Goal: Task Accomplishment & Management: Manage account settings

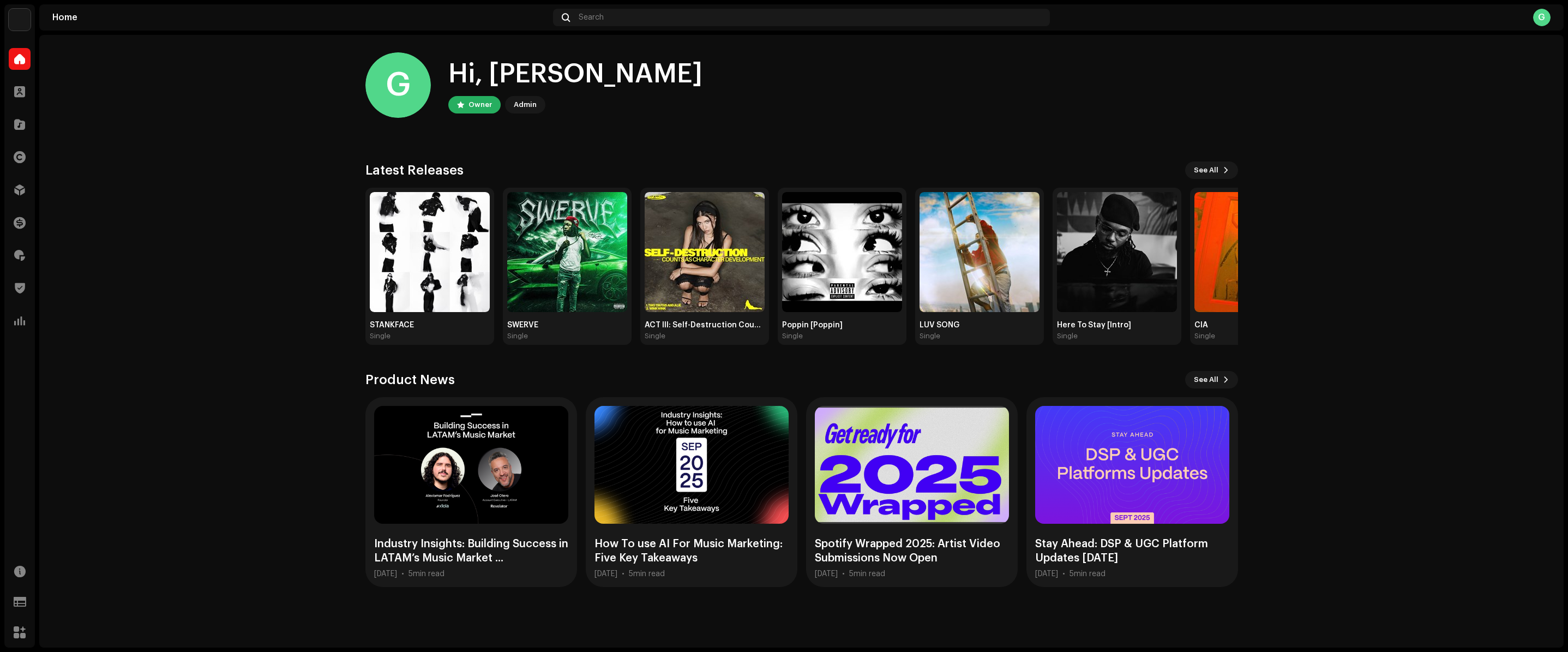
click at [26, 22] on img at bounding box center [20, 20] width 22 height 22
click at [150, 26] on span at bounding box center [152, 24] width 7 height 9
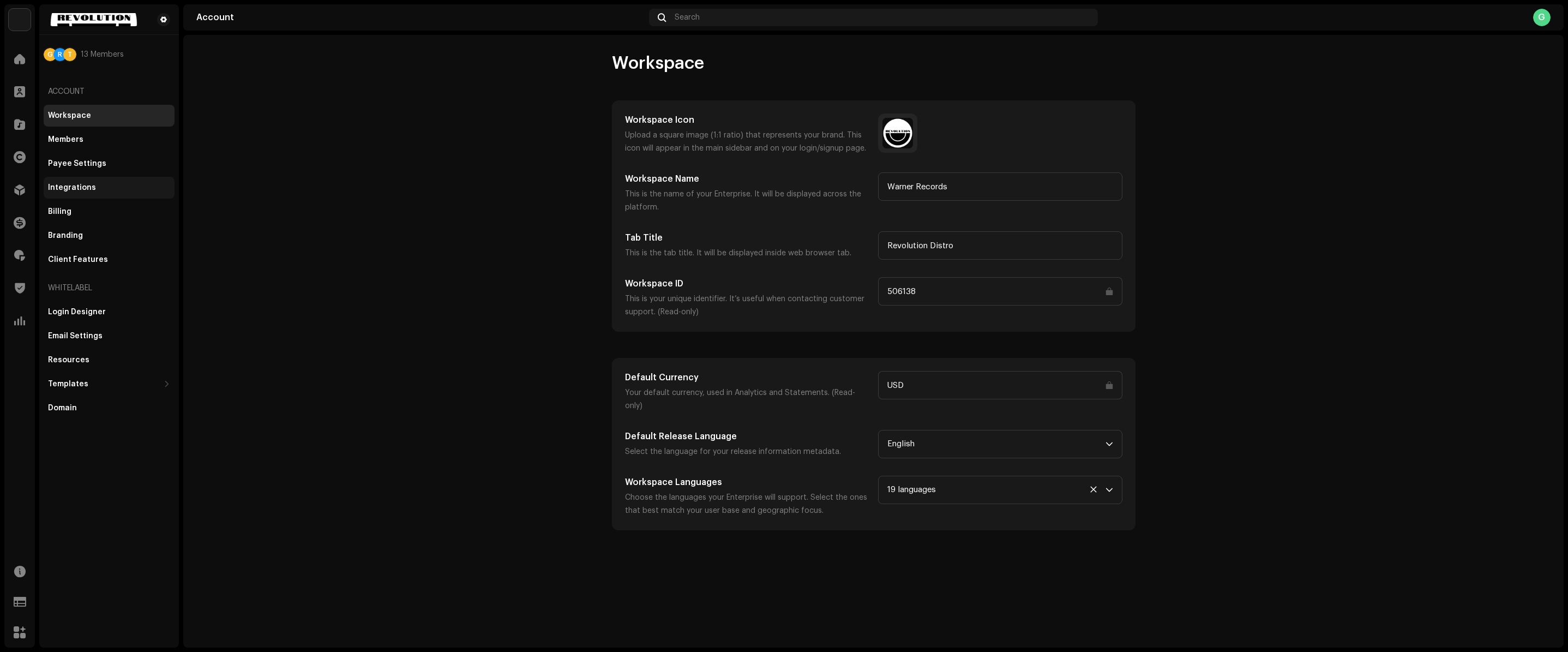
click at [94, 183] on div "Integrations" at bounding box center [109, 187] width 122 height 9
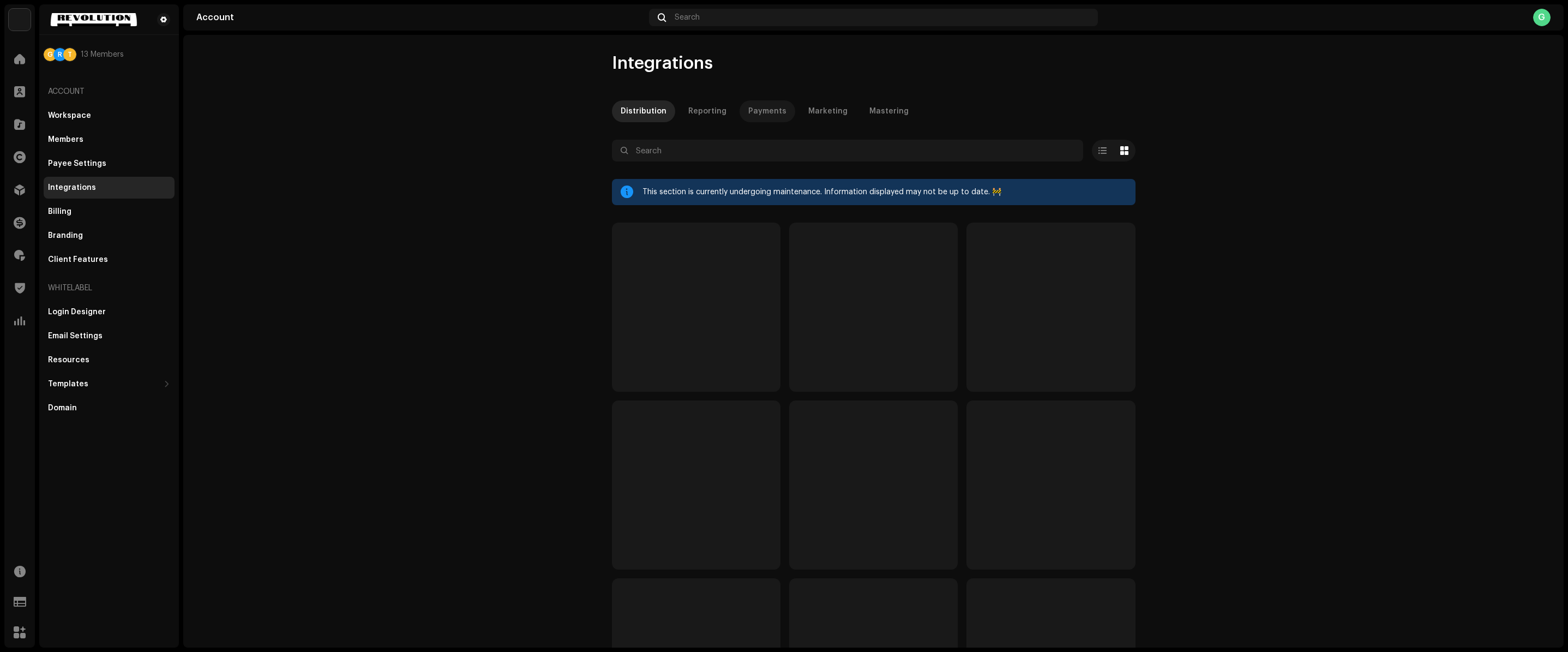
click at [767, 106] on div "Payments" at bounding box center [767, 111] width 38 height 22
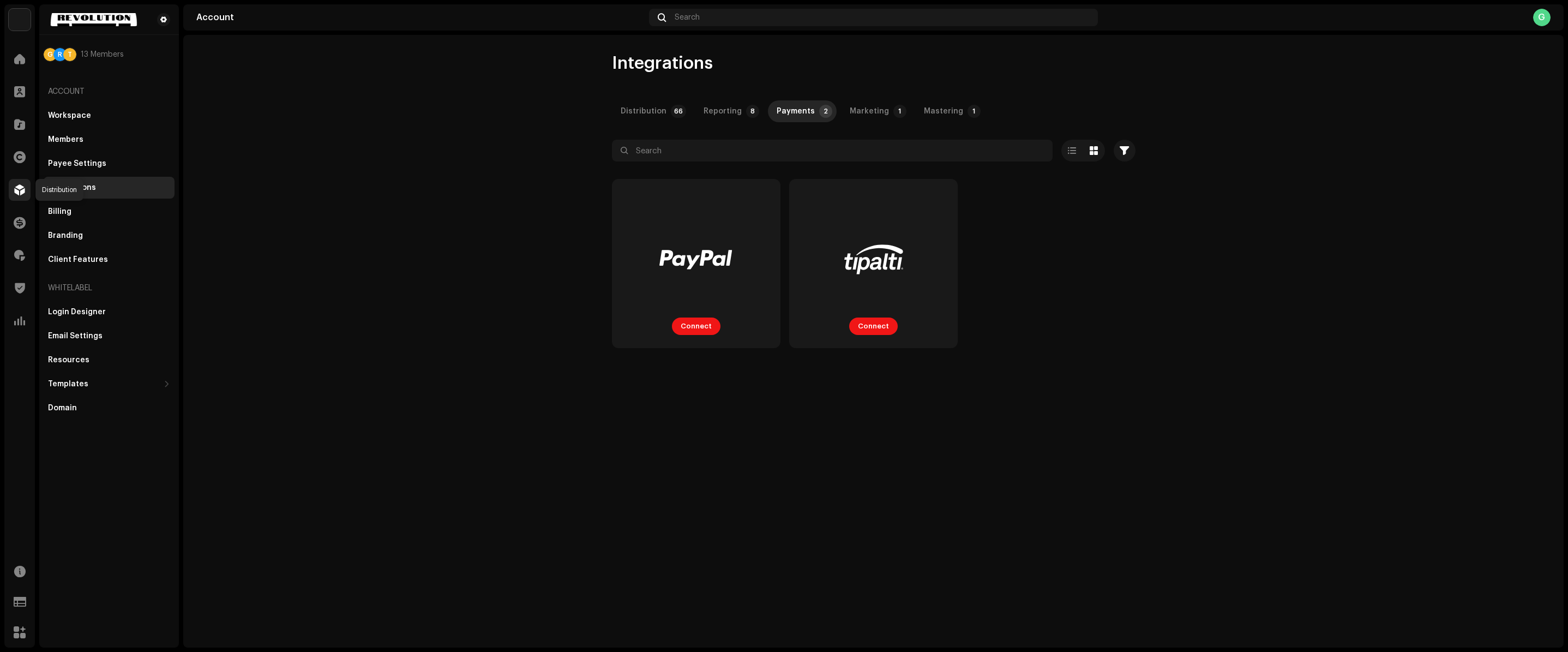
click at [15, 187] on span at bounding box center [19, 190] width 11 height 9
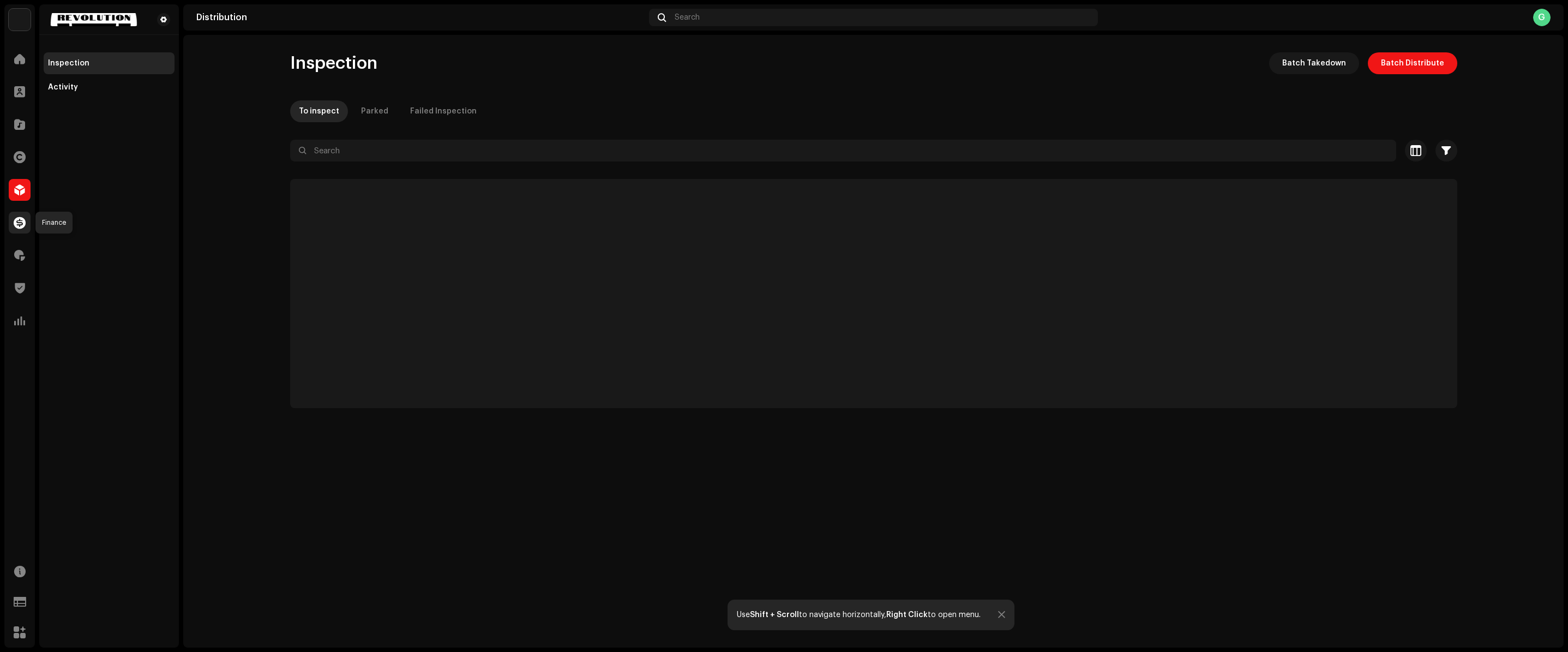
click at [21, 216] on div at bounding box center [20, 223] width 22 height 22
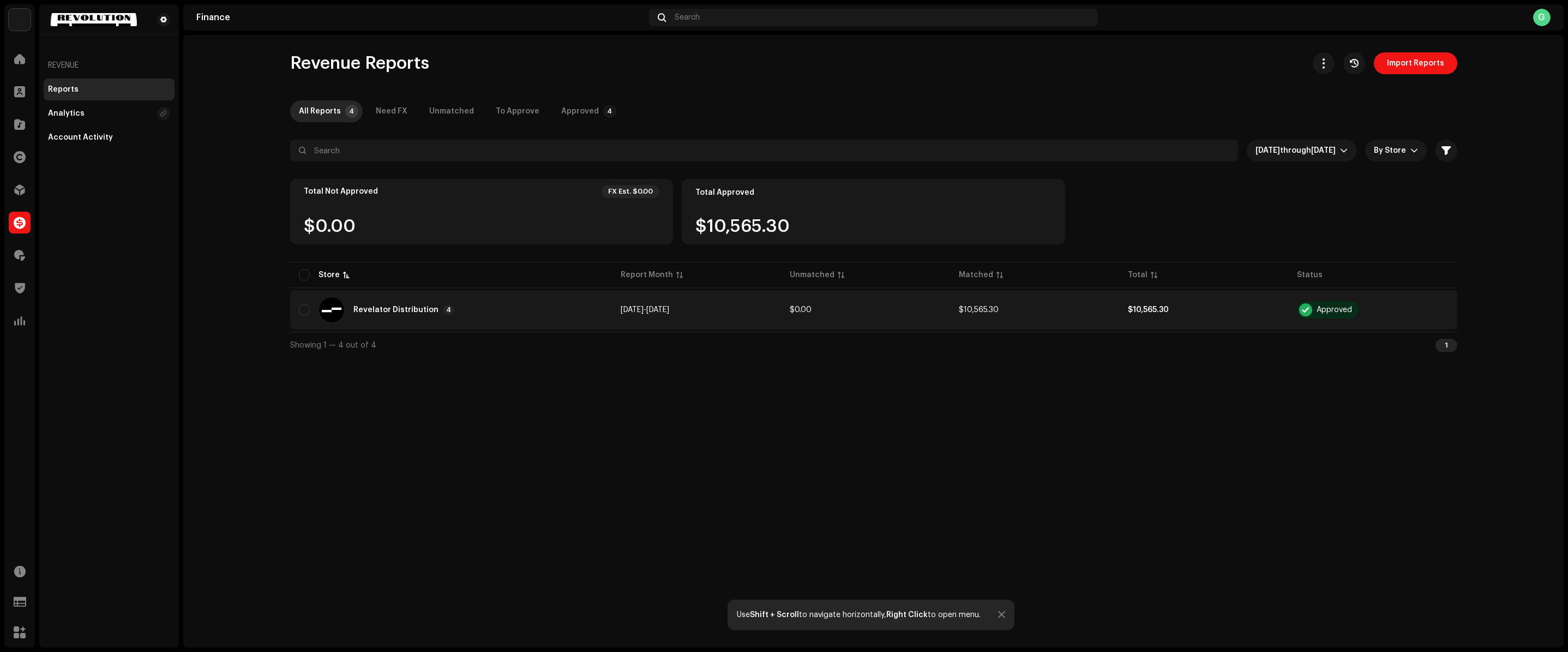
click at [378, 304] on div "Revelator Distribution 4" at bounding box center [450, 310] width 305 height 26
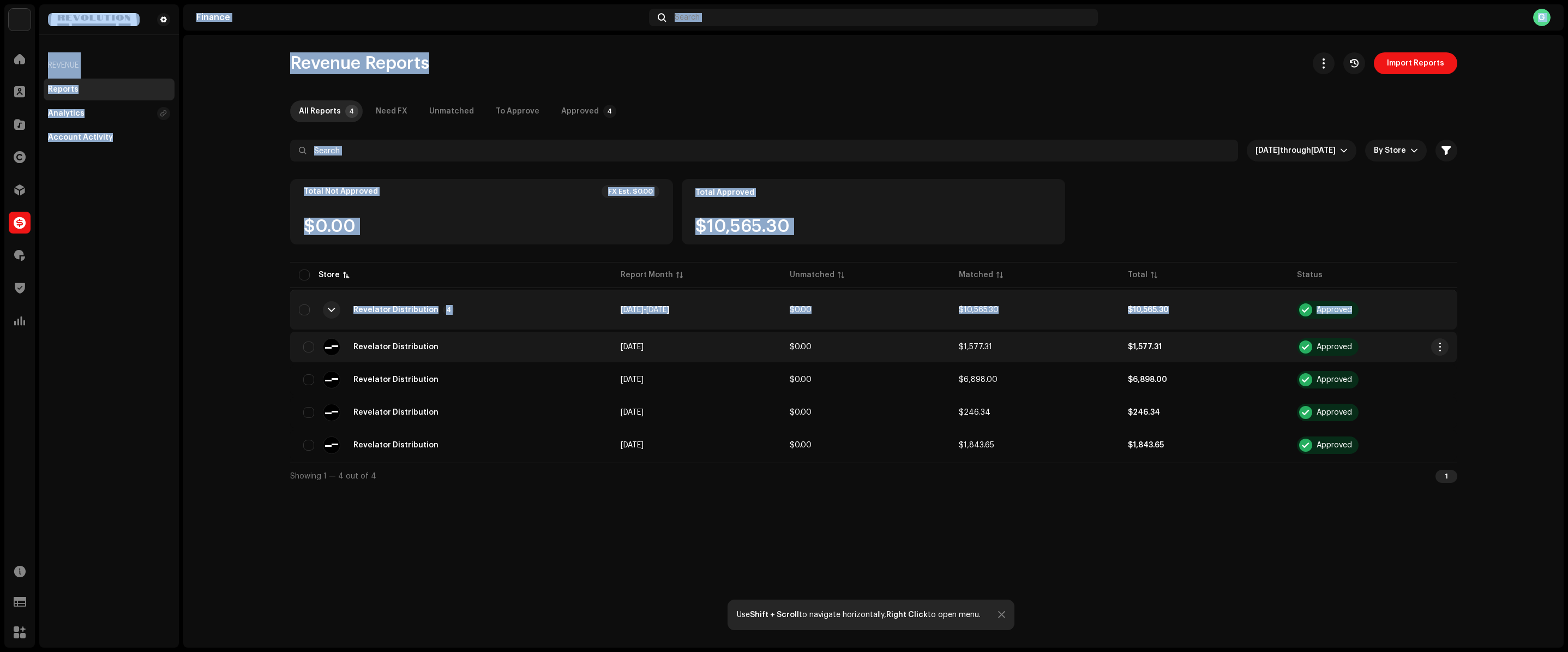
drag, startPoint x: 27, startPoint y: 258, endPoint x: 293, endPoint y: 358, distance: 284.2
click at [293, 358] on div "Warner Records Home Clients Catalog Rights Distribution Finance Royalties Trust…" at bounding box center [784, 326] width 1568 height 652
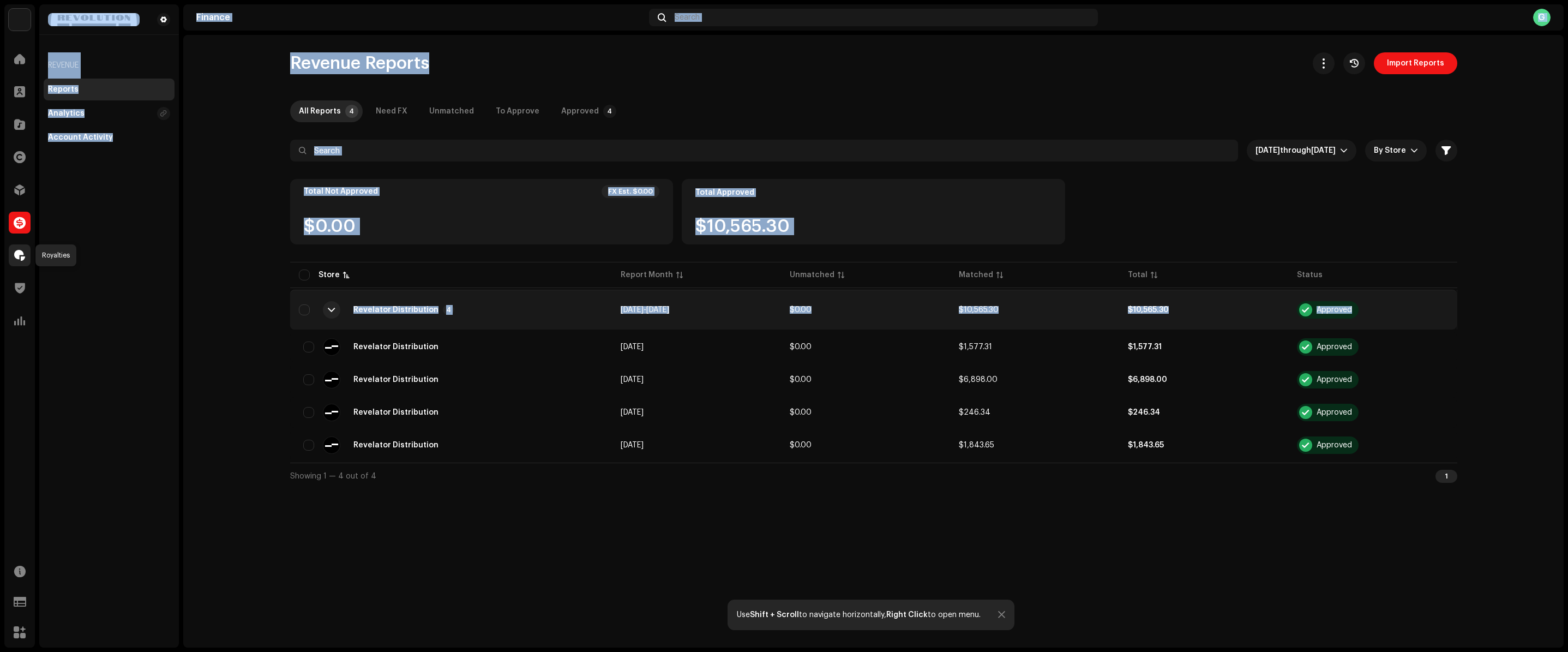
click at [14, 260] on div at bounding box center [20, 256] width 22 height 22
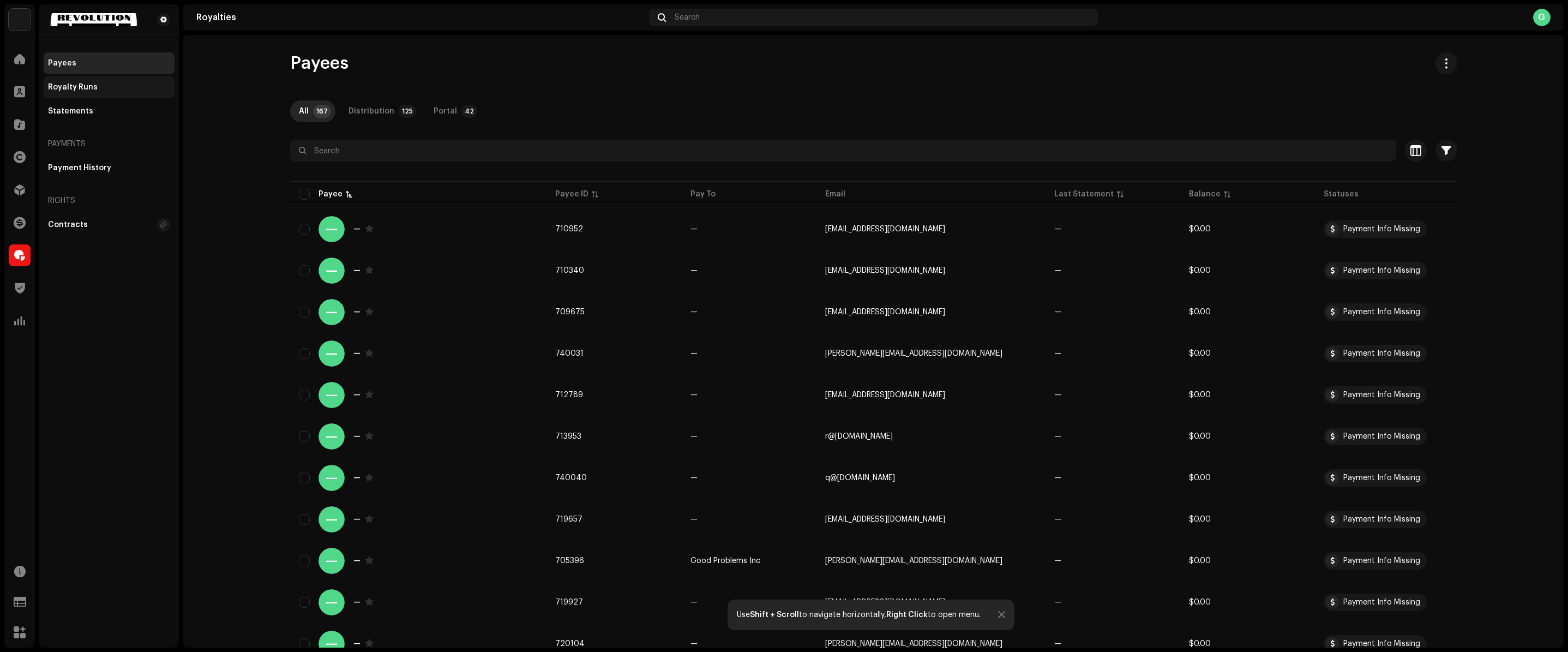
click at [90, 90] on div "Royalty Runs" at bounding box center [73, 87] width 50 height 9
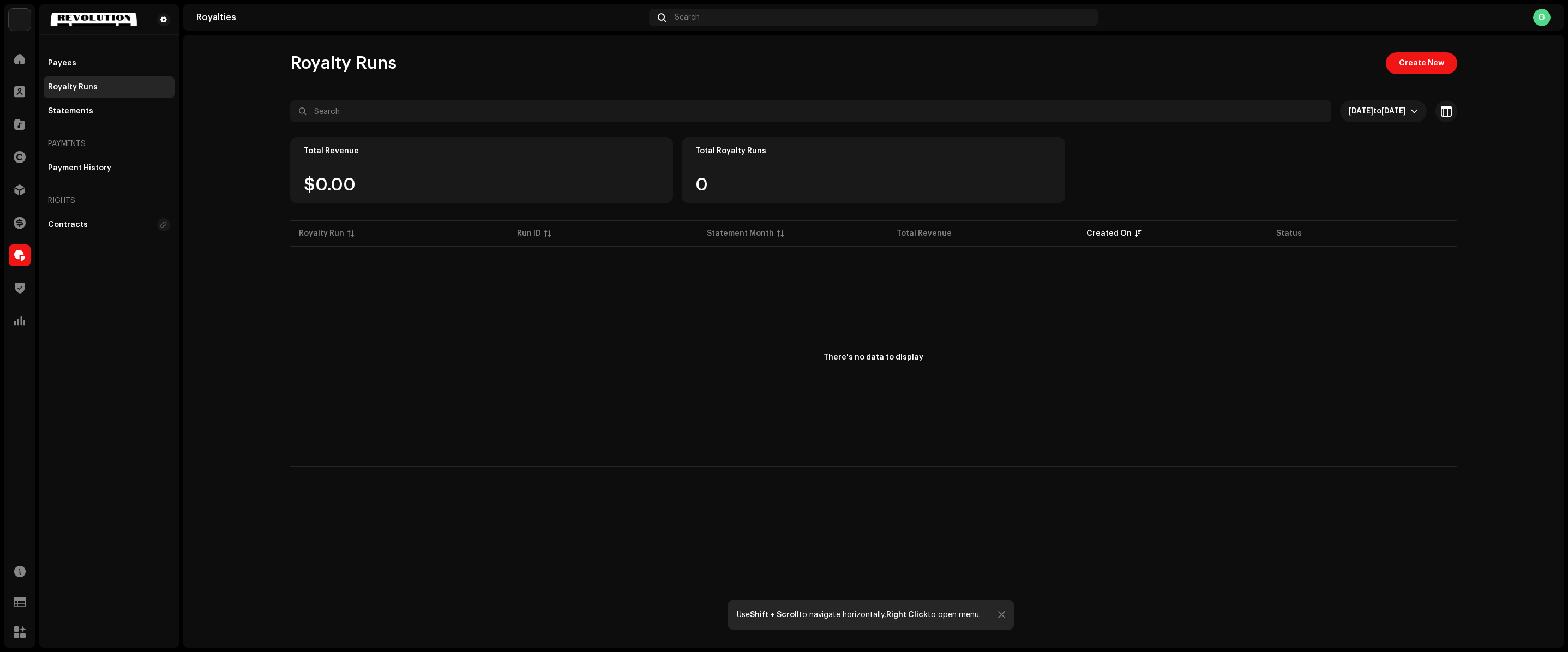
click at [1384, 61] on div "Royalty Runs Create New" at bounding box center [873, 63] width 1168 height 22
click at [1407, 61] on span "Create New" at bounding box center [1421, 63] width 45 height 22
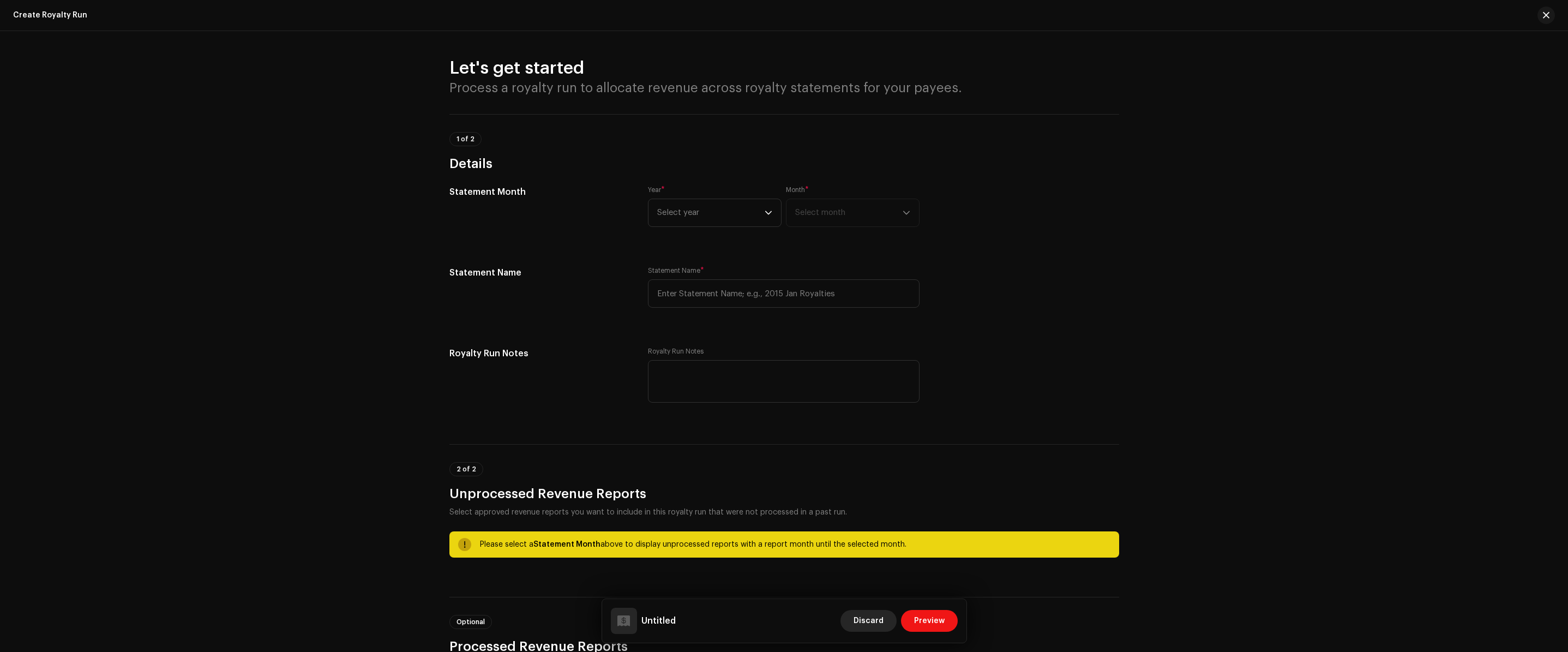
click at [860, 617] on span "Discard" at bounding box center [869, 620] width 30 height 22
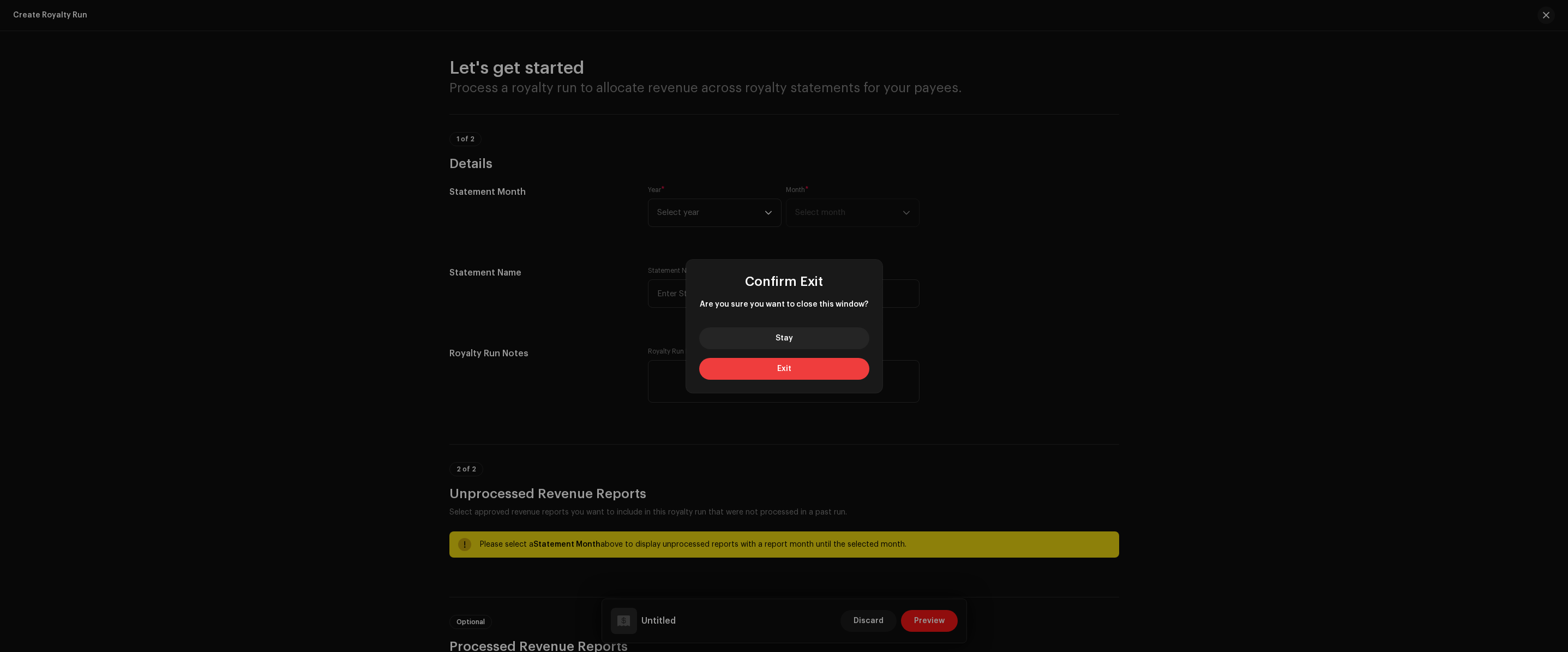
click at [815, 376] on button "Exit" at bounding box center [784, 368] width 170 height 22
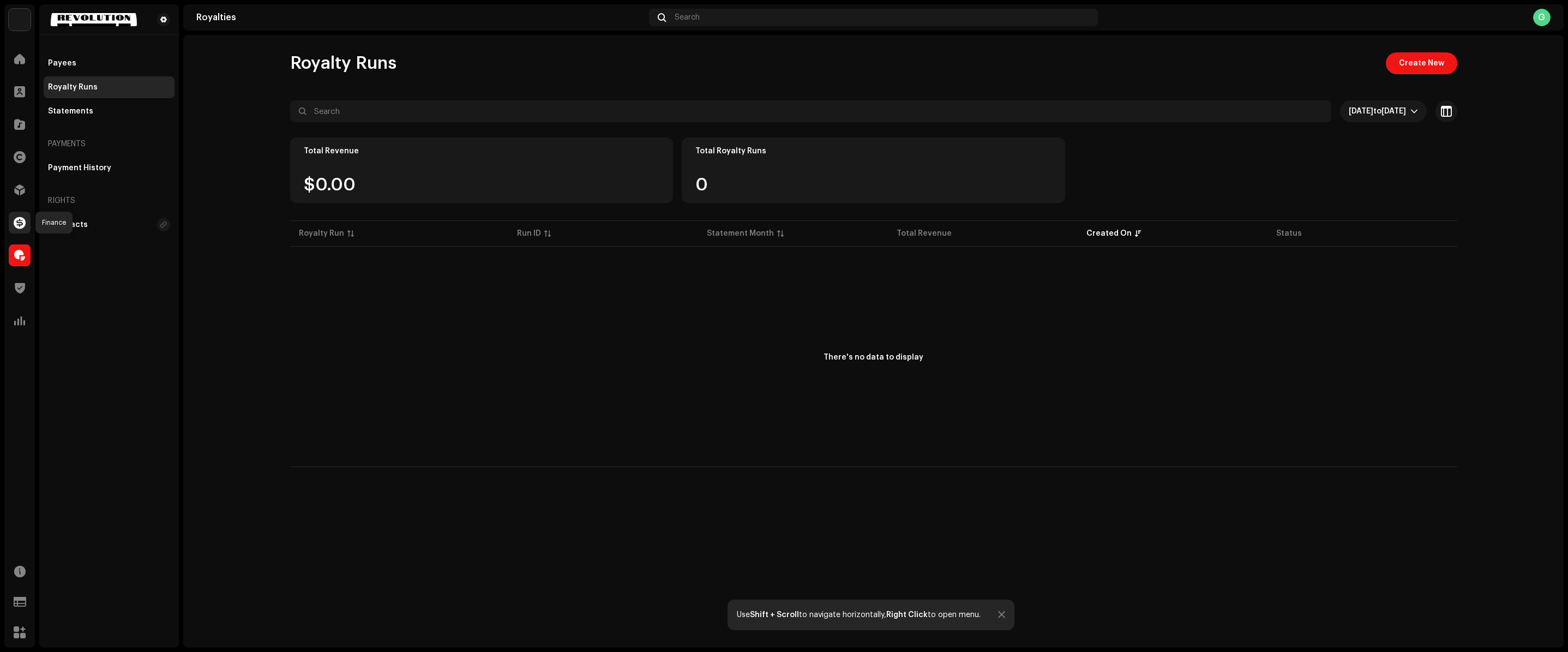
click at [25, 225] on span at bounding box center [20, 222] width 12 height 9
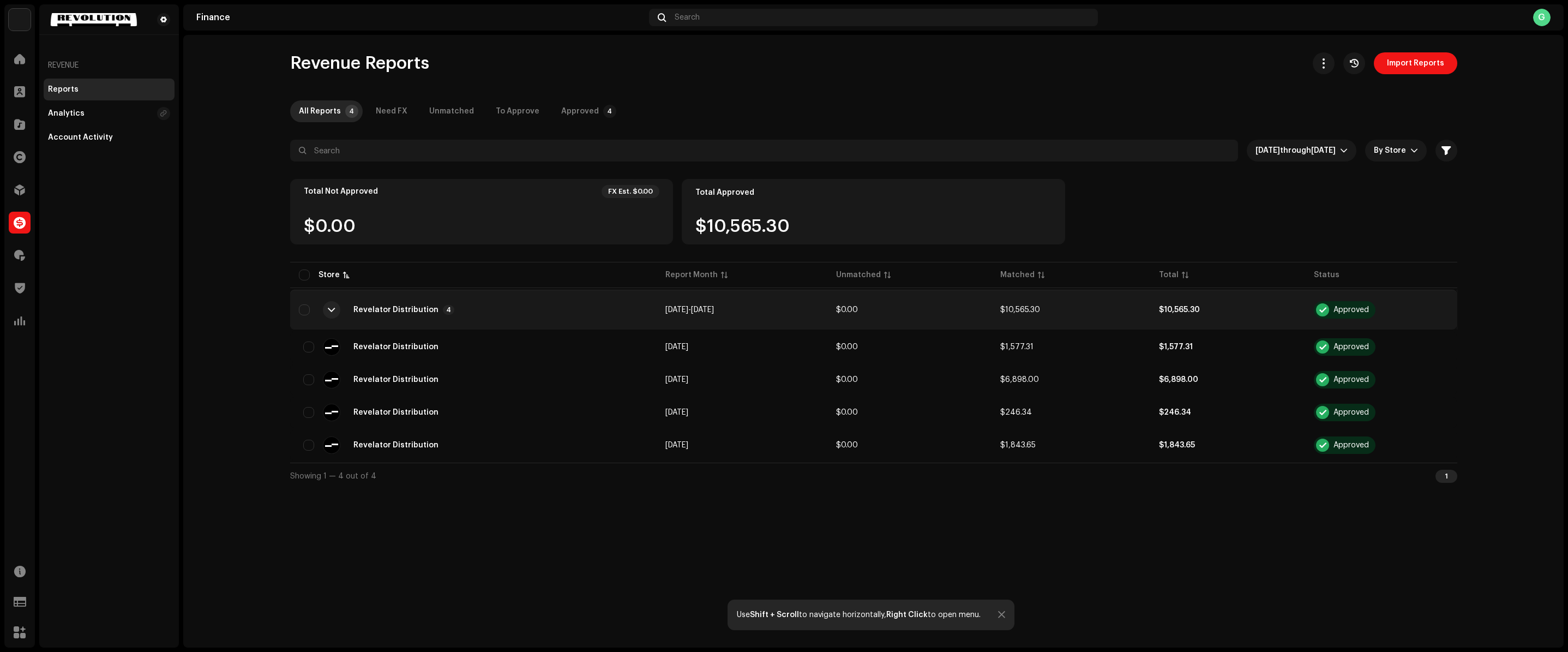
click at [1054, 315] on td "$10,565.30" at bounding box center [1071, 309] width 159 height 39
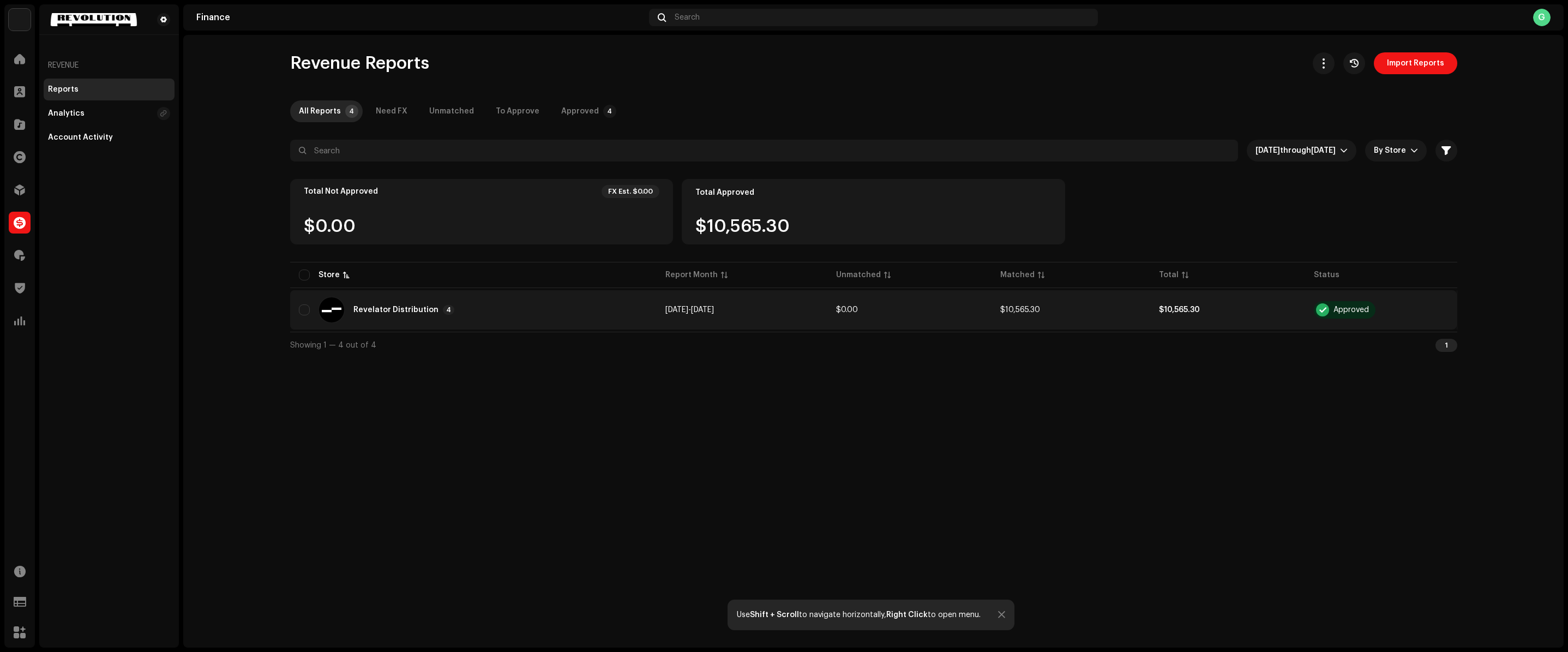
click at [748, 312] on td "Aug 2025 - Sep 2025" at bounding box center [741, 309] width 170 height 39
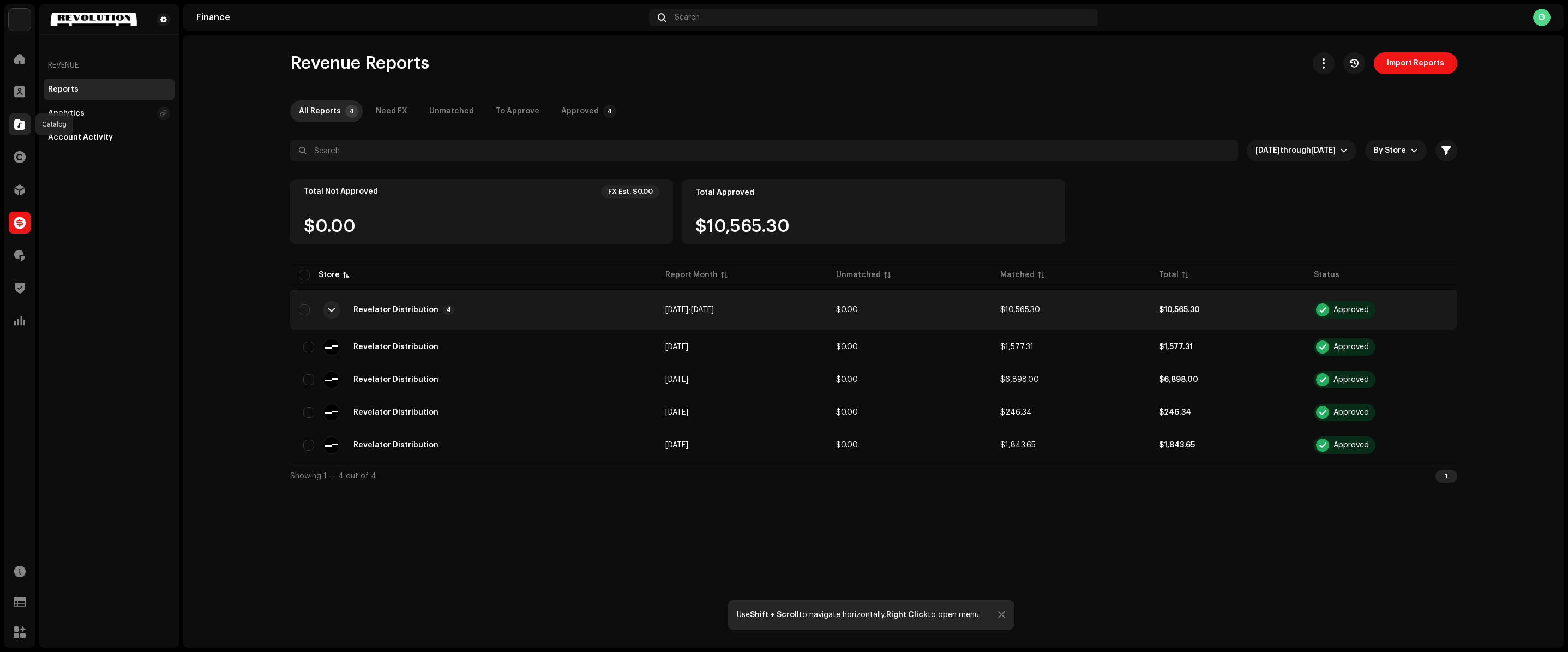
click at [18, 121] on span at bounding box center [19, 124] width 11 height 9
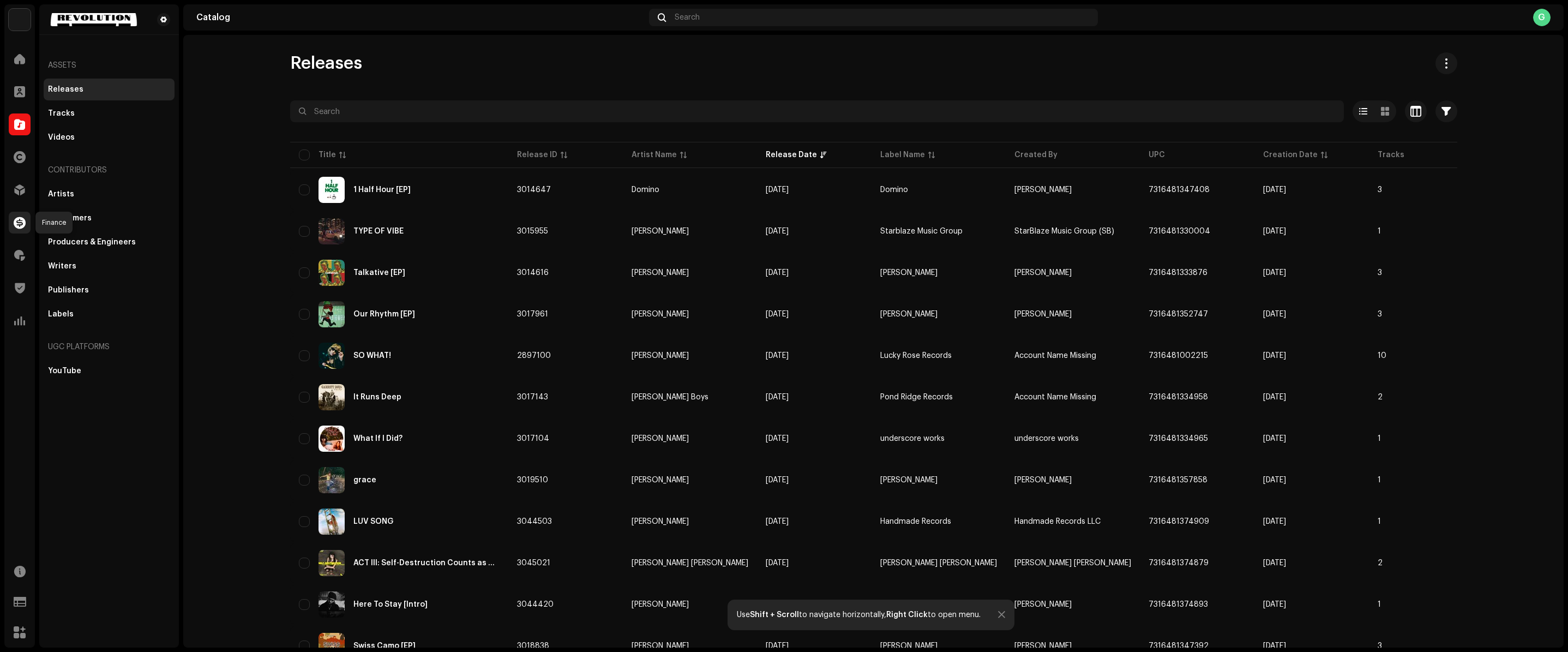
click at [23, 222] on span at bounding box center [20, 222] width 12 height 9
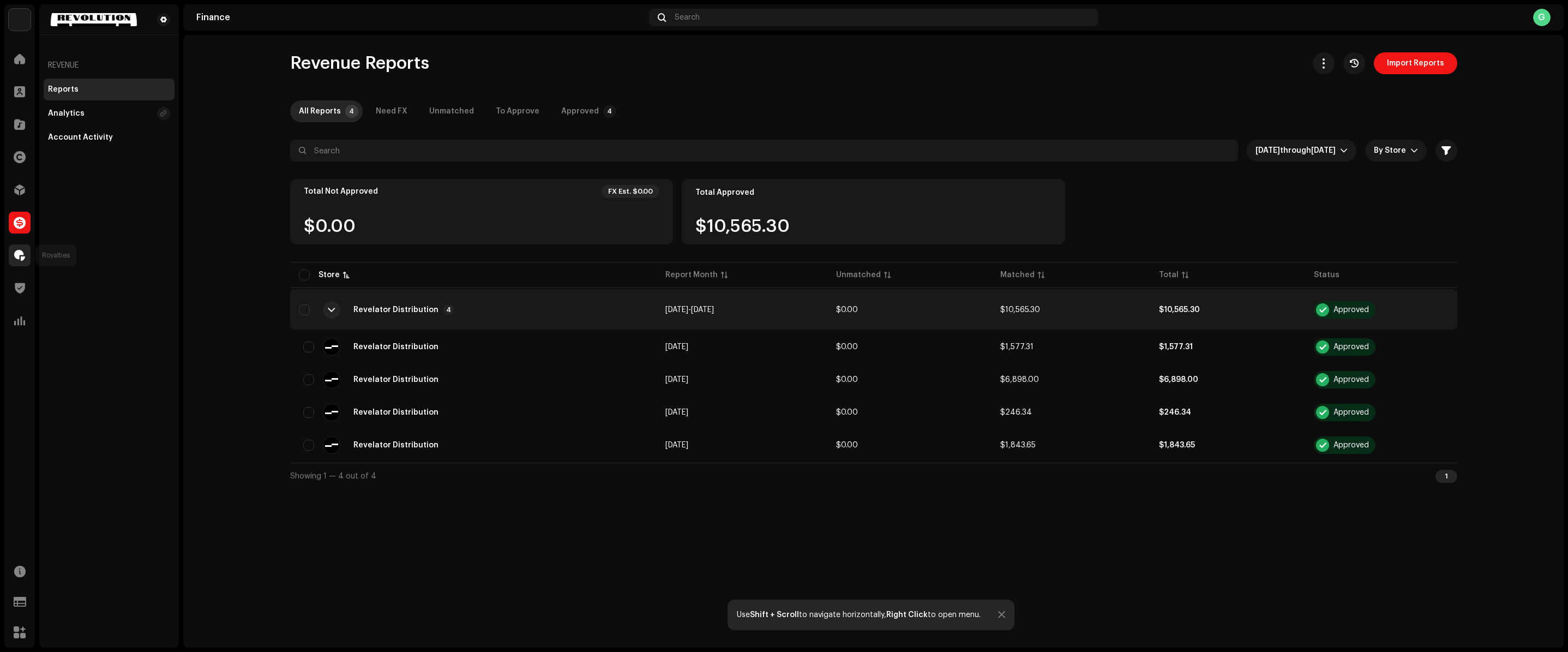
click at [23, 261] on div at bounding box center [20, 256] width 22 height 22
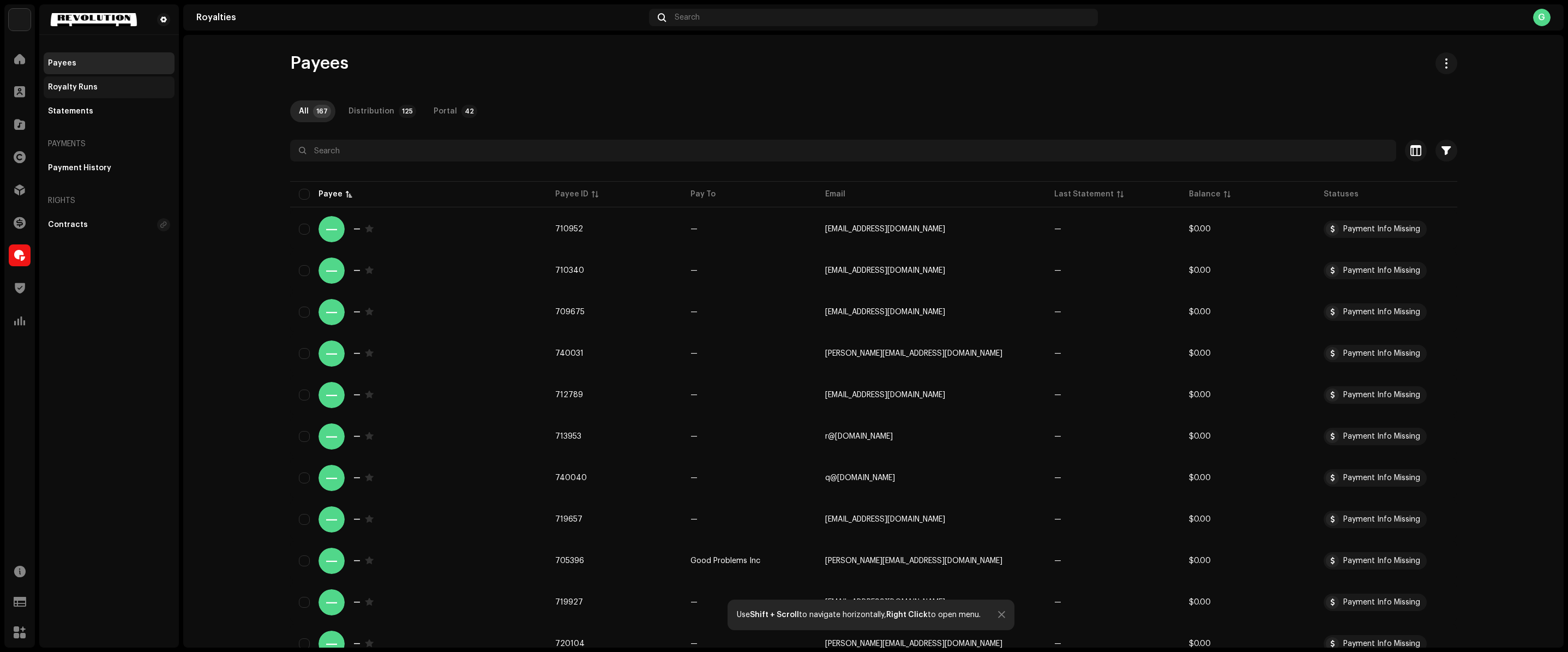
click at [77, 91] on div "Royalty Runs" at bounding box center [73, 87] width 50 height 9
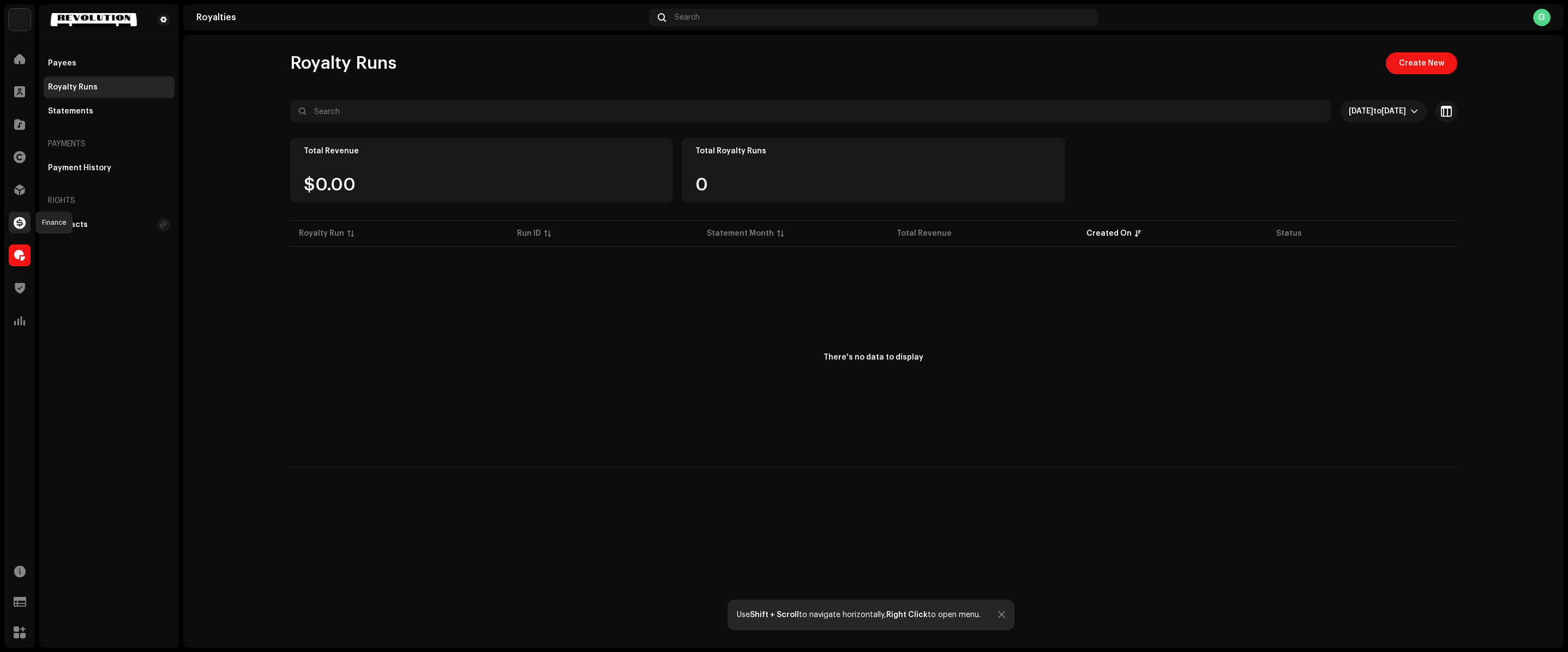
click at [14, 222] on span at bounding box center [20, 222] width 12 height 9
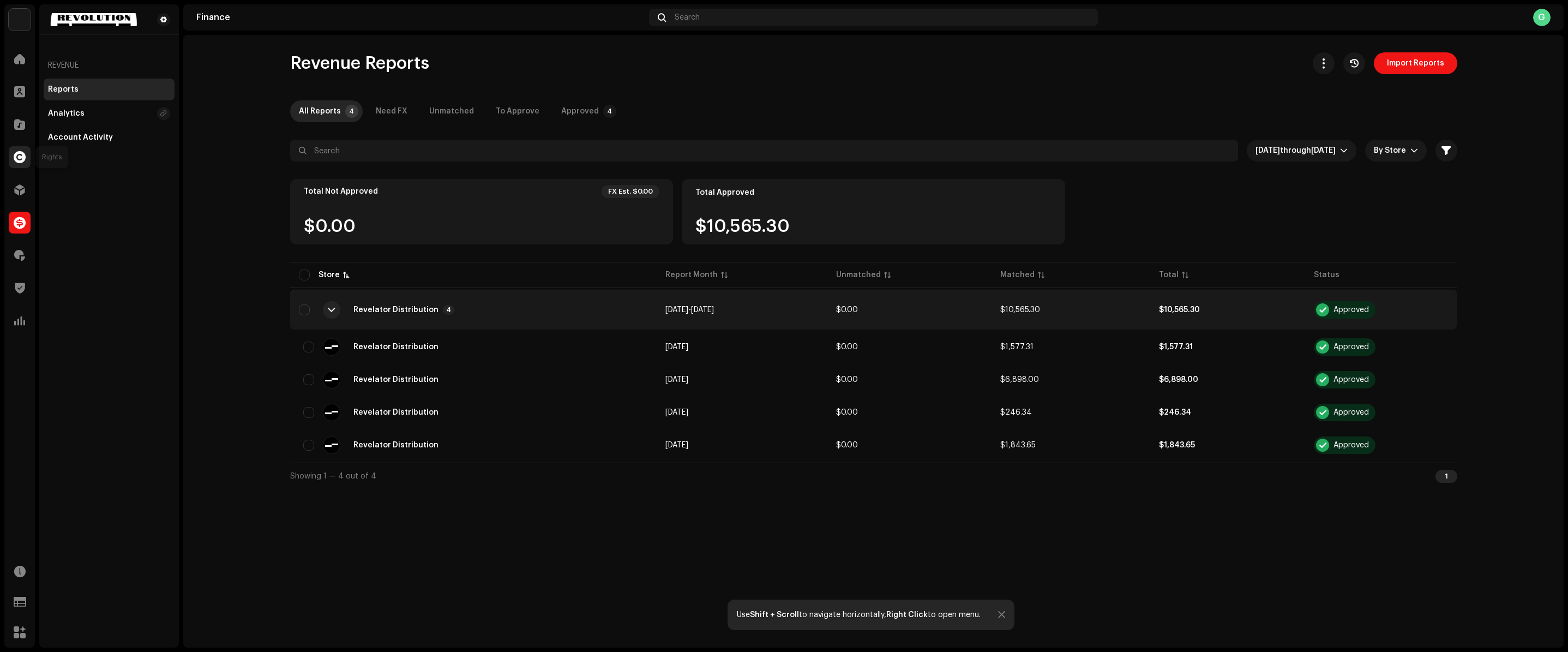
click at [14, 161] on span at bounding box center [20, 157] width 12 height 9
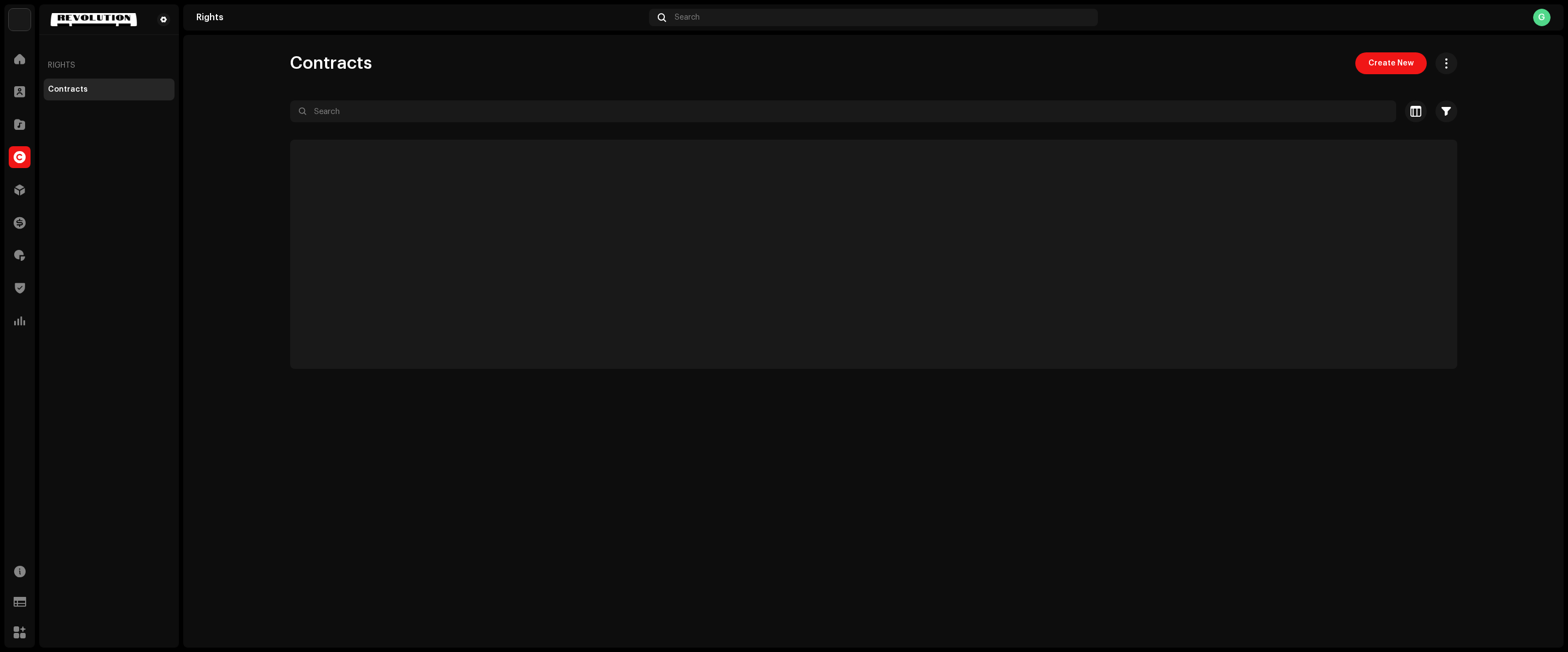
click at [19, 158] on span at bounding box center [20, 157] width 12 height 9
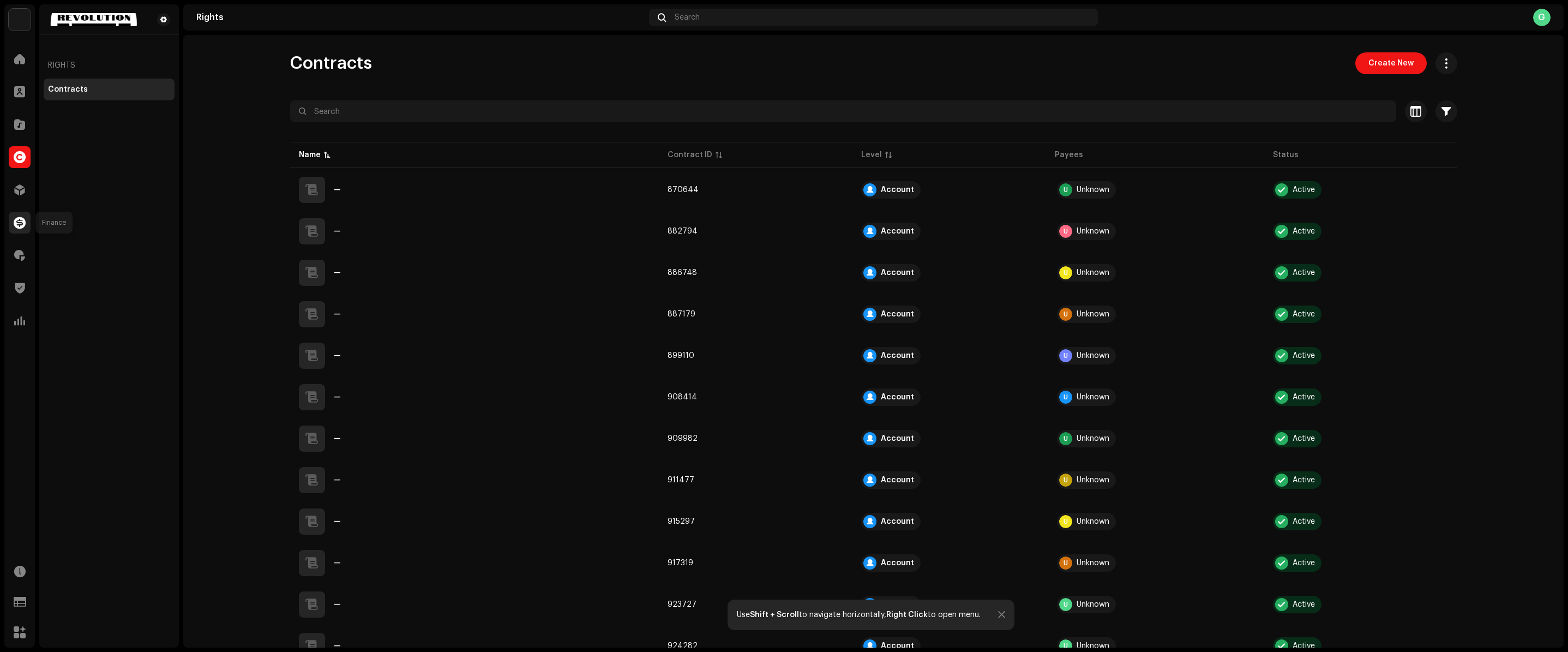
click at [21, 232] on div at bounding box center [20, 223] width 22 height 22
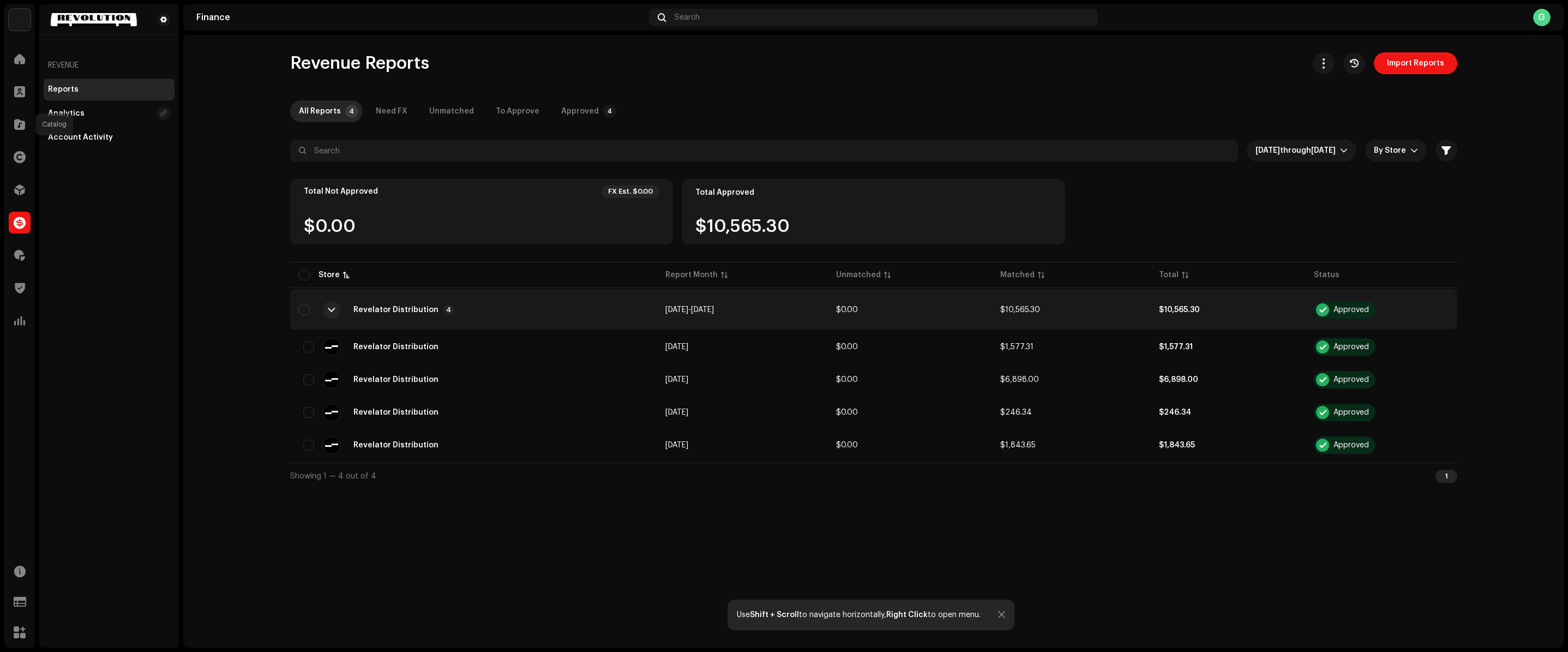
click at [15, 128] on span at bounding box center [19, 124] width 11 height 9
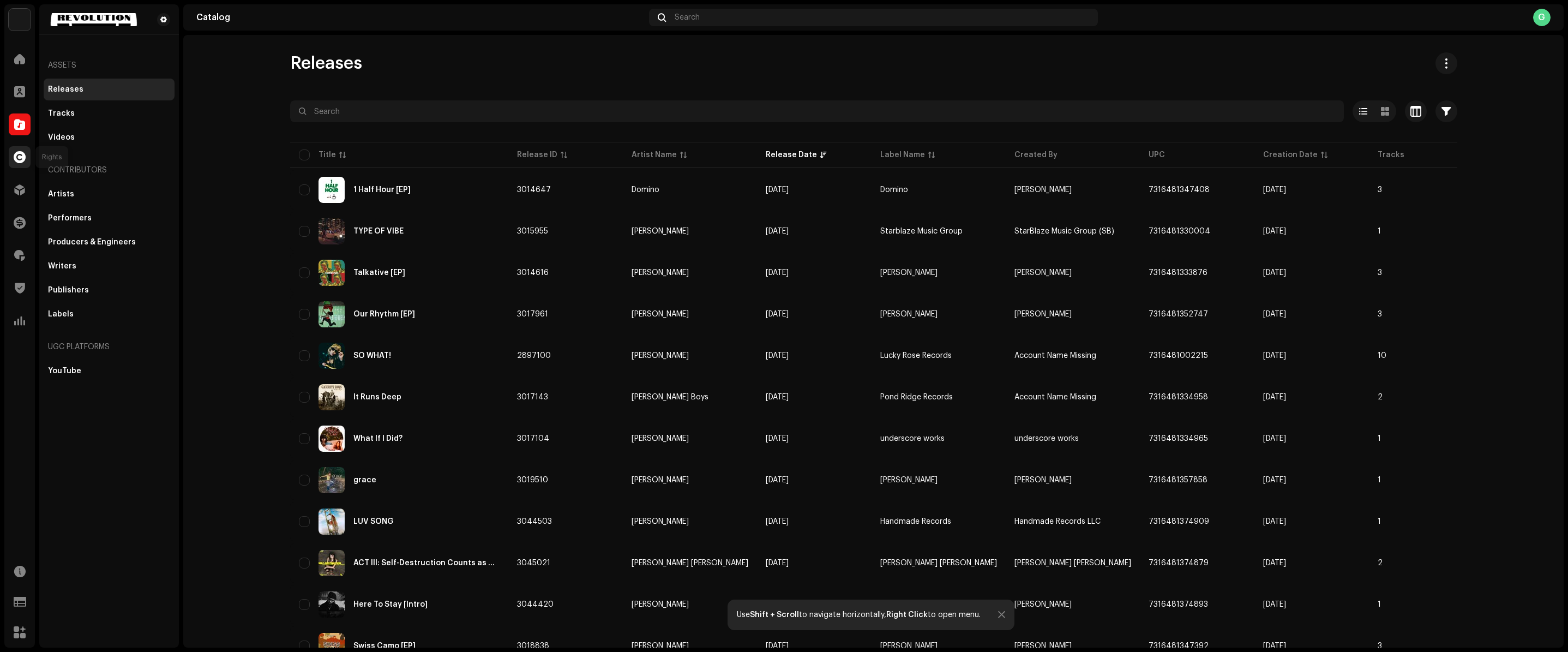
click at [14, 153] on span at bounding box center [20, 157] width 12 height 9
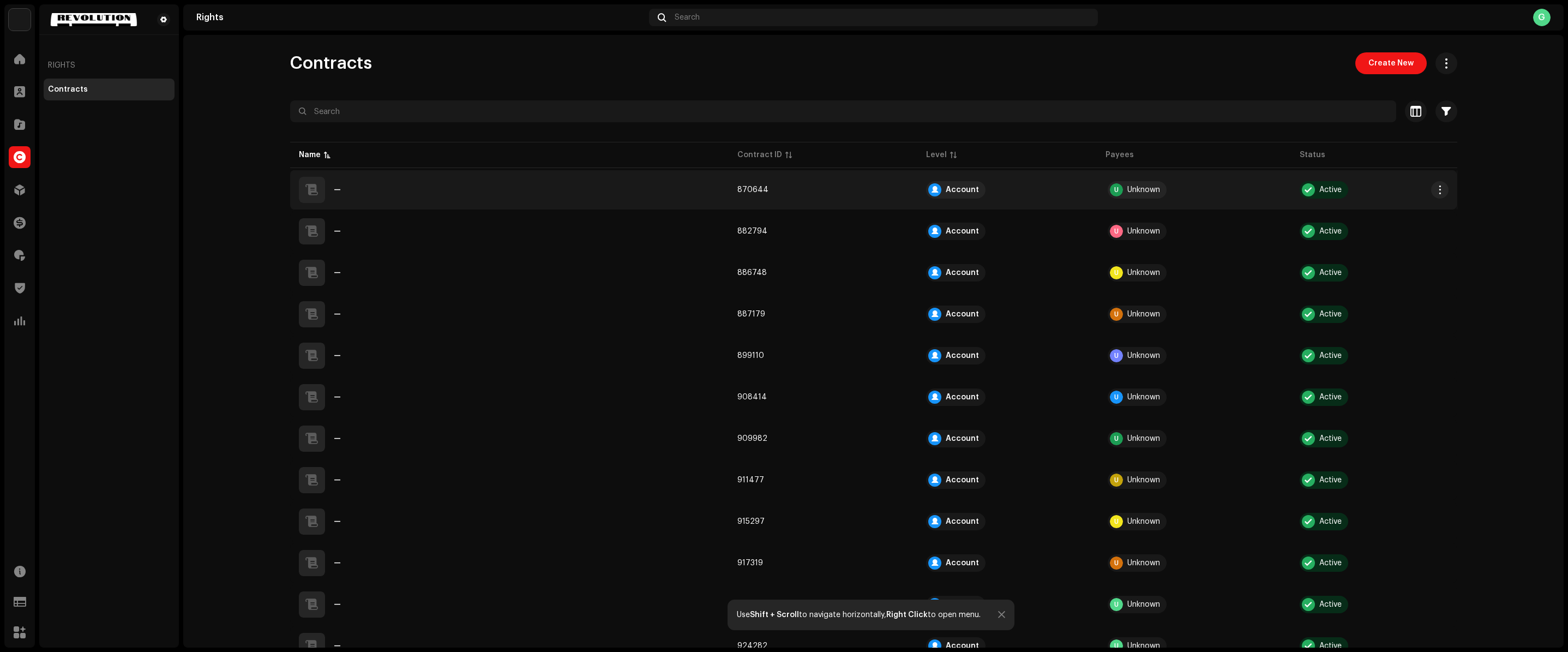
click at [789, 188] on td "870644" at bounding box center [822, 189] width 189 height 39
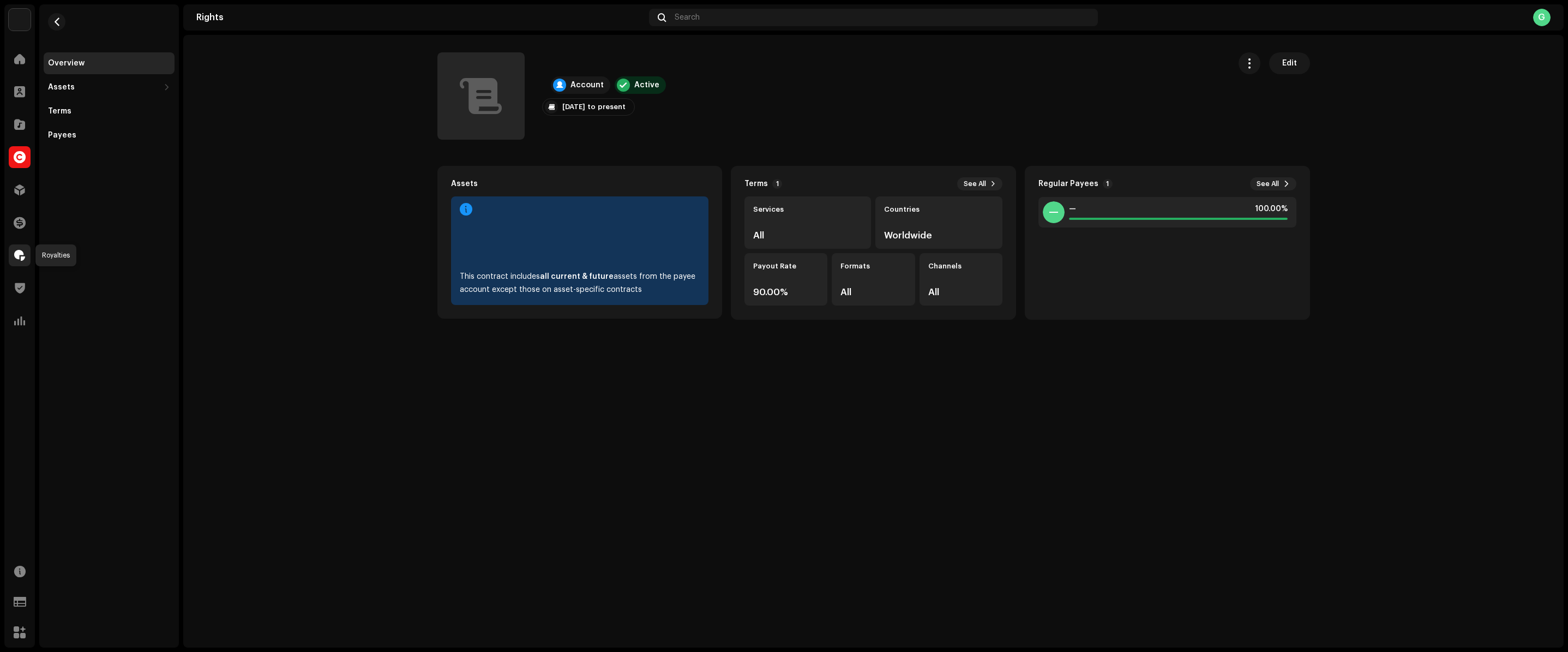
click at [23, 258] on span at bounding box center [19, 255] width 11 height 9
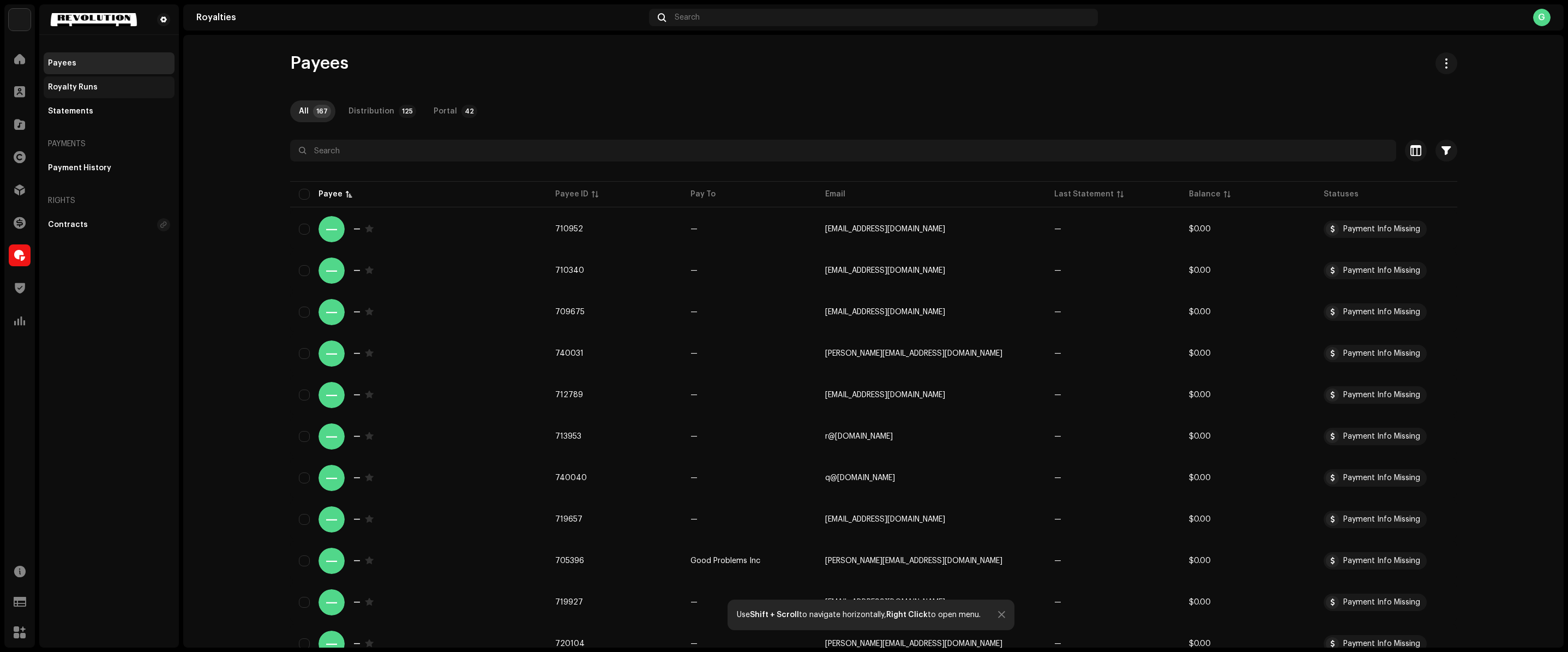
click at [93, 96] on div "Royalty Runs" at bounding box center [109, 87] width 131 height 22
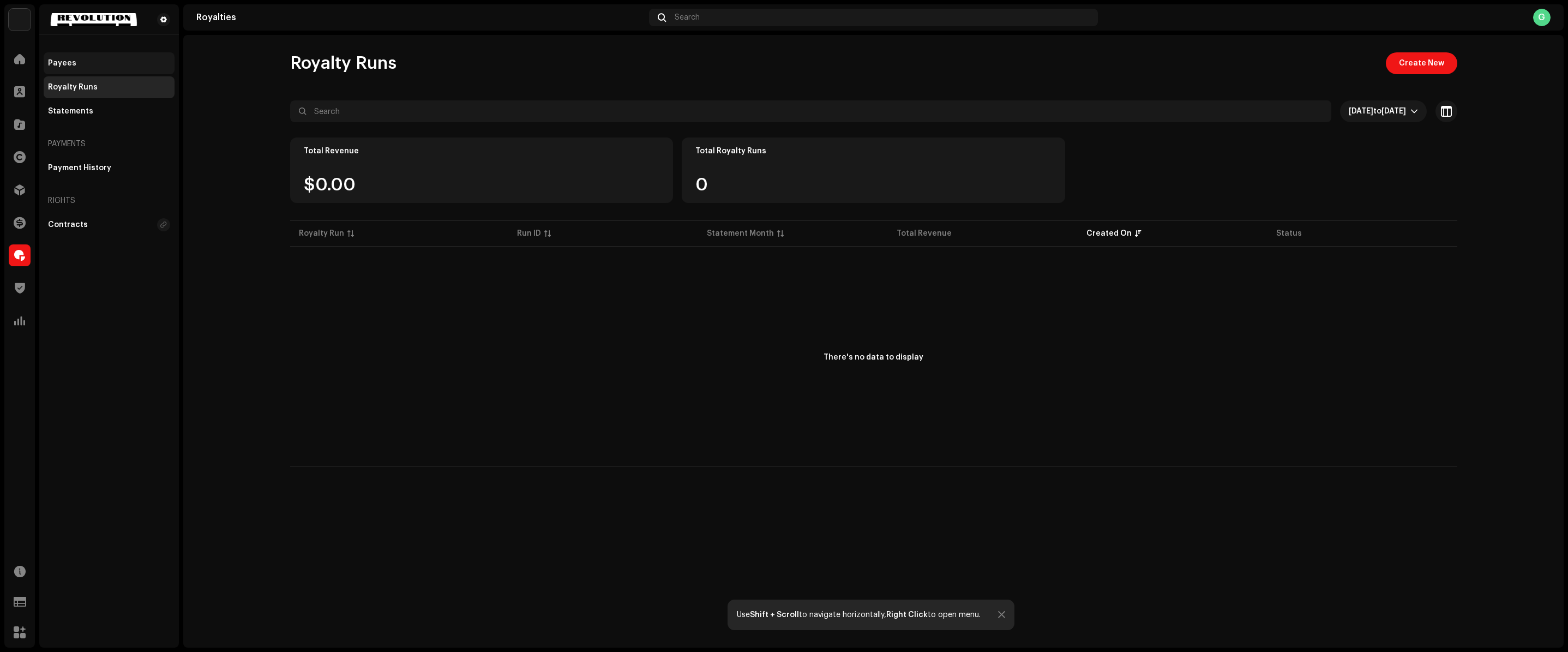
click at [77, 72] on div "Payees" at bounding box center [109, 63] width 131 height 22
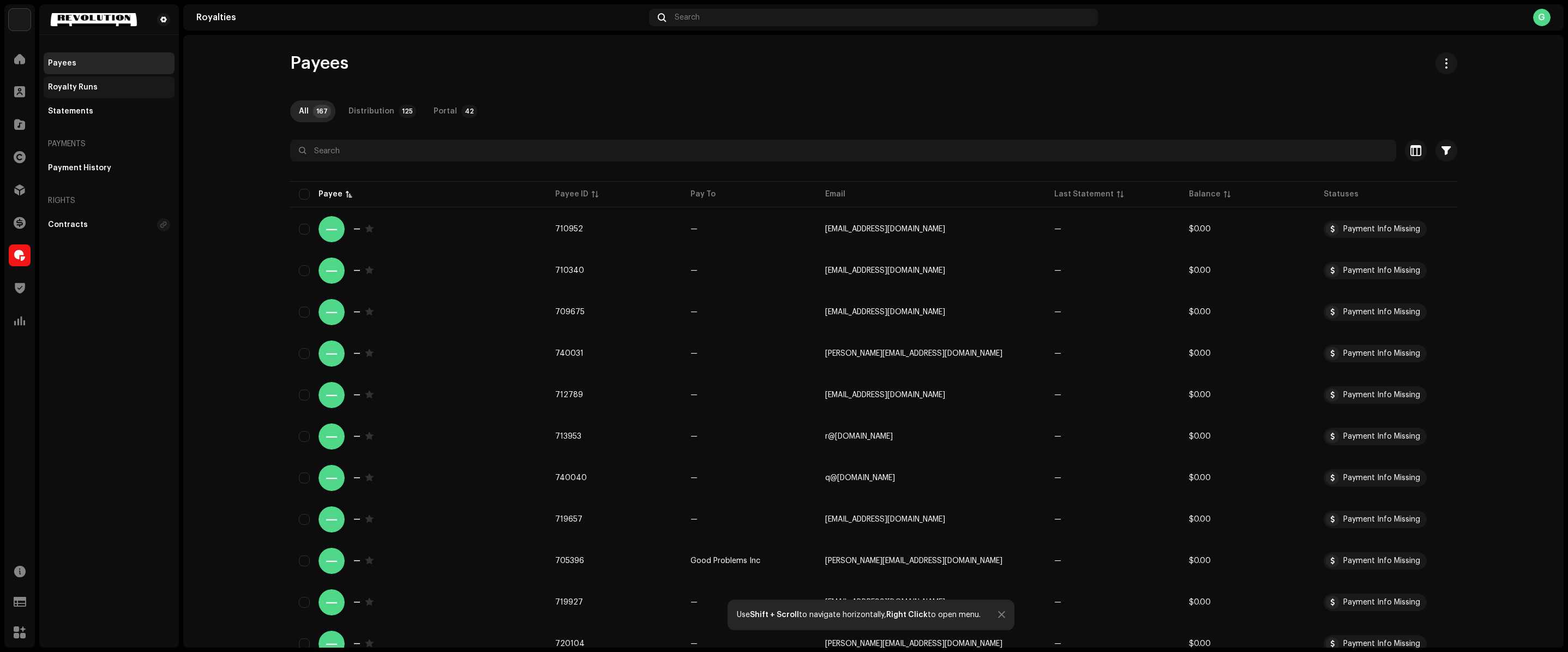
click at [102, 84] on div "Royalty Runs" at bounding box center [109, 87] width 122 height 9
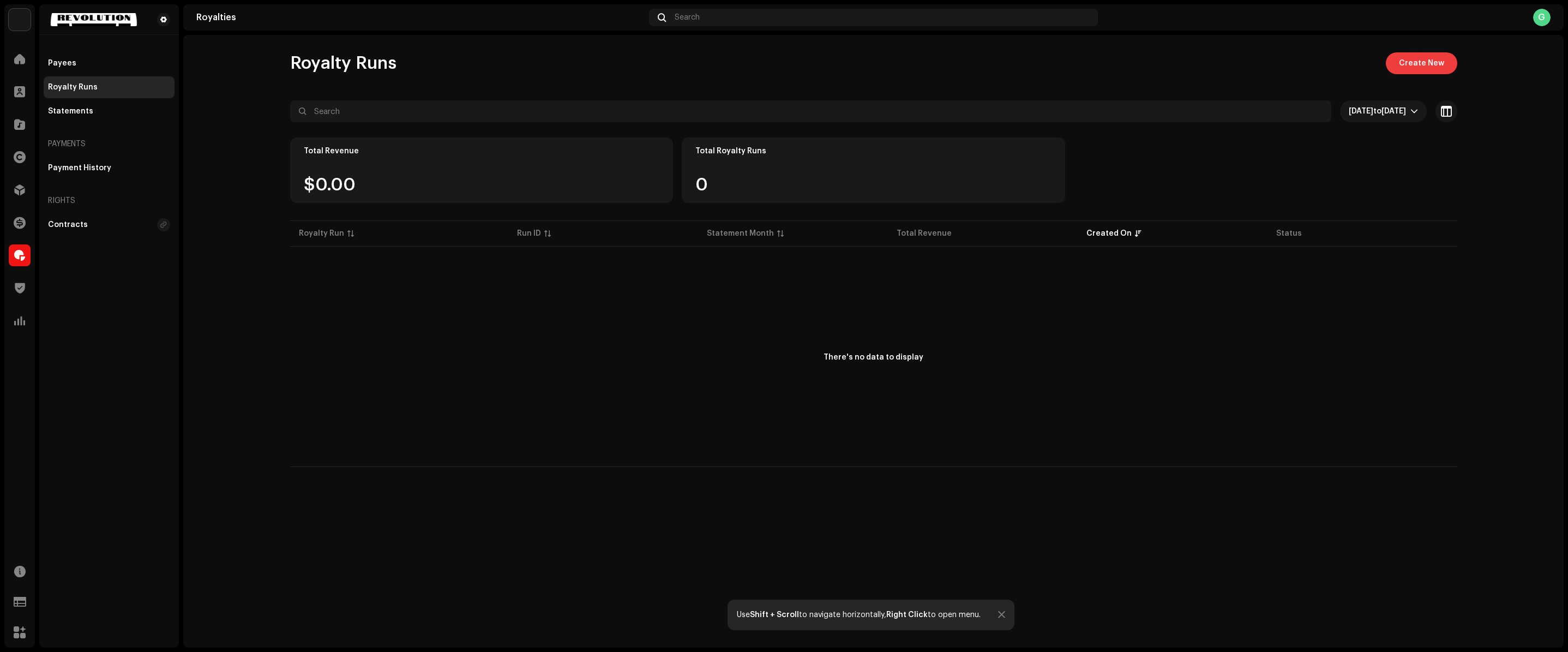
click at [1394, 61] on button "Create New" at bounding box center [1421, 63] width 72 height 22
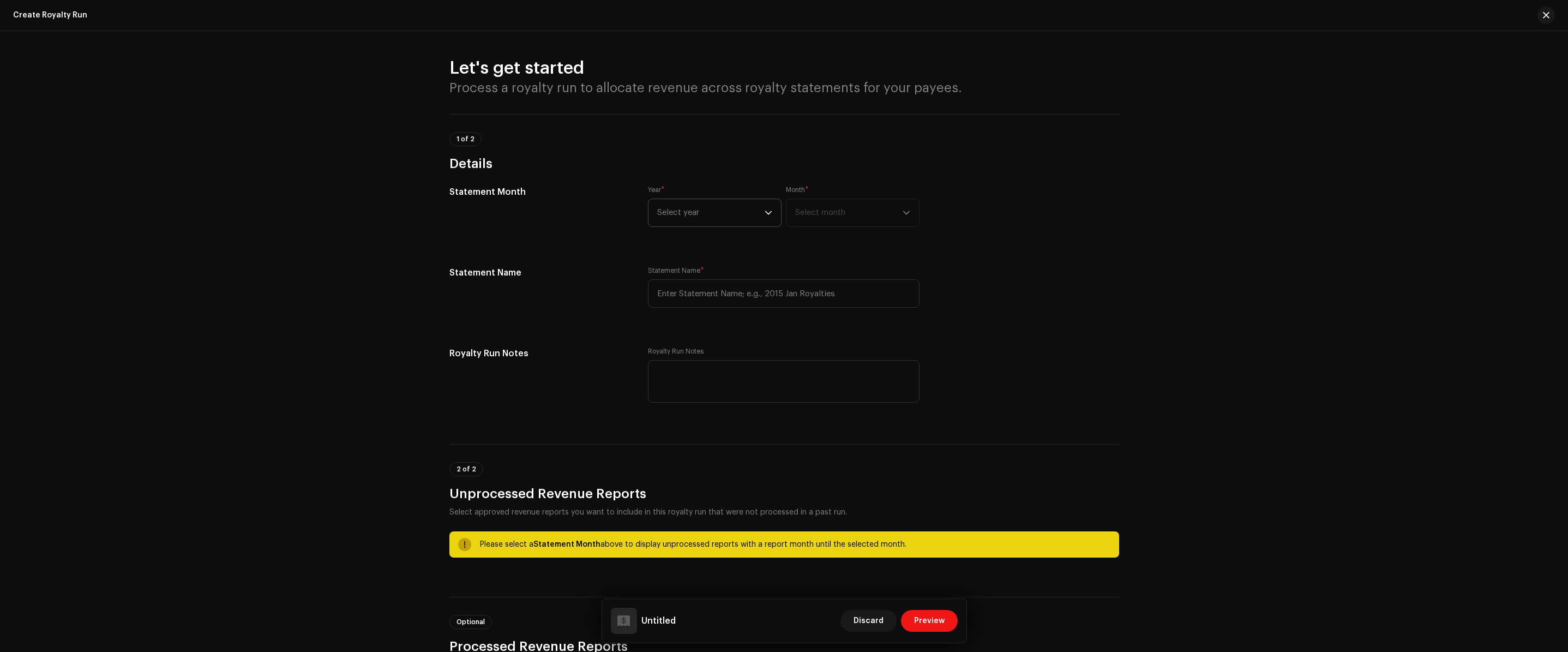
click at [674, 200] on span "Select year" at bounding box center [711, 212] width 108 height 27
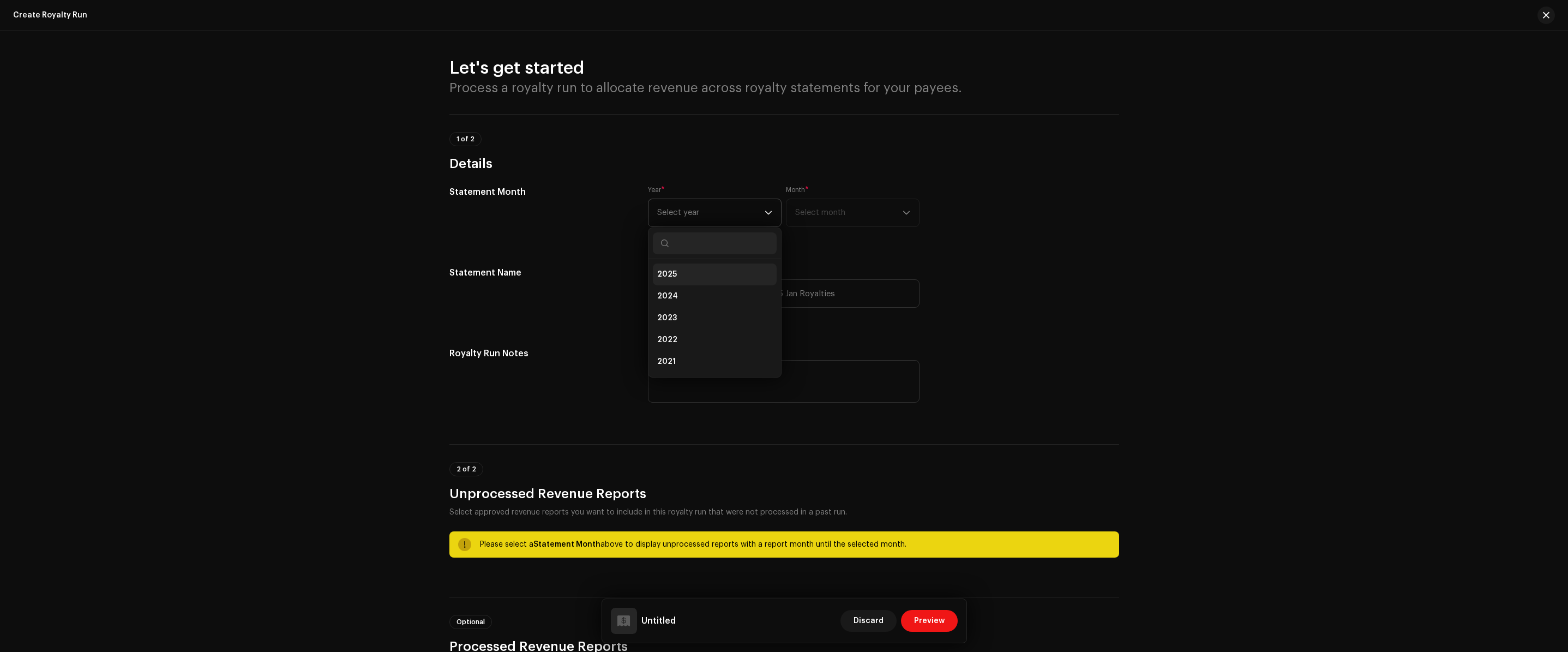
click at [674, 276] on span "2025" at bounding box center [667, 274] width 20 height 11
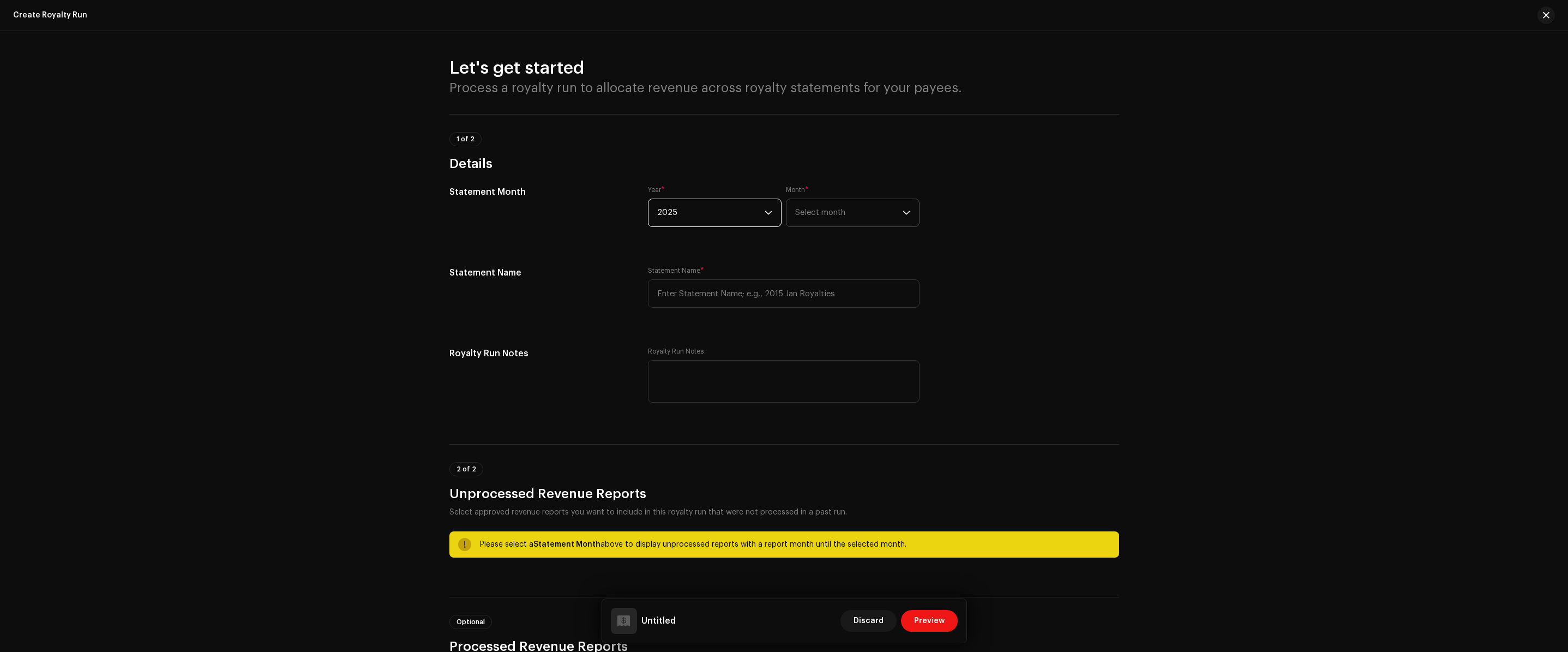
click at [862, 209] on span "Select month" at bounding box center [849, 212] width 108 height 27
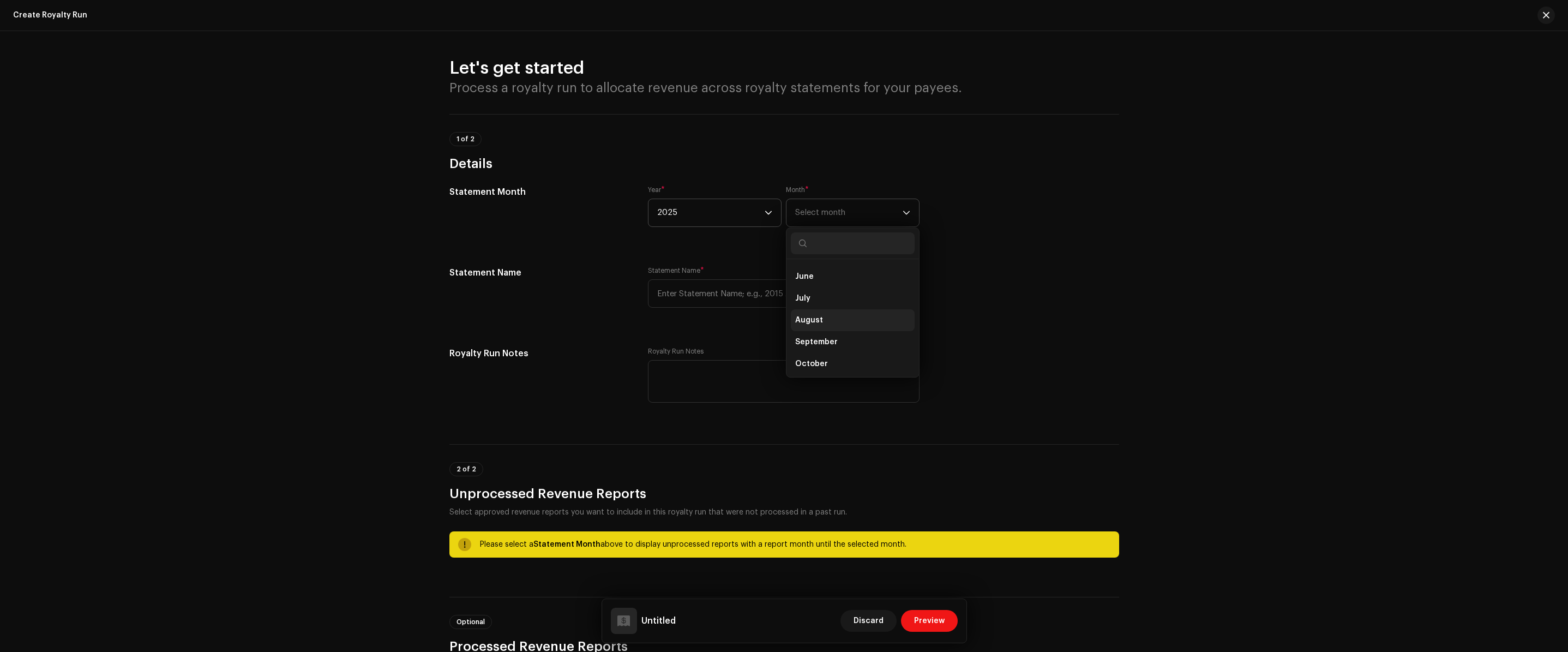
scroll to position [109, 0]
click at [830, 342] on span "September" at bounding box center [816, 339] width 43 height 11
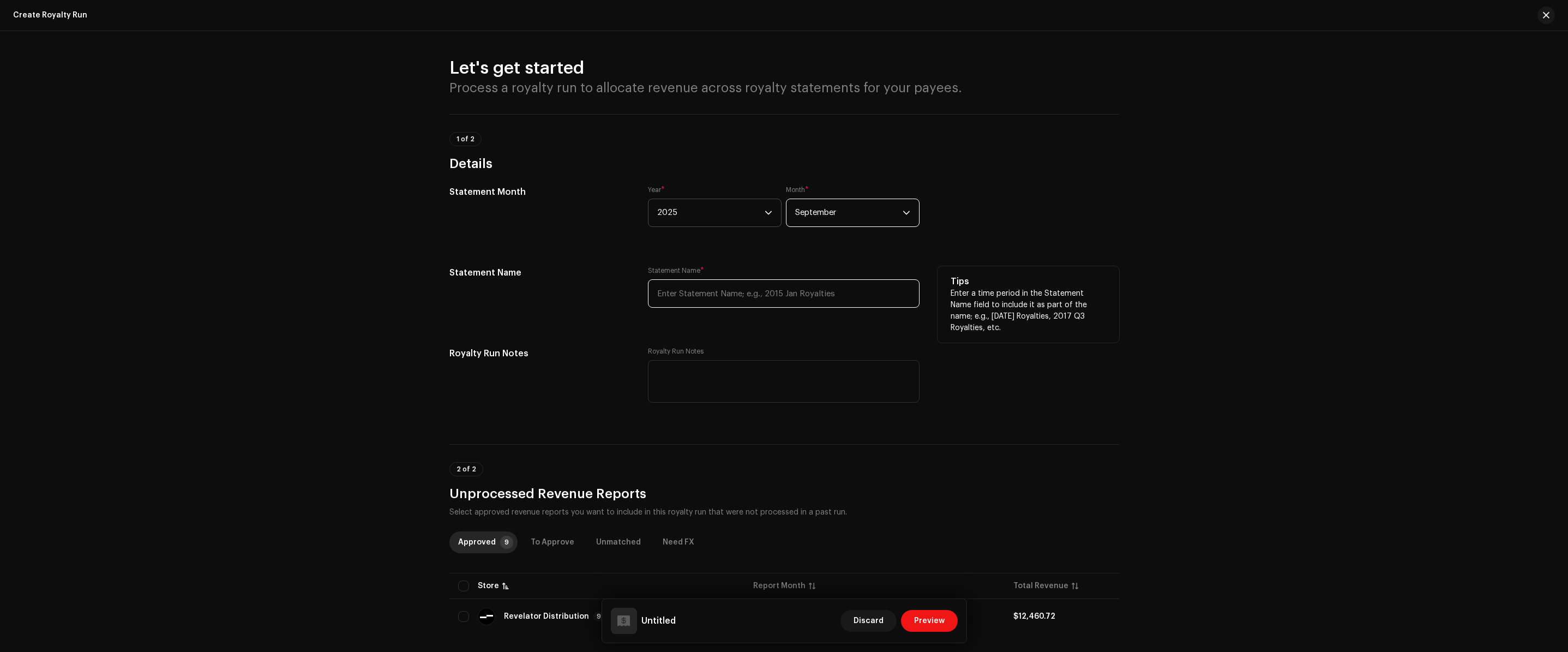
click at [702, 295] on input "text" at bounding box center [784, 294] width 272 height 28
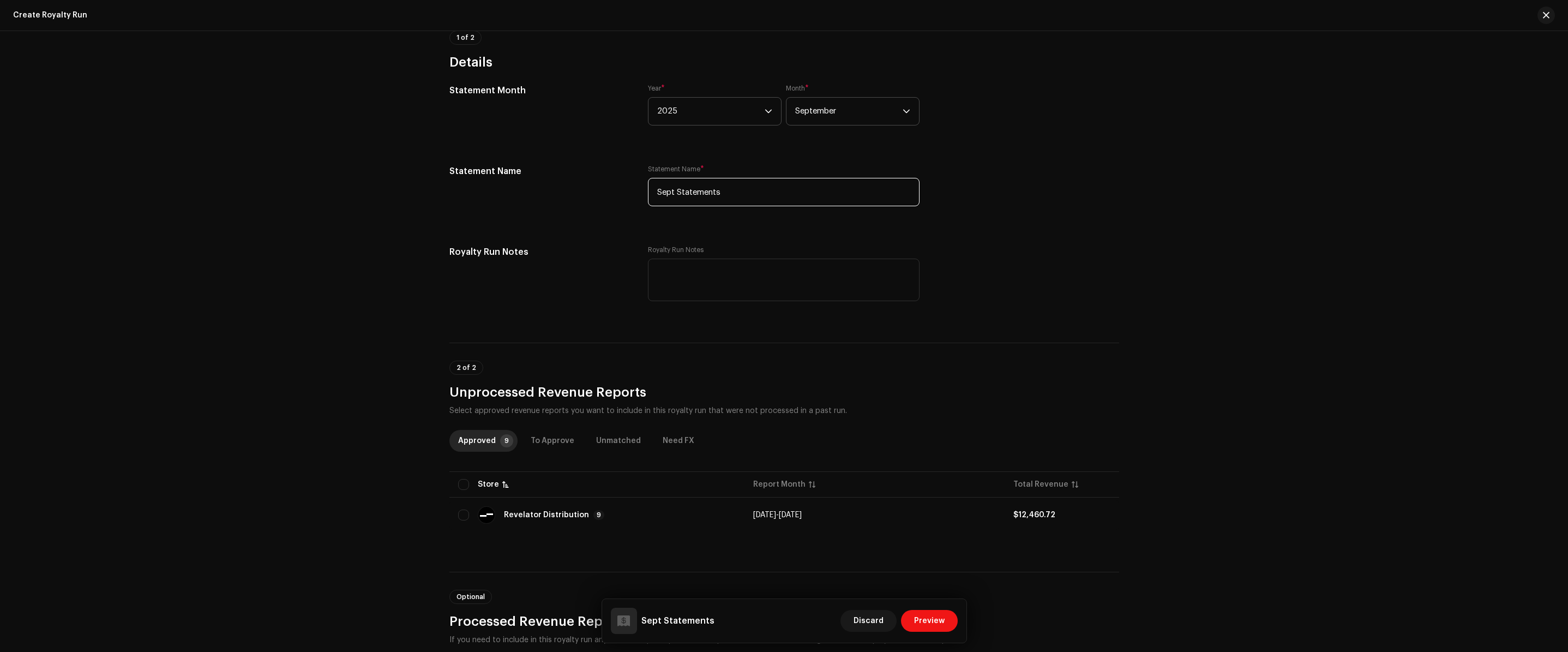
scroll to position [254, 0]
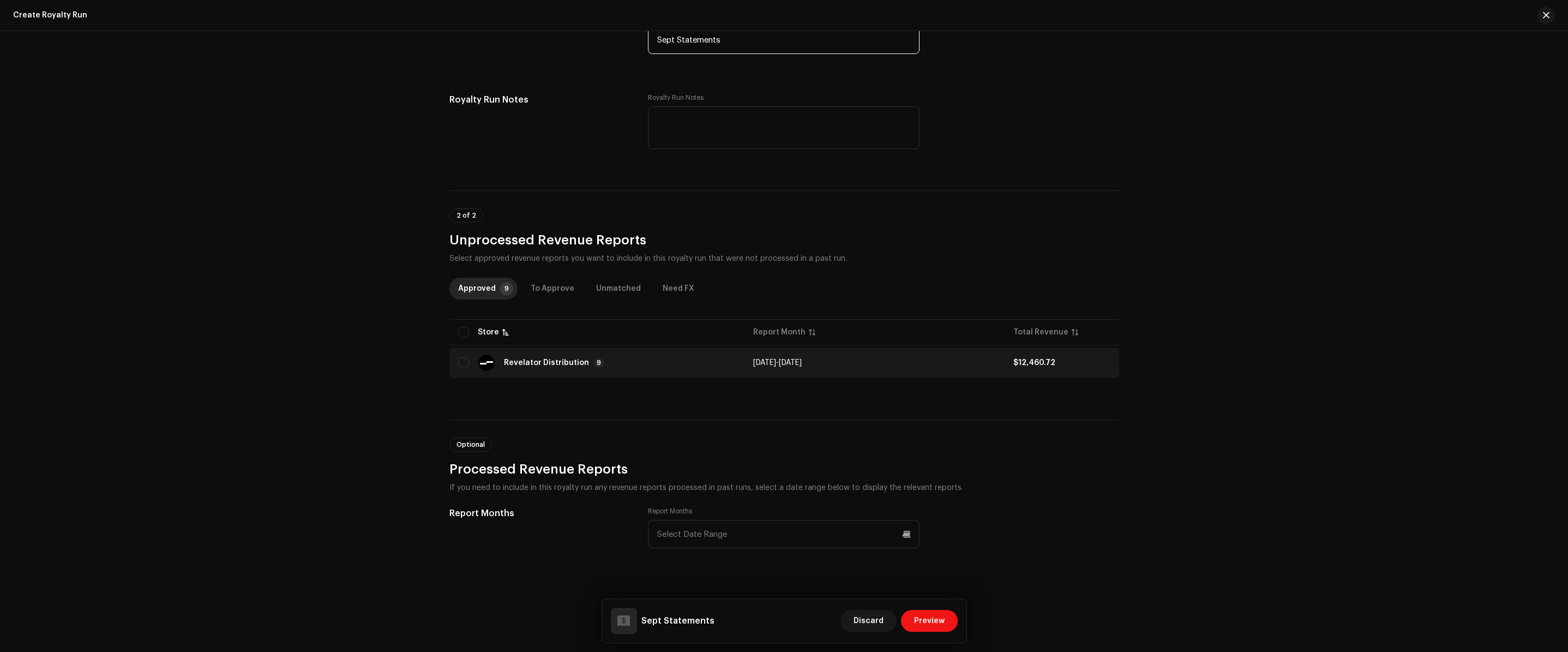
type input "Sept Statements"
click at [573, 360] on div "Revelator Distribution" at bounding box center [546, 362] width 85 height 8
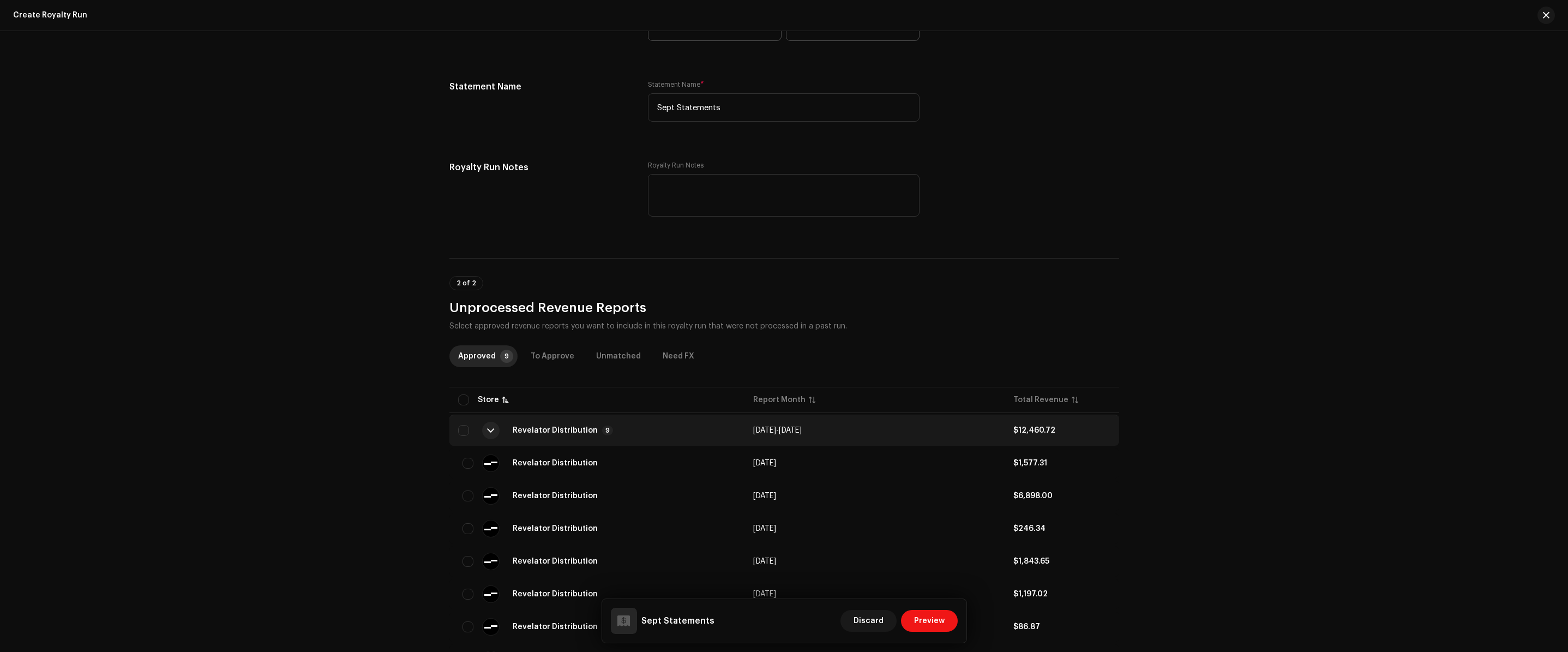
scroll to position [0, 0]
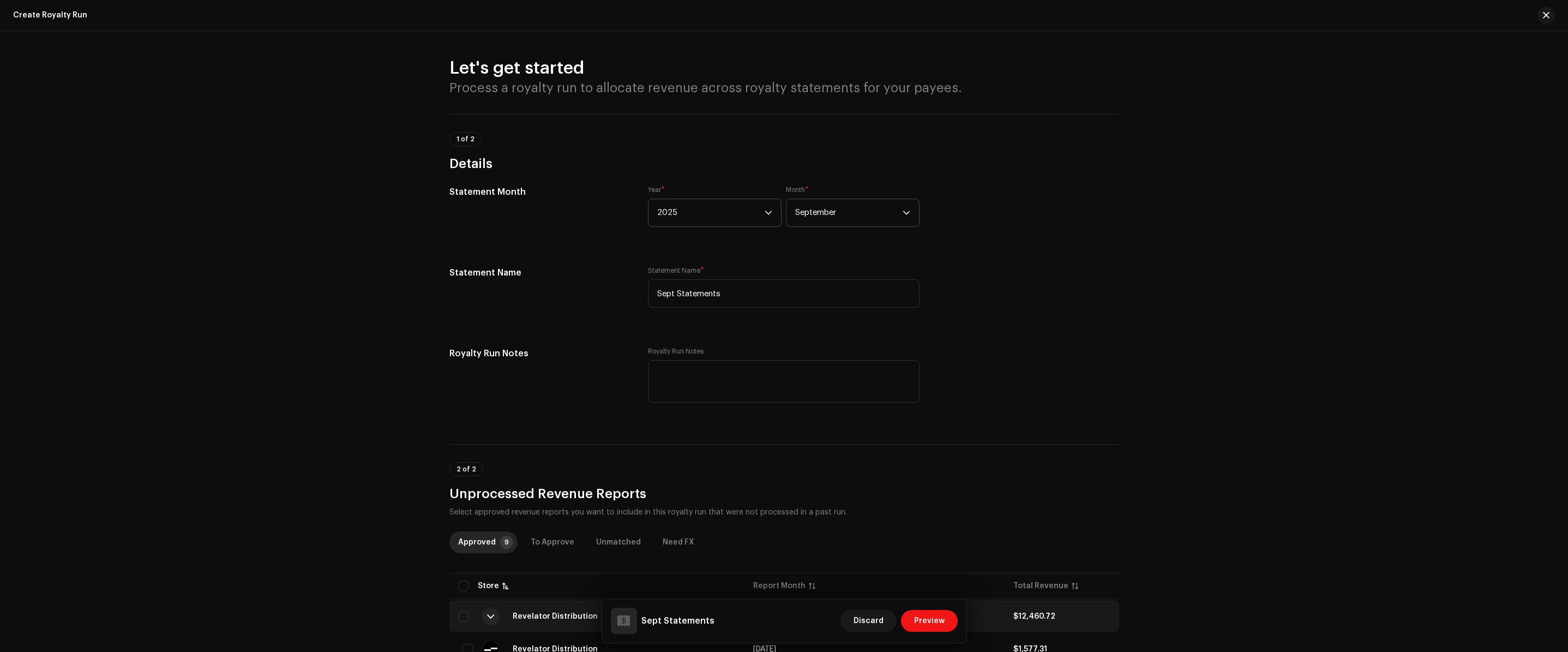
click at [833, 222] on span "September" at bounding box center [849, 212] width 108 height 27
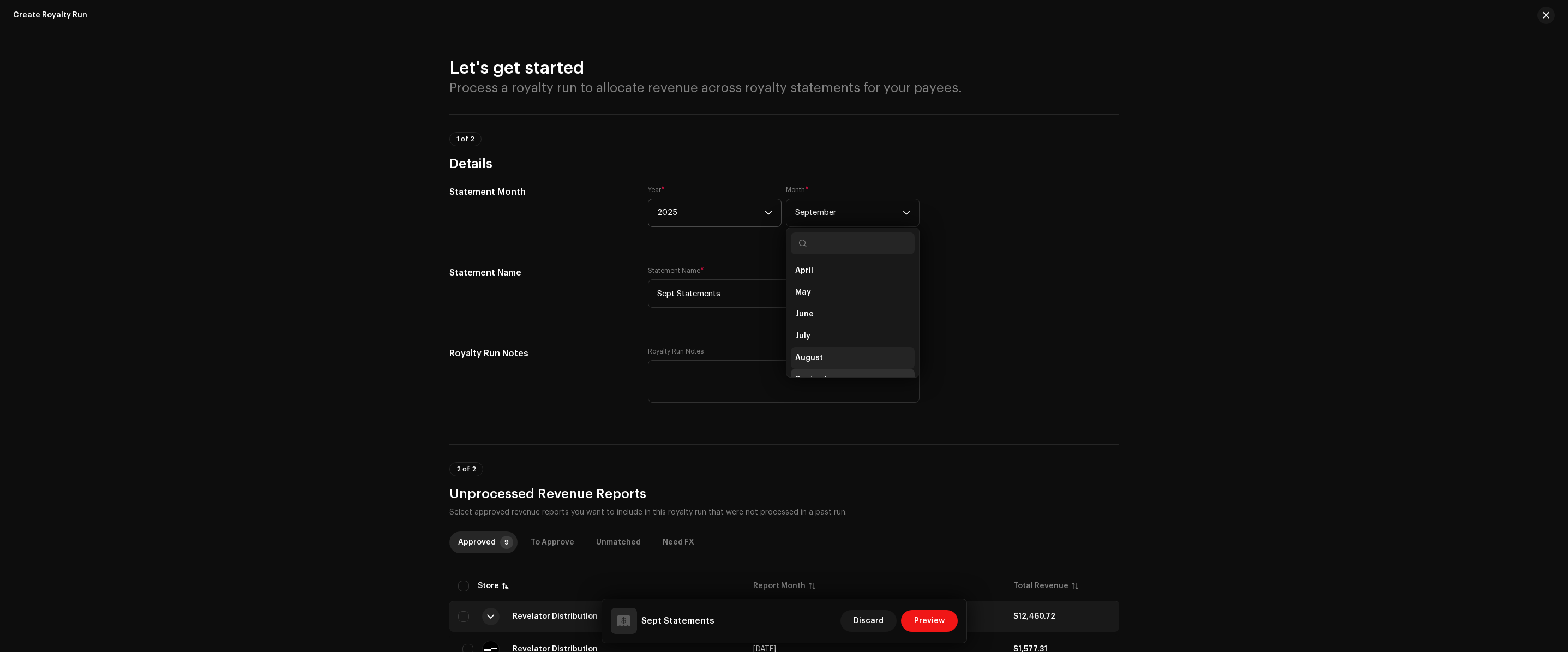
click at [819, 356] on span "August" at bounding box center [809, 357] width 28 height 11
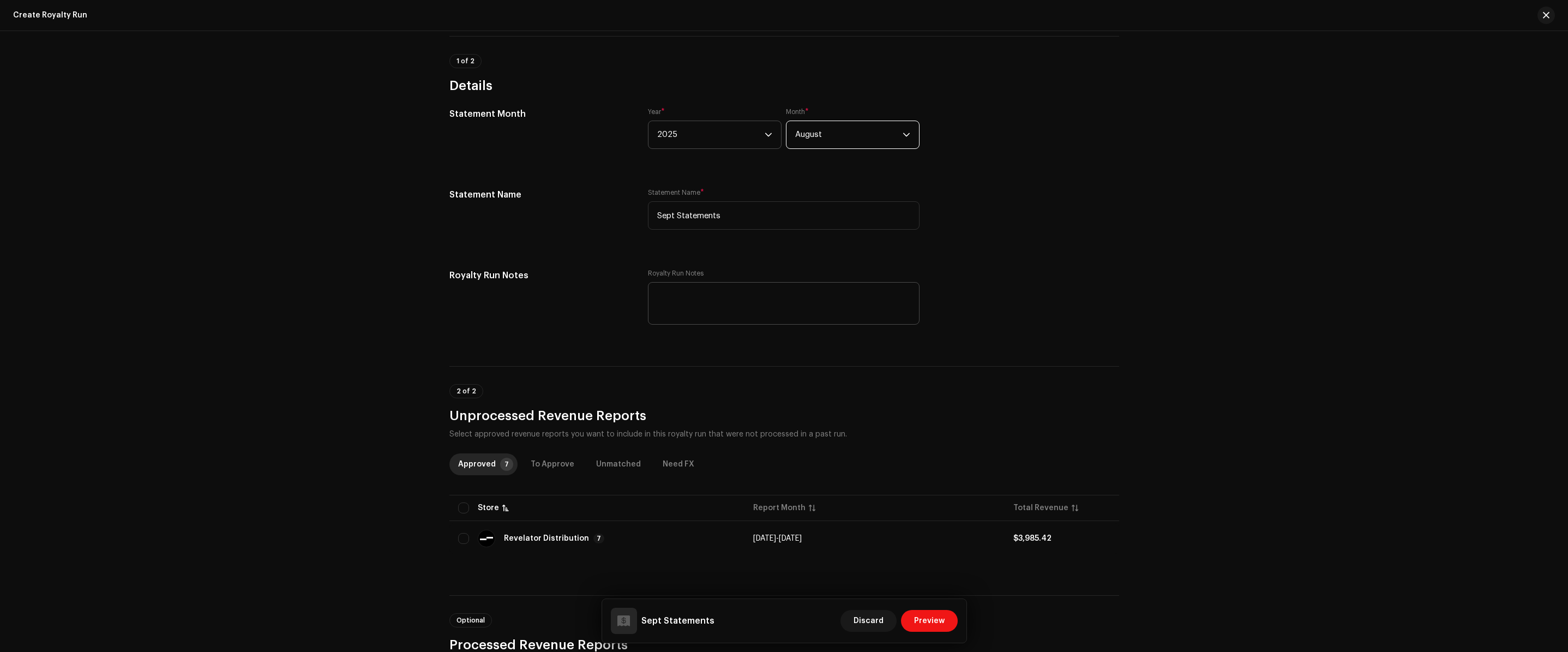
scroll to position [254, 0]
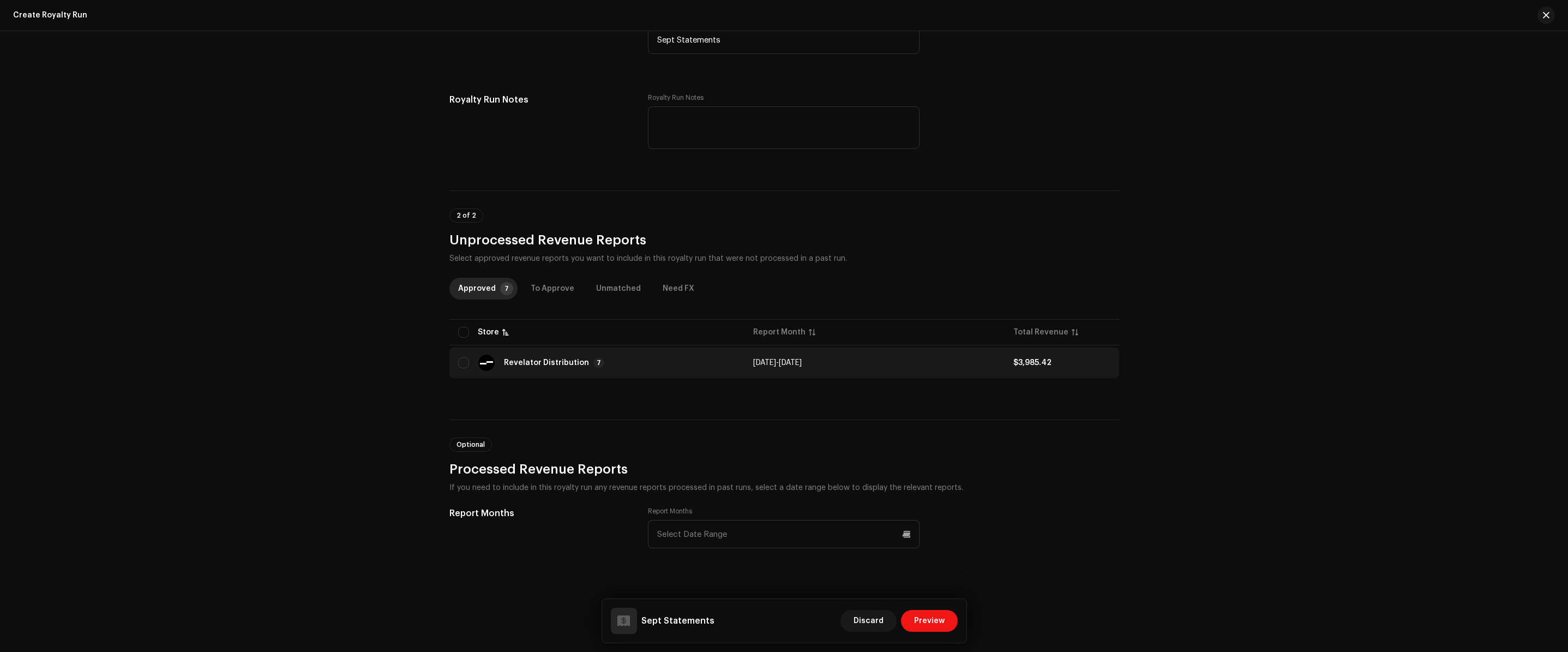
click at [602, 363] on div "Revelator Distribution 7" at bounding box center [597, 361] width 278 height 17
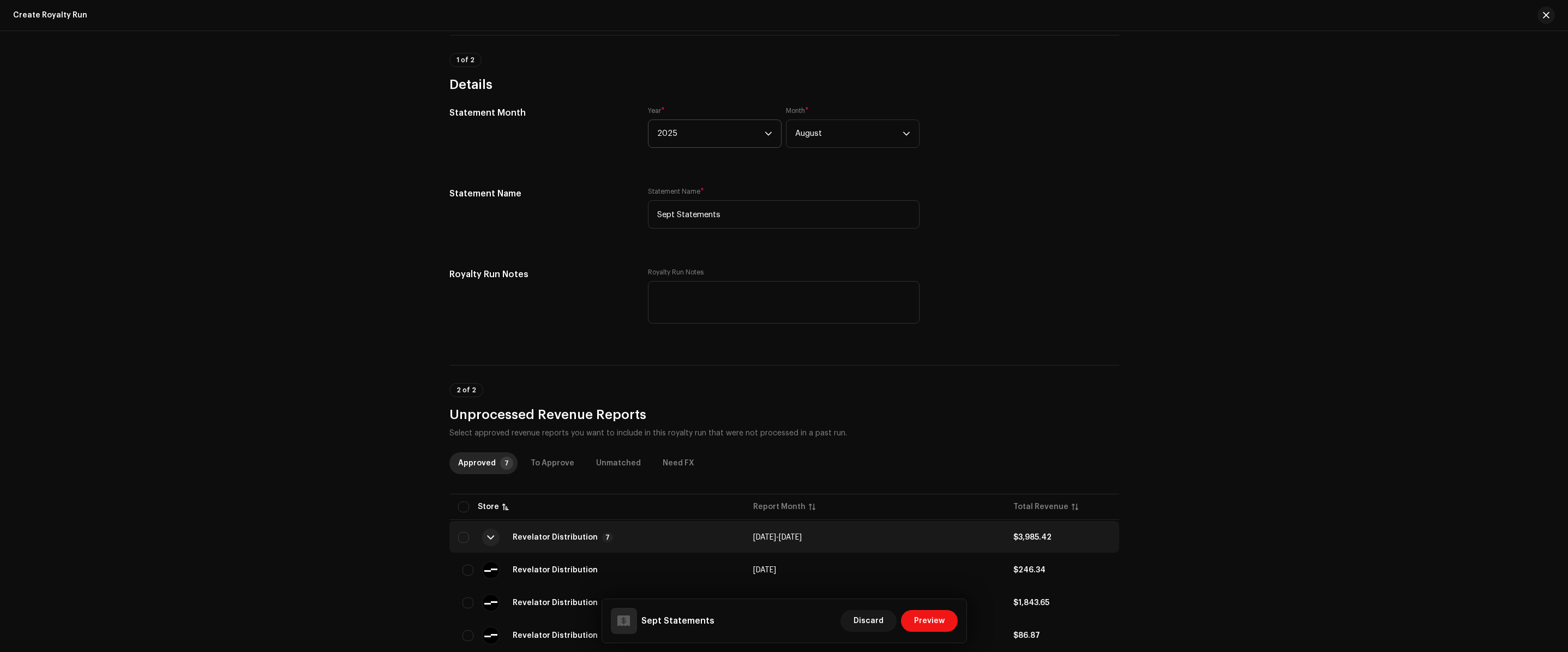
scroll to position [50, 0]
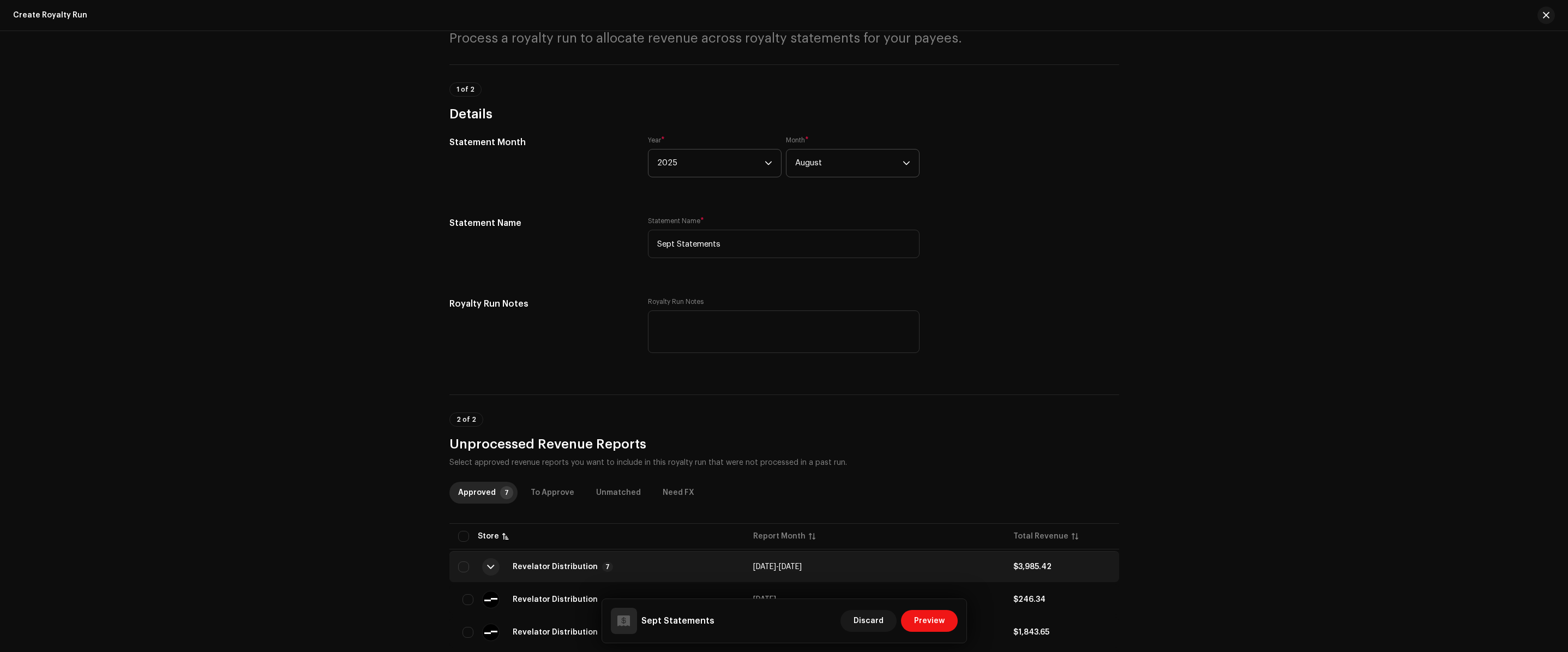
click at [833, 169] on span "August" at bounding box center [849, 163] width 108 height 27
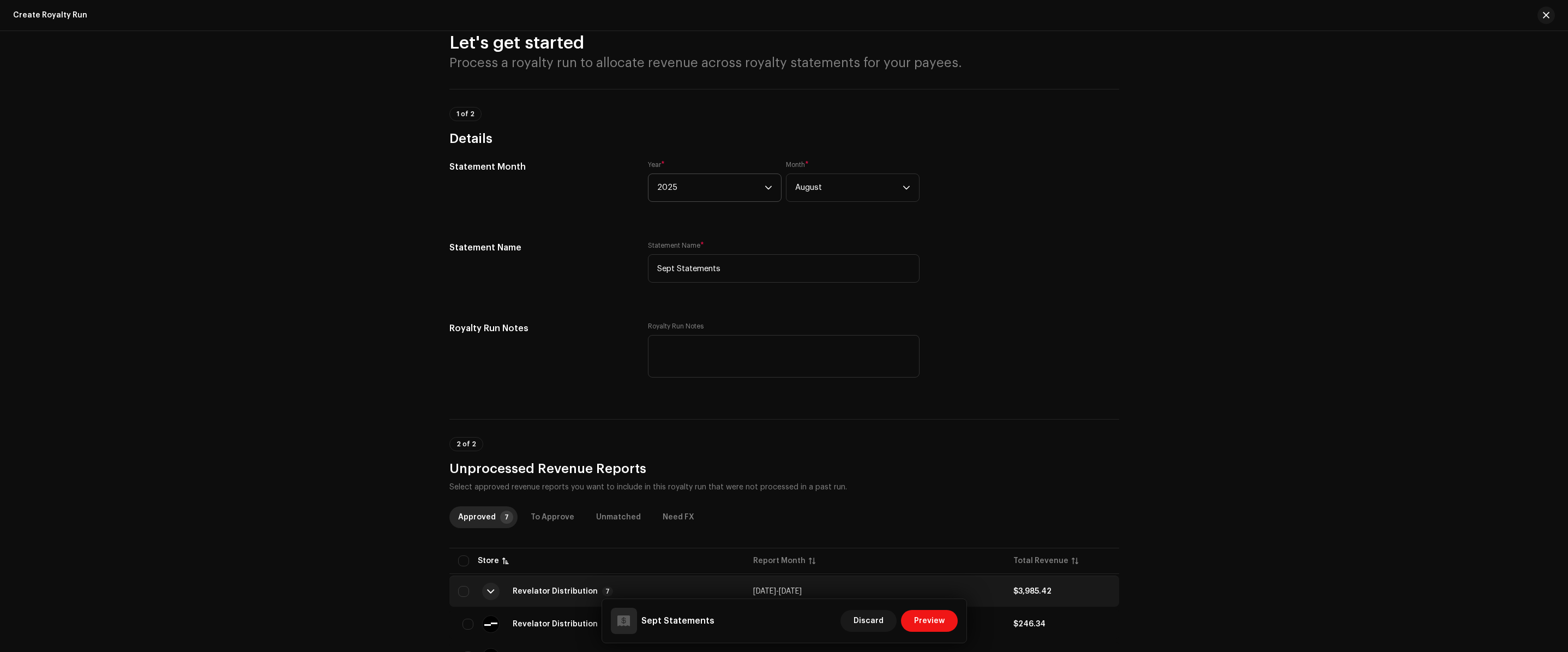
scroll to position [0, 0]
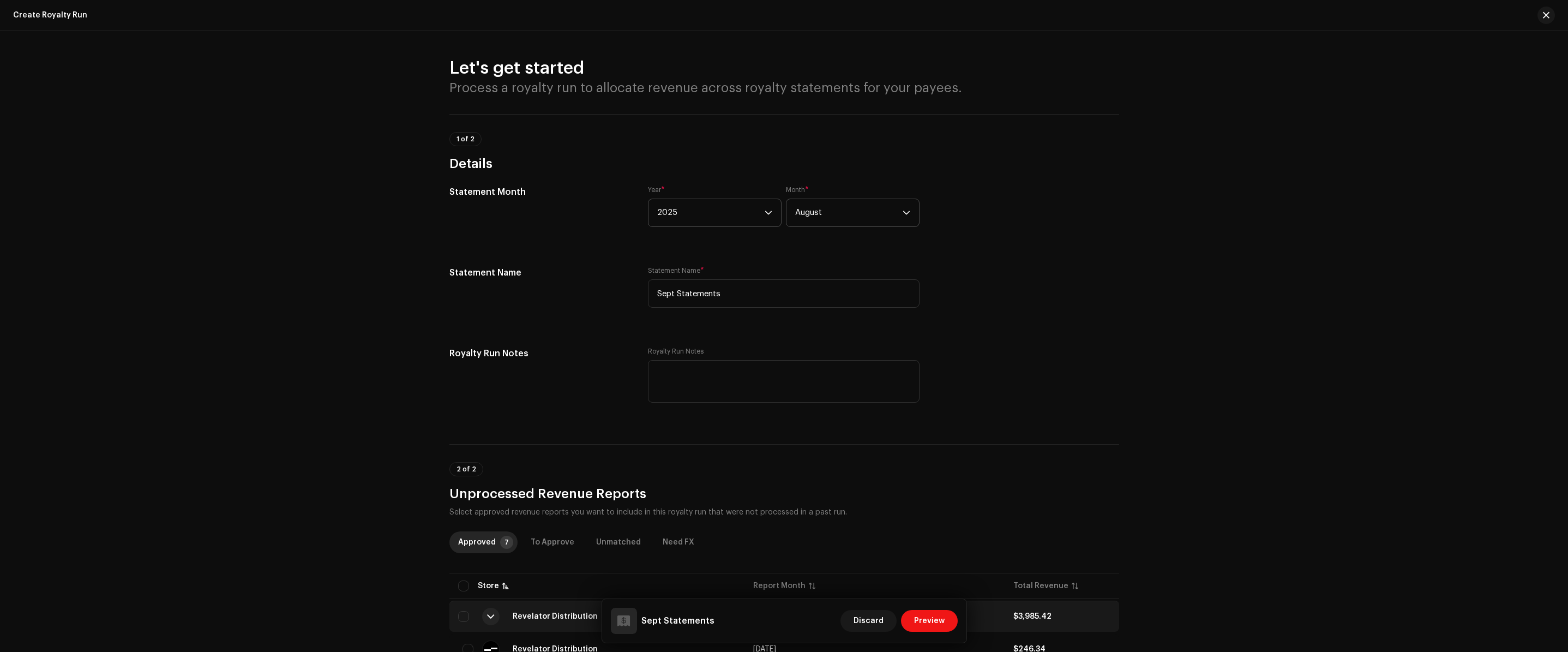
click at [833, 212] on span "August" at bounding box center [849, 212] width 108 height 27
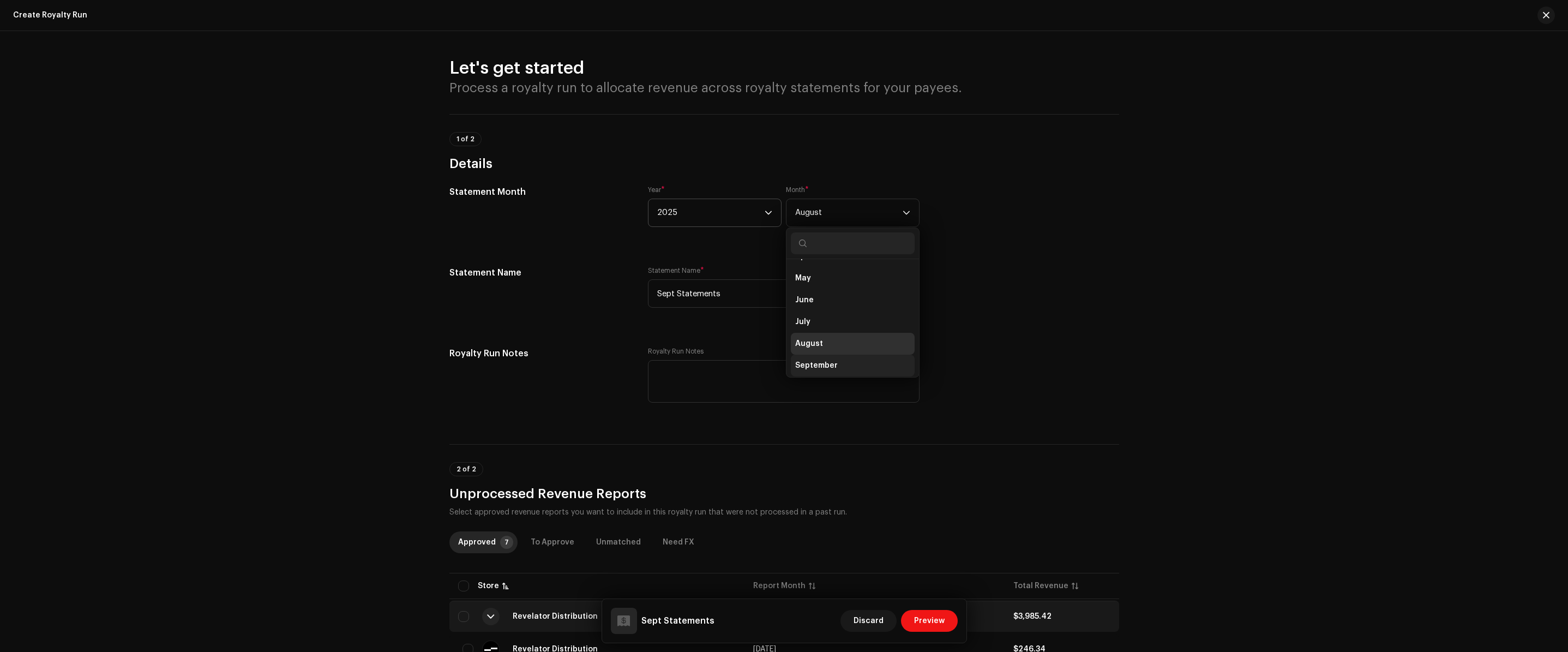
scroll to position [109, 0]
click at [827, 339] on span "September" at bounding box center [816, 339] width 43 height 11
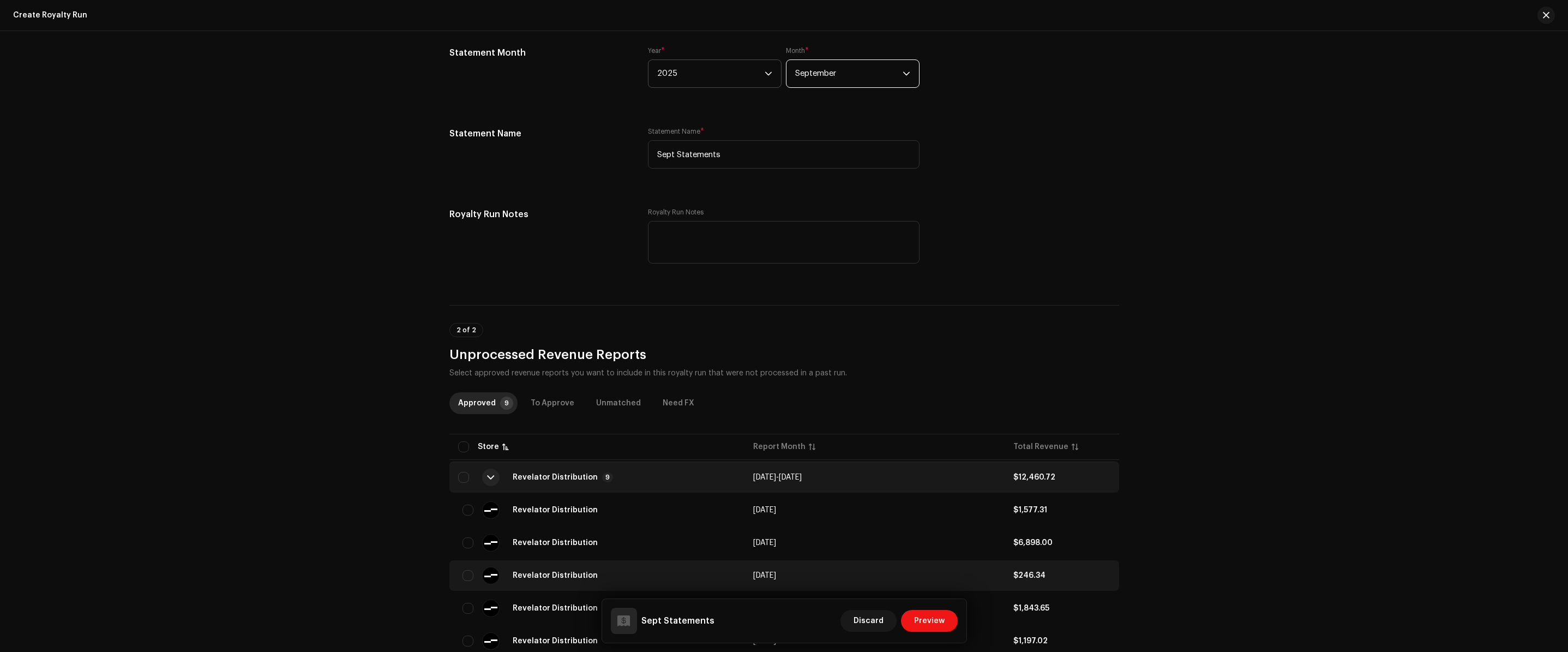
scroll to position [340, 0]
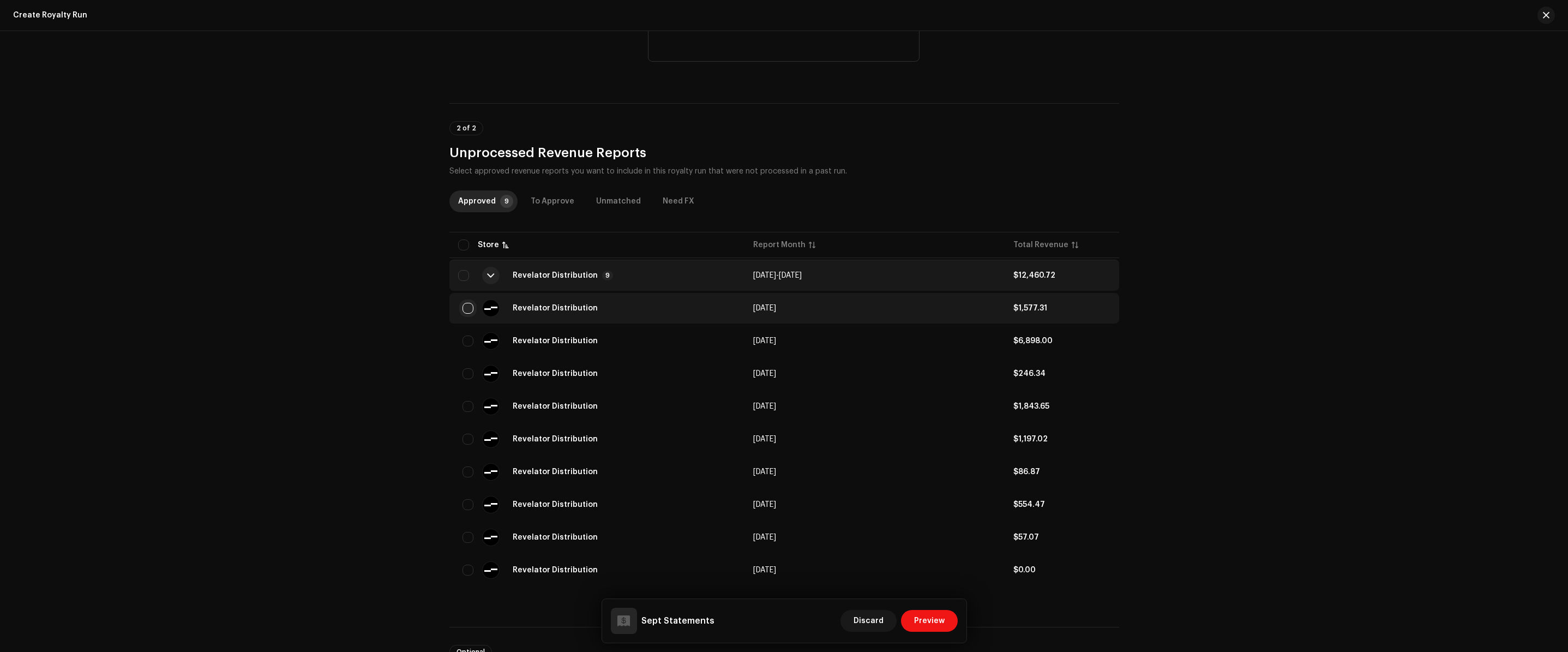
click at [463, 306] on input "checkbox" at bounding box center [467, 308] width 11 height 11
checkbox input "true"
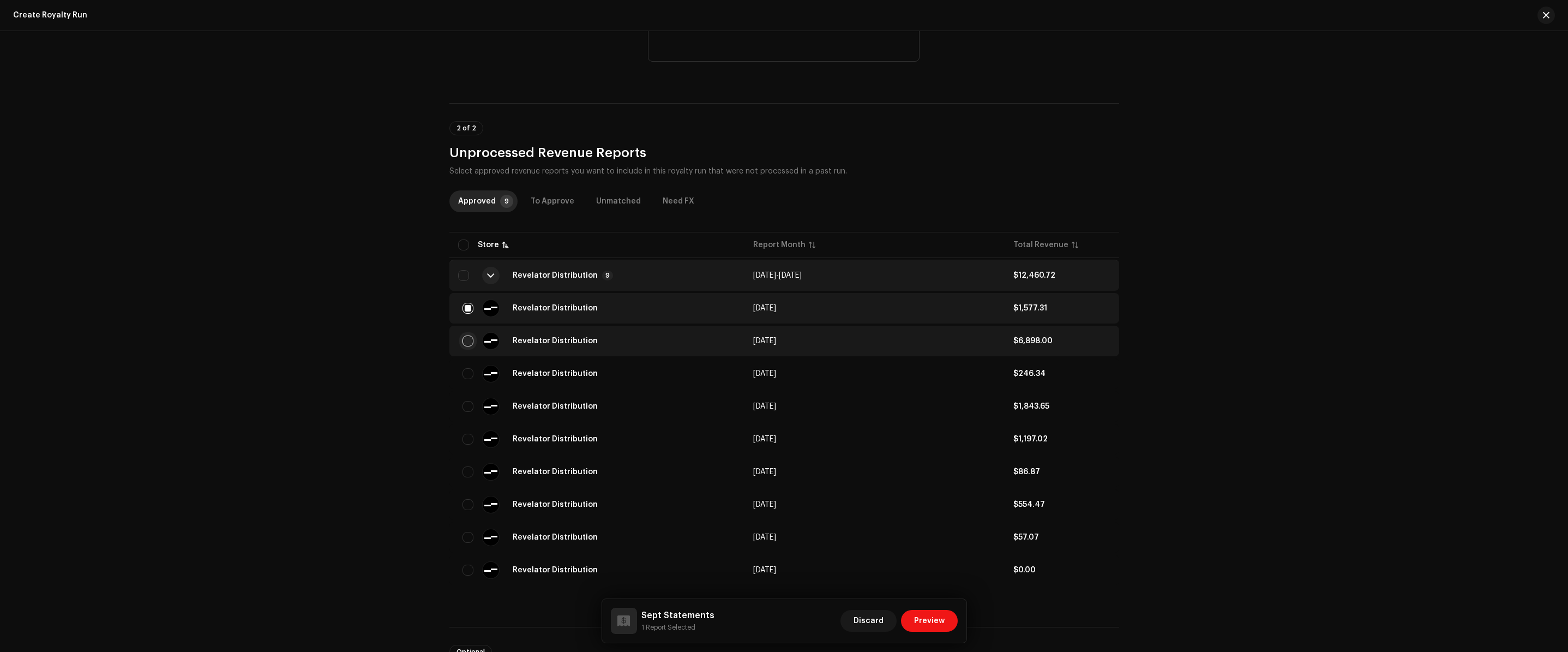
click at [467, 338] on input "checkbox" at bounding box center [467, 340] width 11 height 11
checkbox input "true"
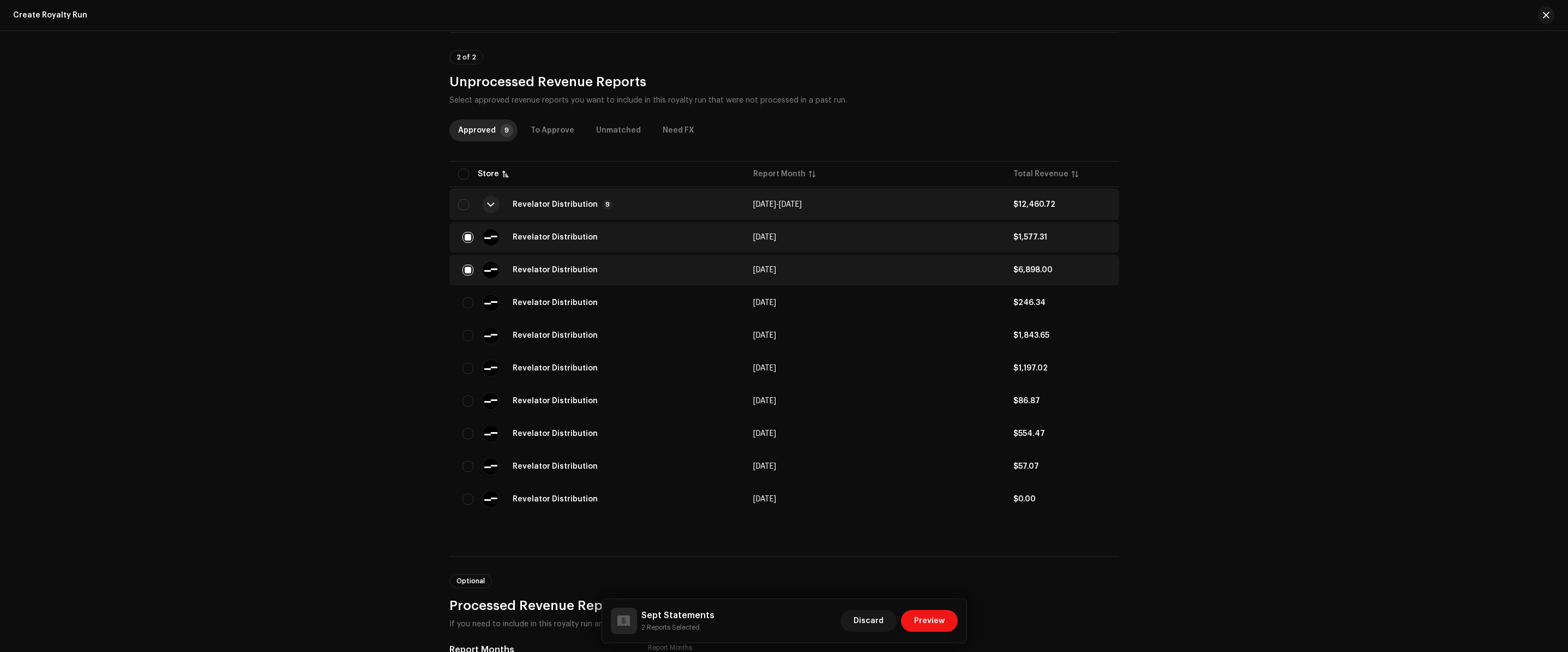
scroll to position [410, 0]
click at [1533, 11] on div at bounding box center [1542, 15] width 26 height 17
click at [1541, 9] on button "button" at bounding box center [1545, 15] width 17 height 17
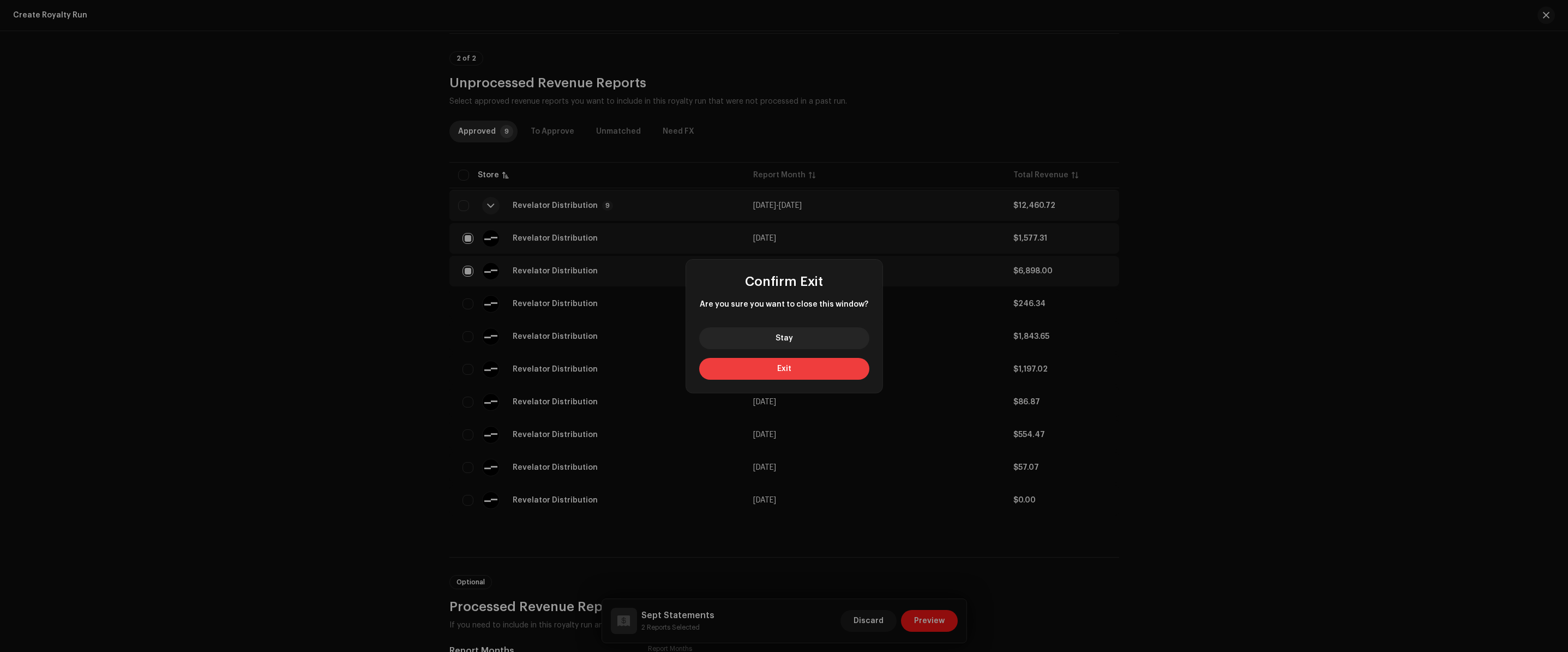
click at [840, 358] on button "Exit" at bounding box center [784, 368] width 170 height 22
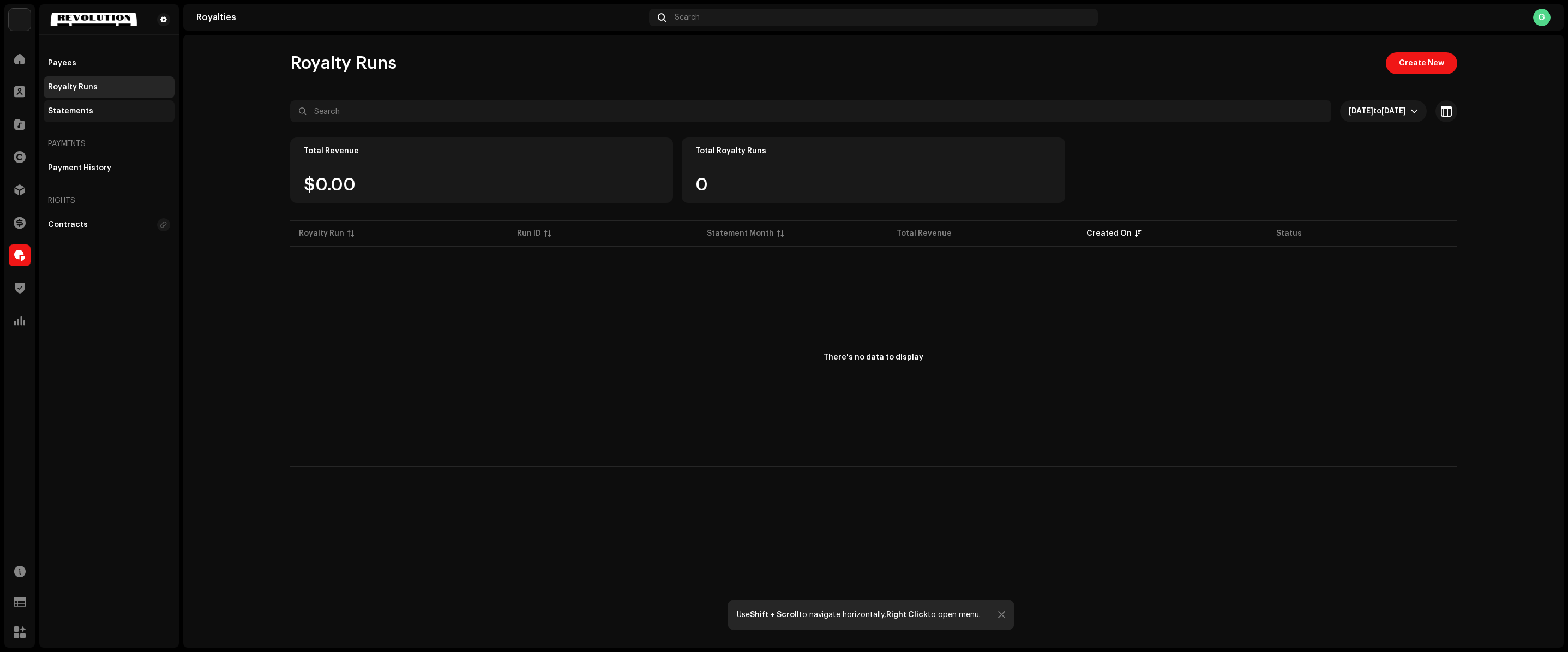
click at [94, 116] on div "Statements" at bounding box center [109, 111] width 131 height 22
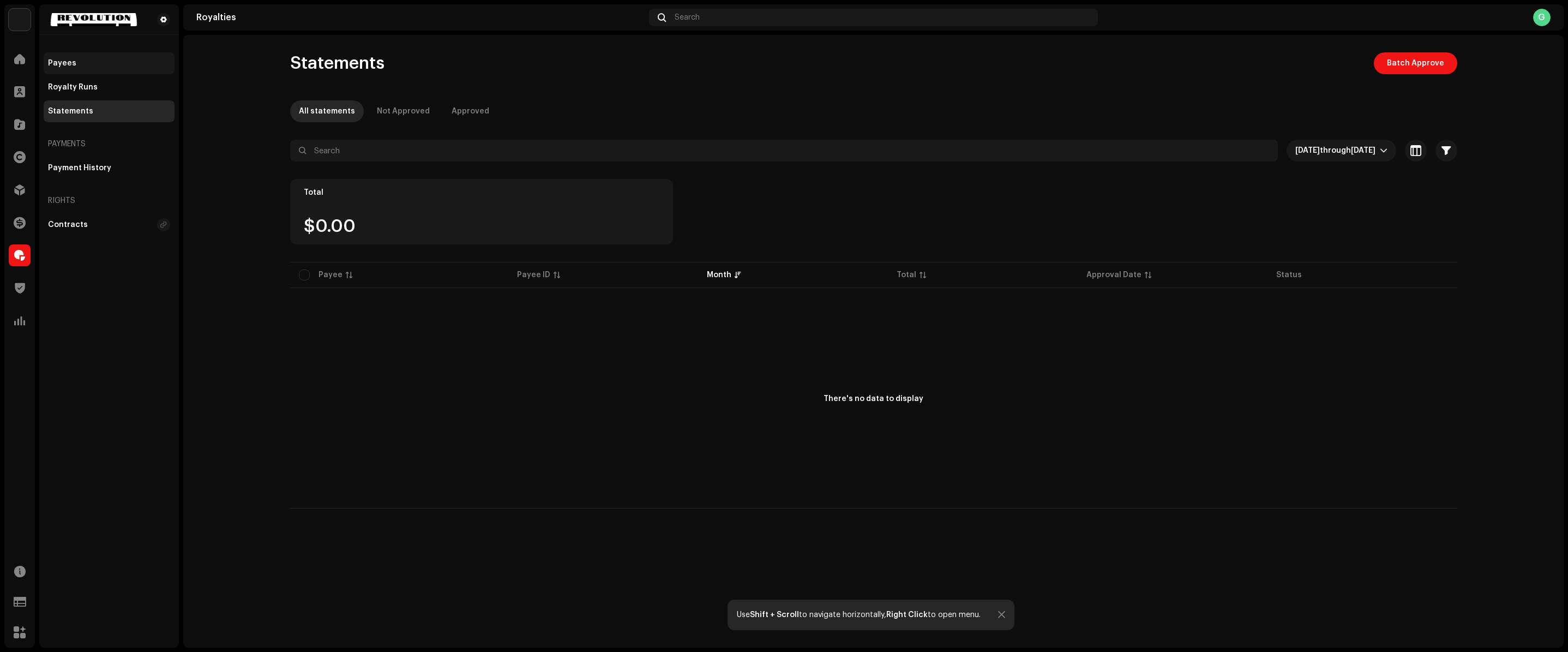
click at [102, 67] on div "Payees" at bounding box center [109, 63] width 122 height 9
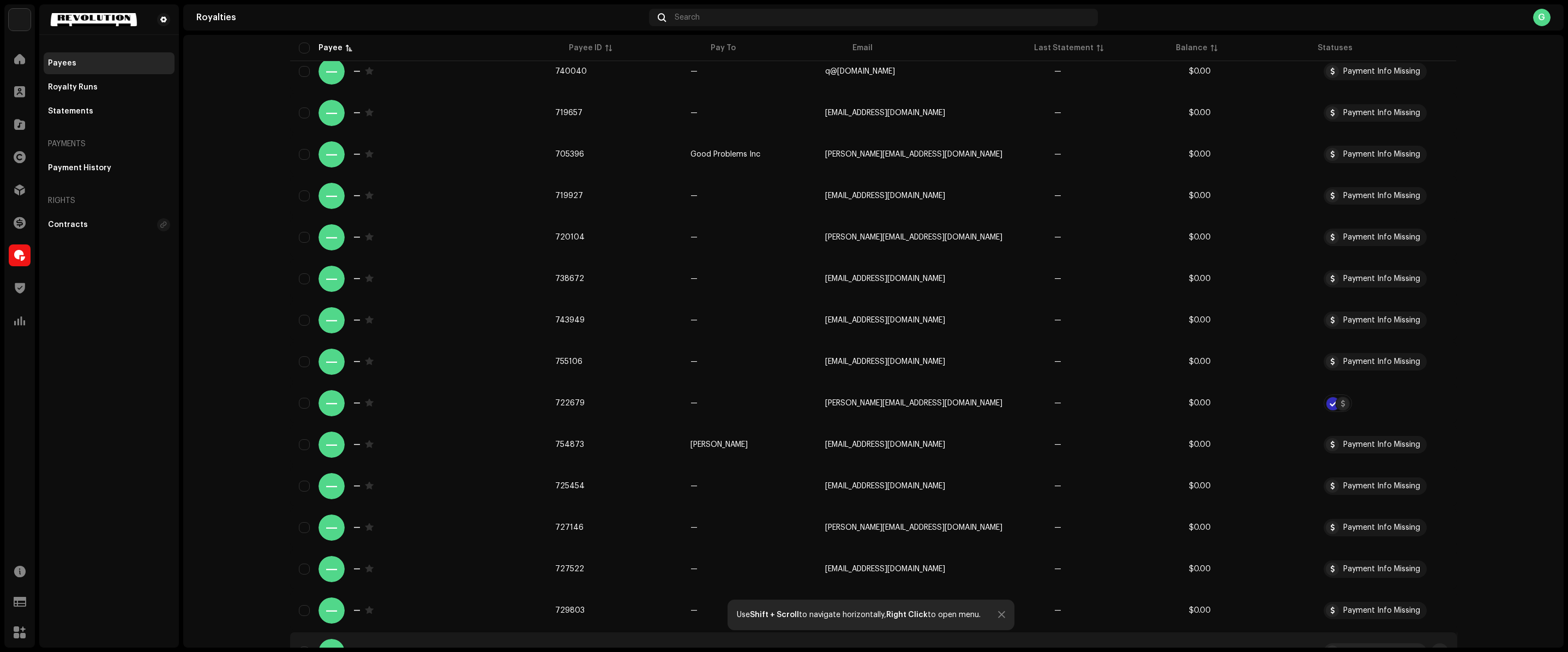
scroll to position [581, 0]
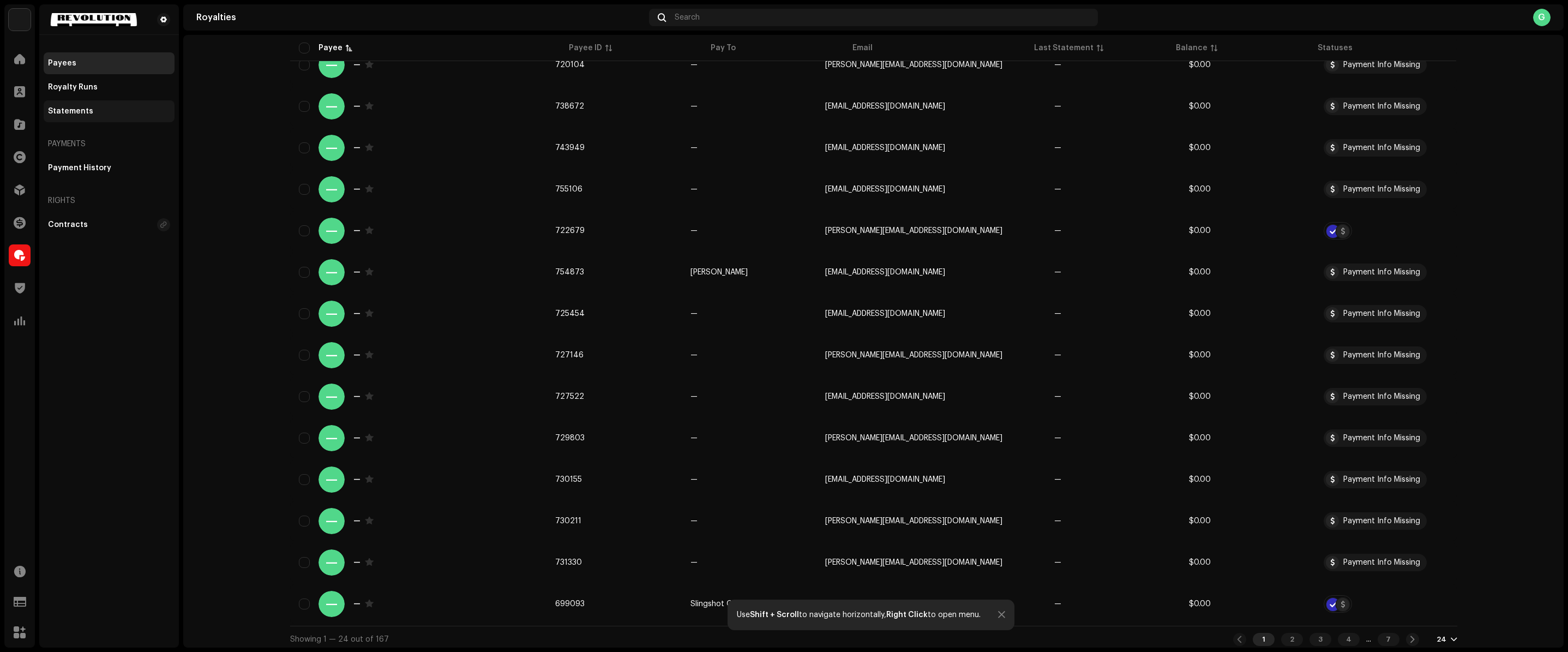
click at [104, 111] on div "Statements" at bounding box center [109, 111] width 122 height 9
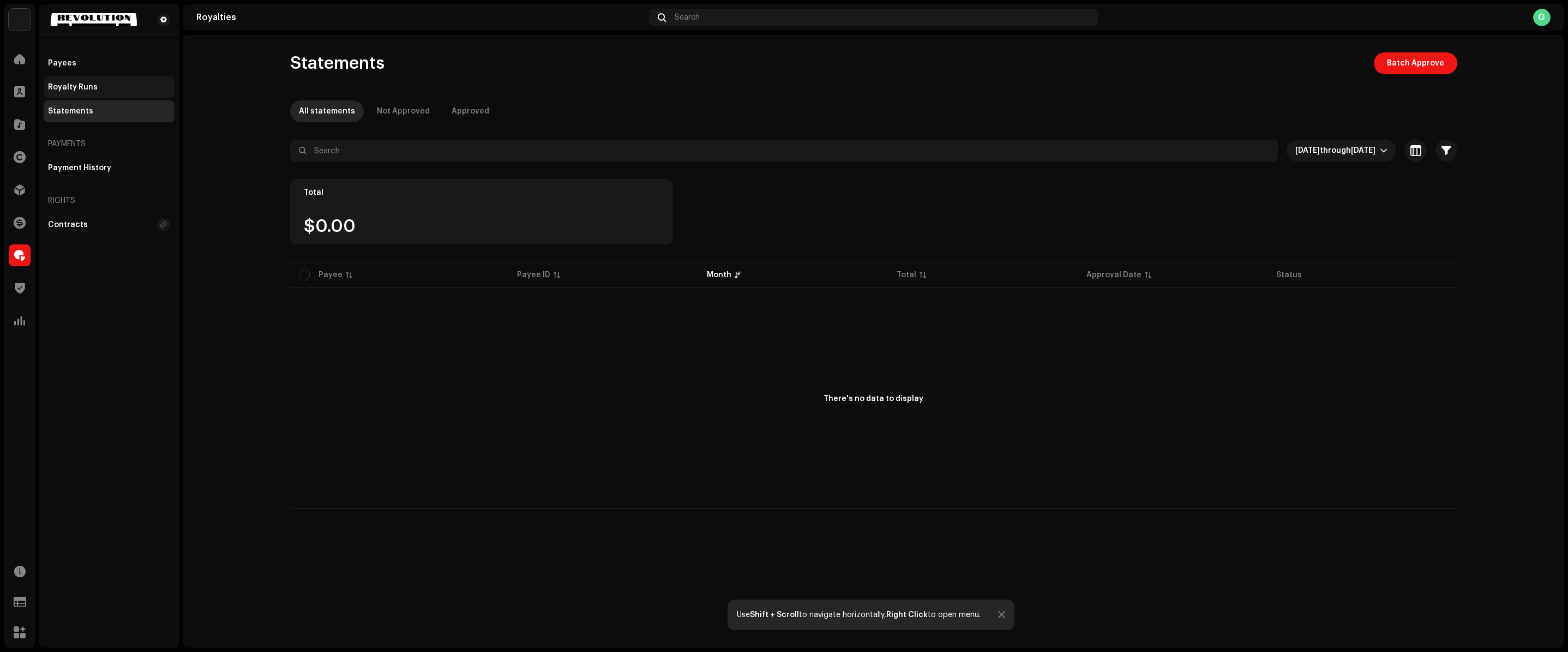
click at [120, 86] on div "Royalty Runs" at bounding box center [109, 87] width 122 height 9
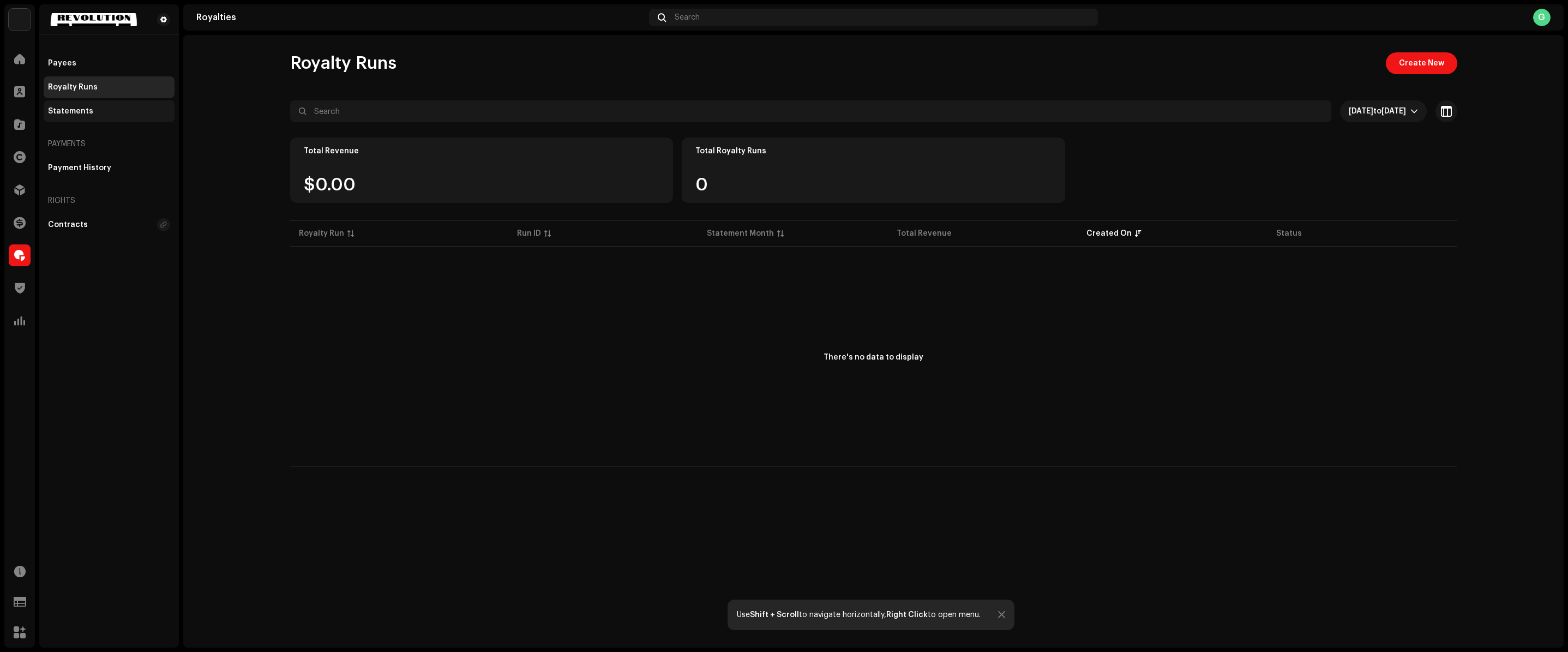
click at [100, 108] on div "Statements" at bounding box center [109, 111] width 122 height 9
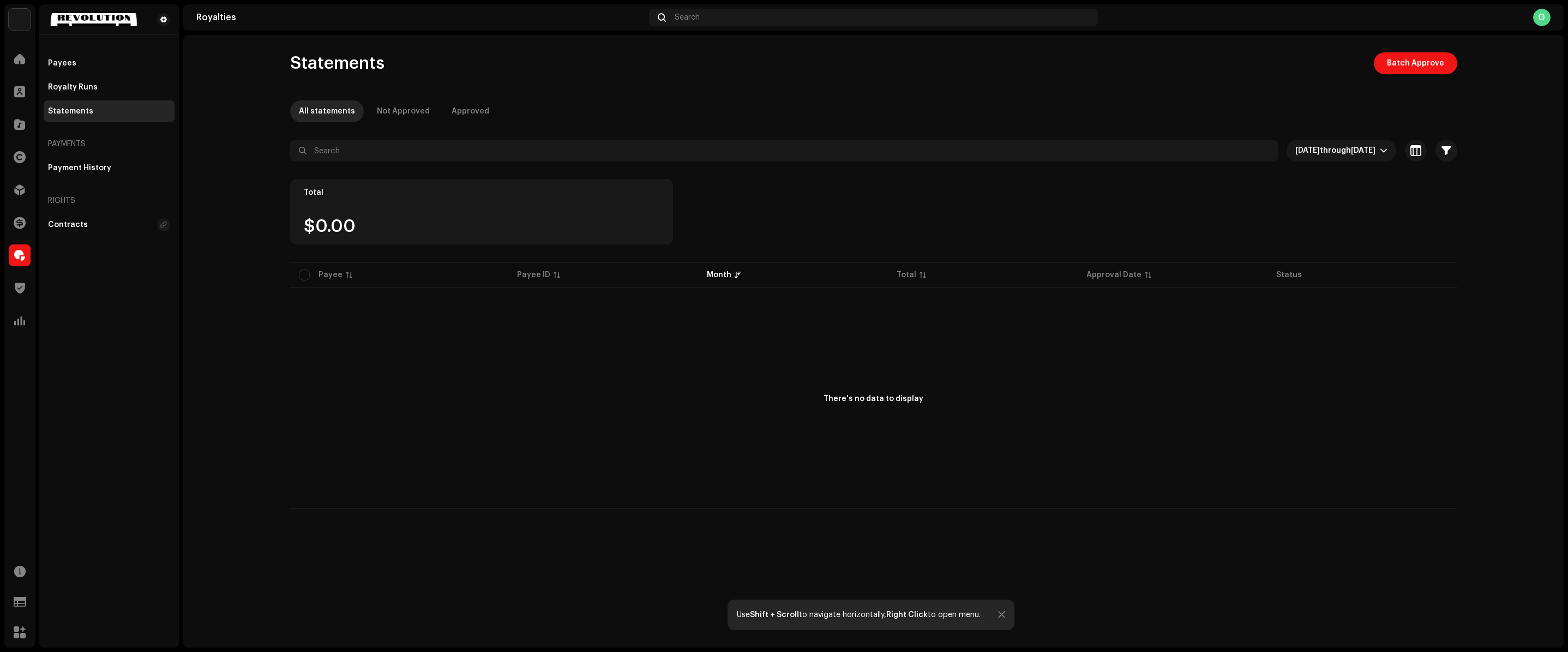
click at [306, 271] on p-table "Payee Payee ID Month Total Approval Date Status" at bounding box center [873, 275] width 1168 height 31
click at [72, 58] on div "Payees" at bounding box center [109, 63] width 131 height 22
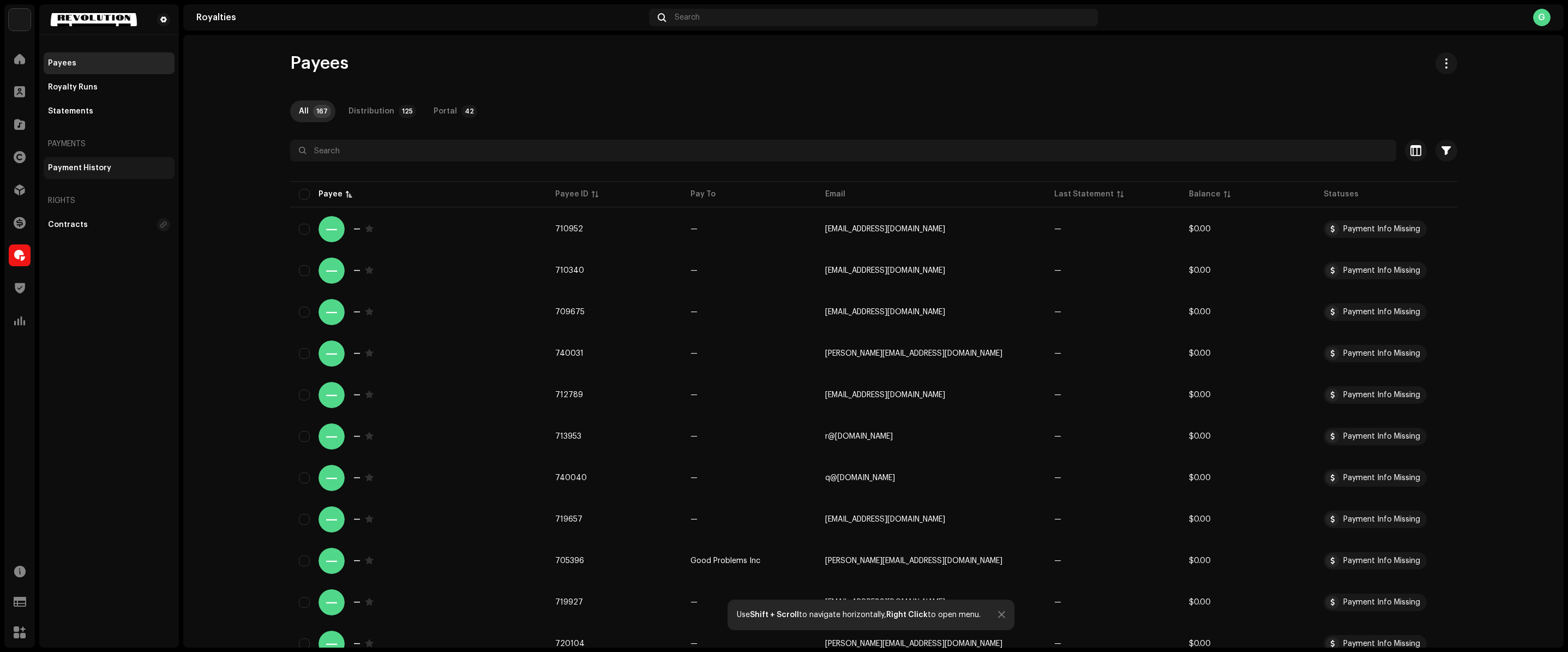
click at [78, 162] on div "Payment History" at bounding box center [109, 168] width 131 height 22
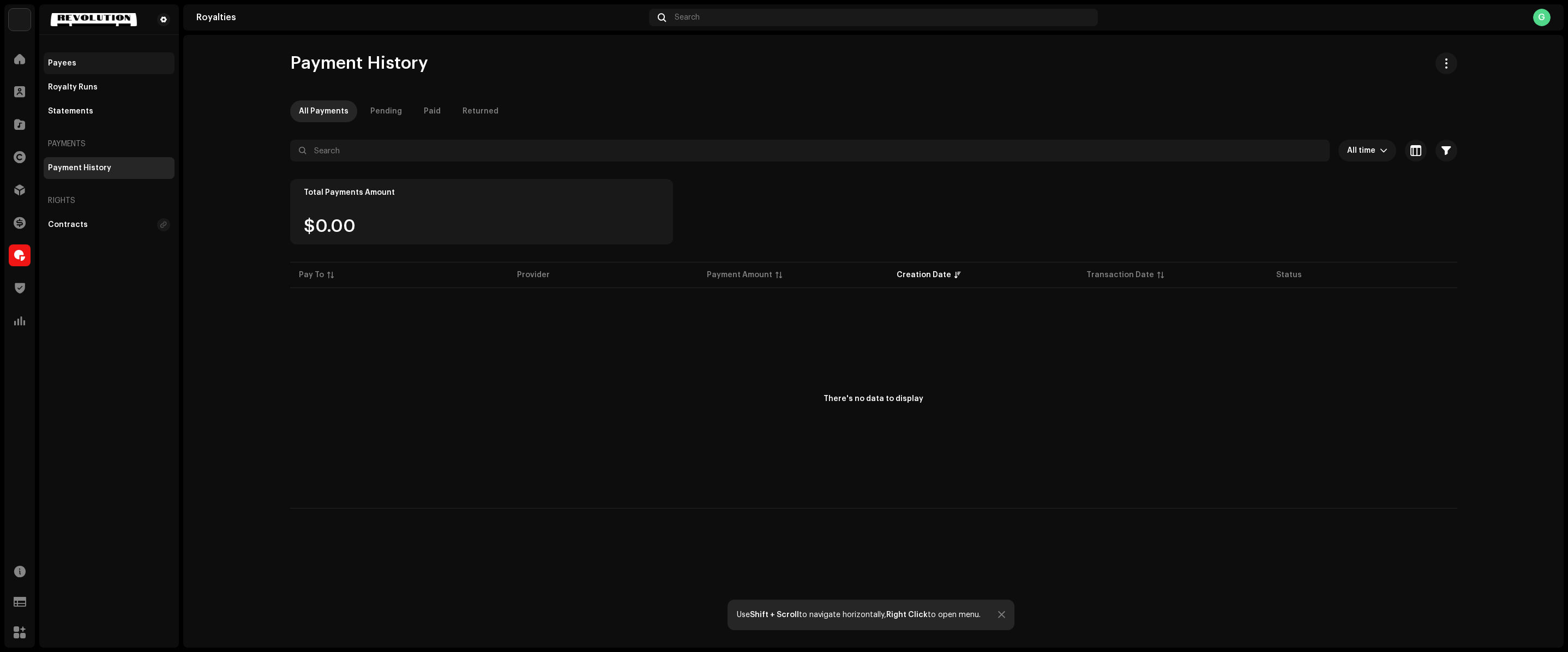
click at [104, 55] on div "Payees" at bounding box center [109, 63] width 131 height 22
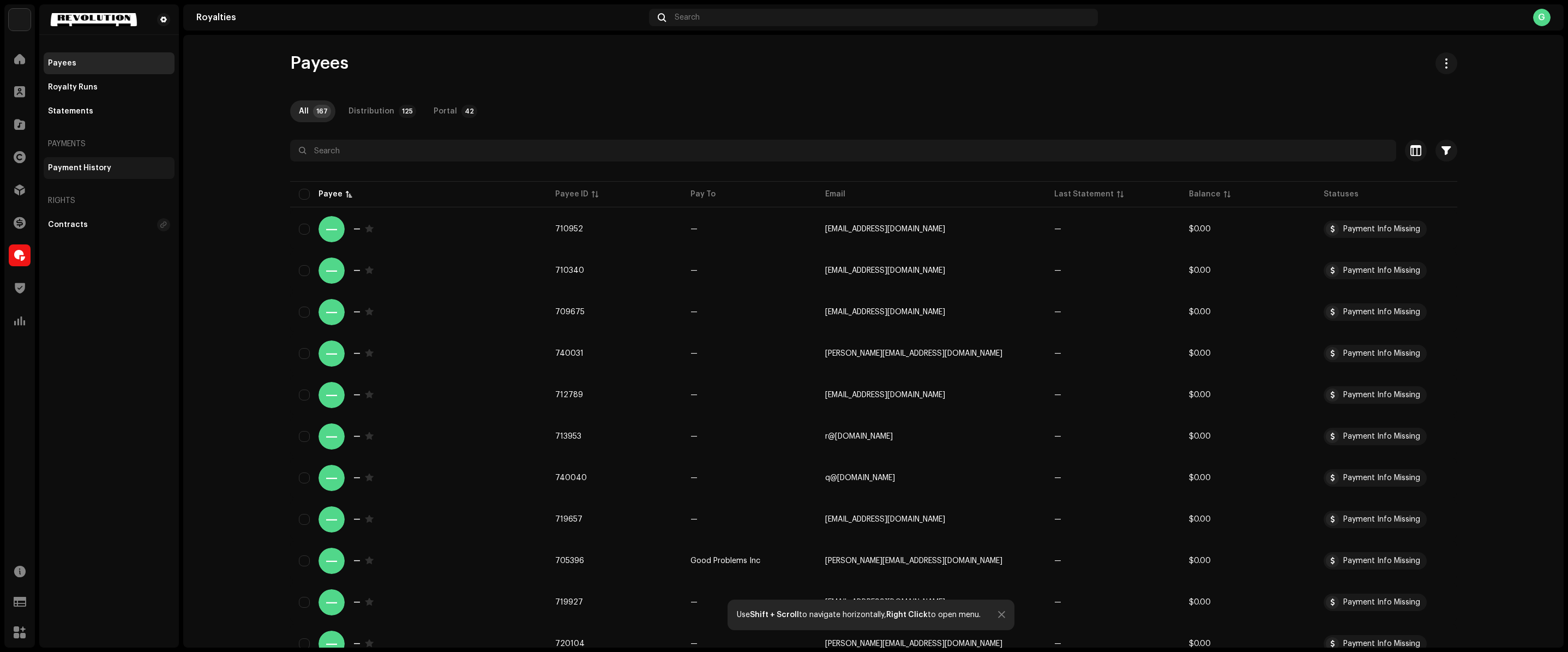
click at [82, 159] on div "Payment History" at bounding box center [109, 168] width 131 height 22
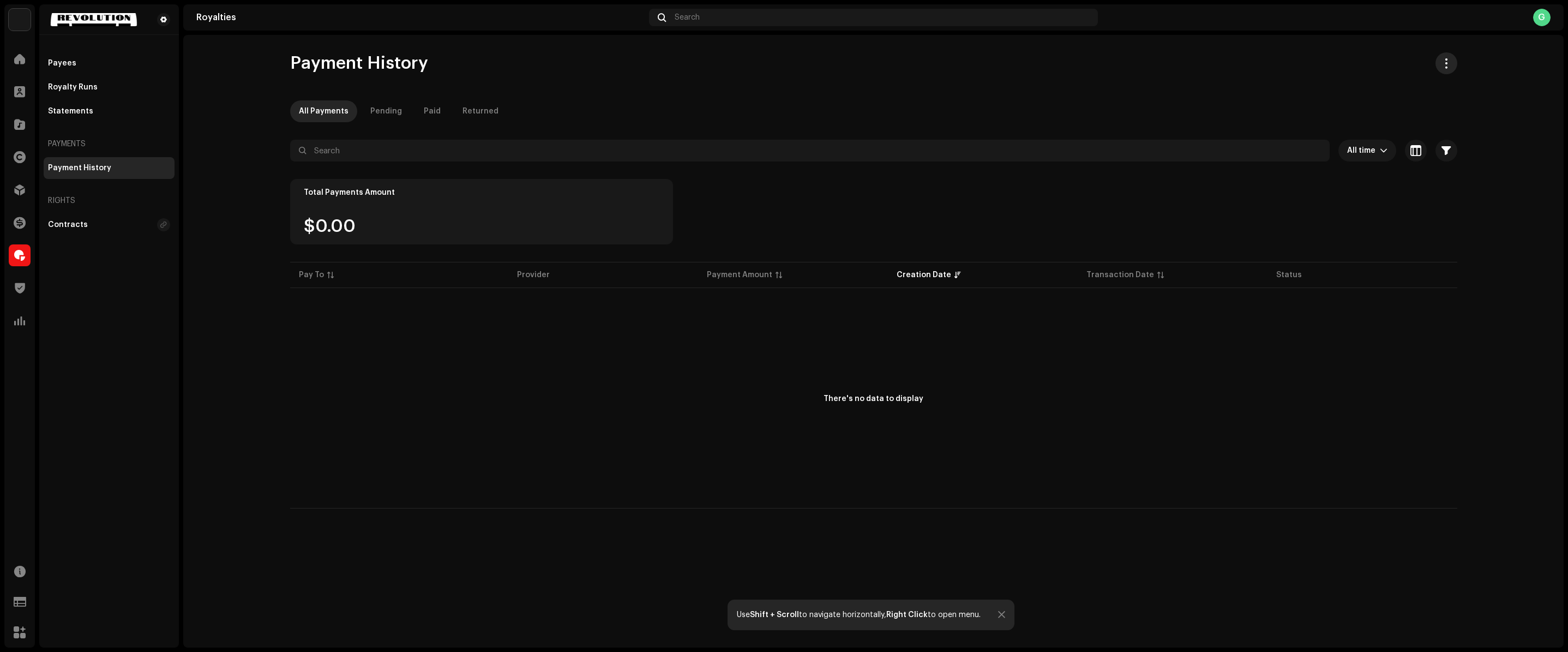
click at [1441, 66] on span "button" at bounding box center [1446, 63] width 10 height 9
click at [1466, 92] on span "Add transaction" at bounding box center [1475, 90] width 63 height 9
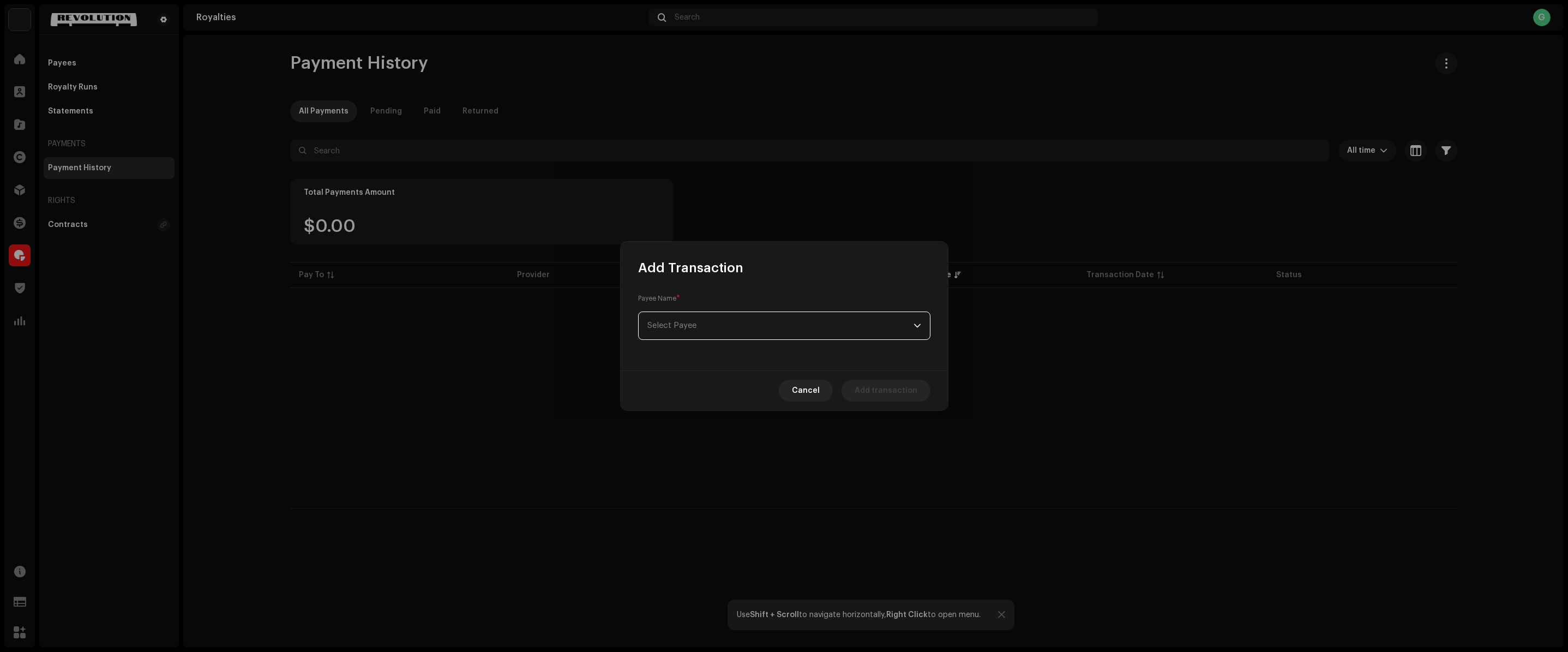
click at [830, 302] on div "Payee Name * Select Payee" at bounding box center [784, 317] width 293 height 46
drag, startPoint x: 830, startPoint y: 302, endPoint x: 799, endPoint y: 331, distance: 42.4
click at [799, 331] on span "Select Payee" at bounding box center [780, 325] width 266 height 27
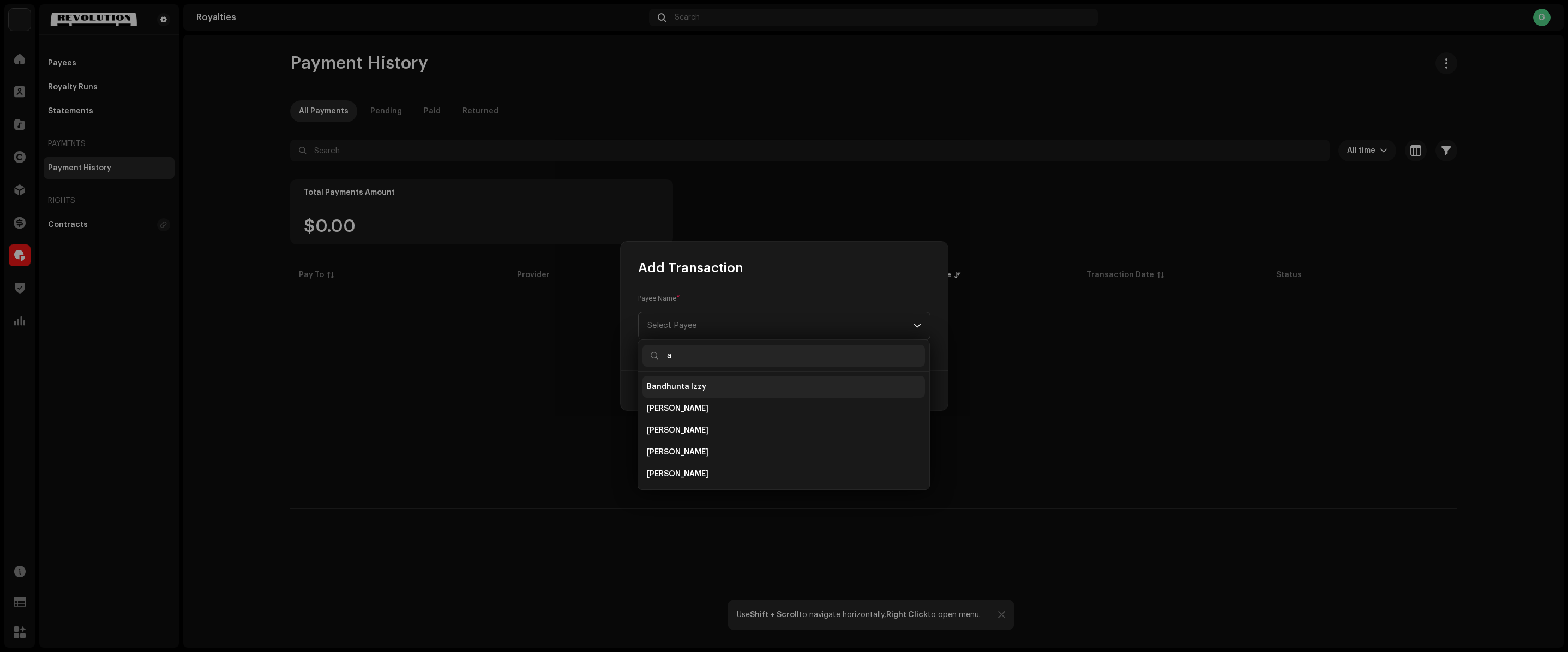
type input "a"
click at [731, 393] on li "Bandhunta Izzy" at bounding box center [783, 386] width 283 height 22
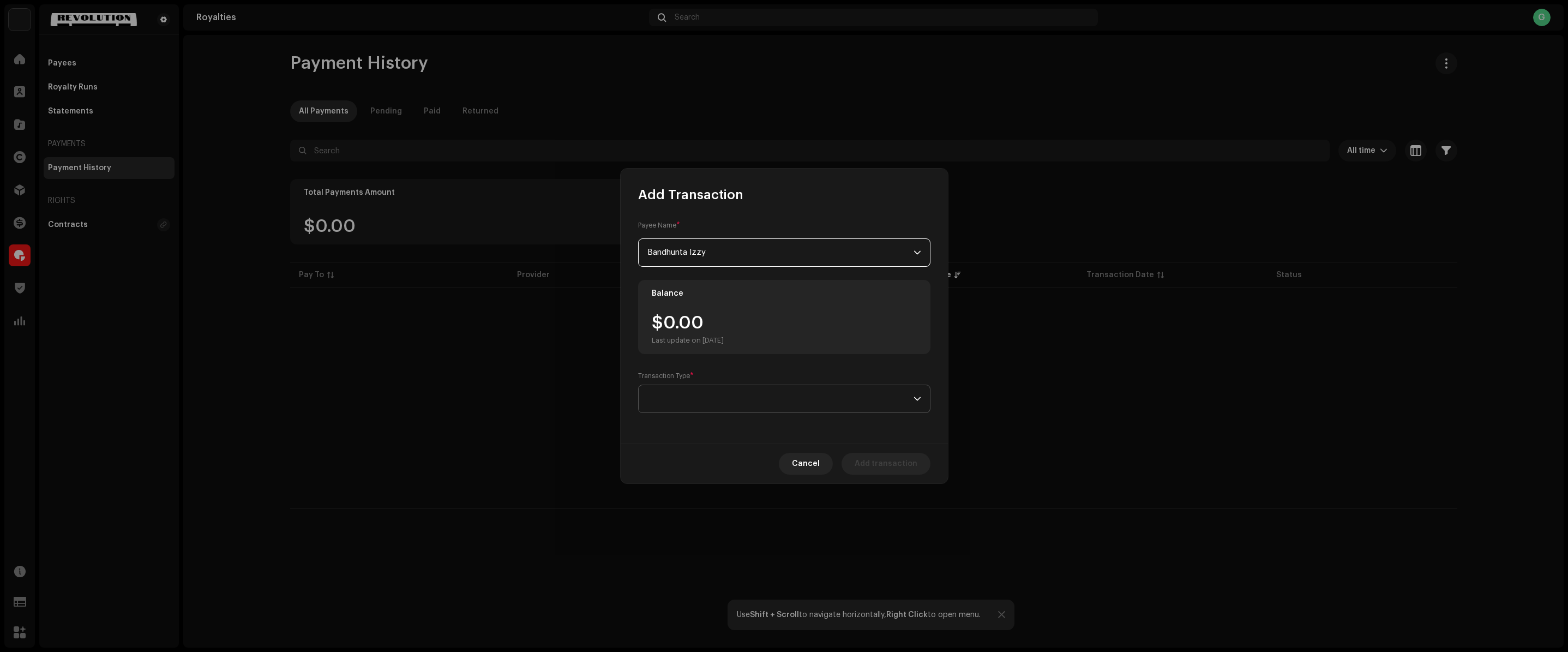
click at [727, 385] on span at bounding box center [780, 397] width 266 height 27
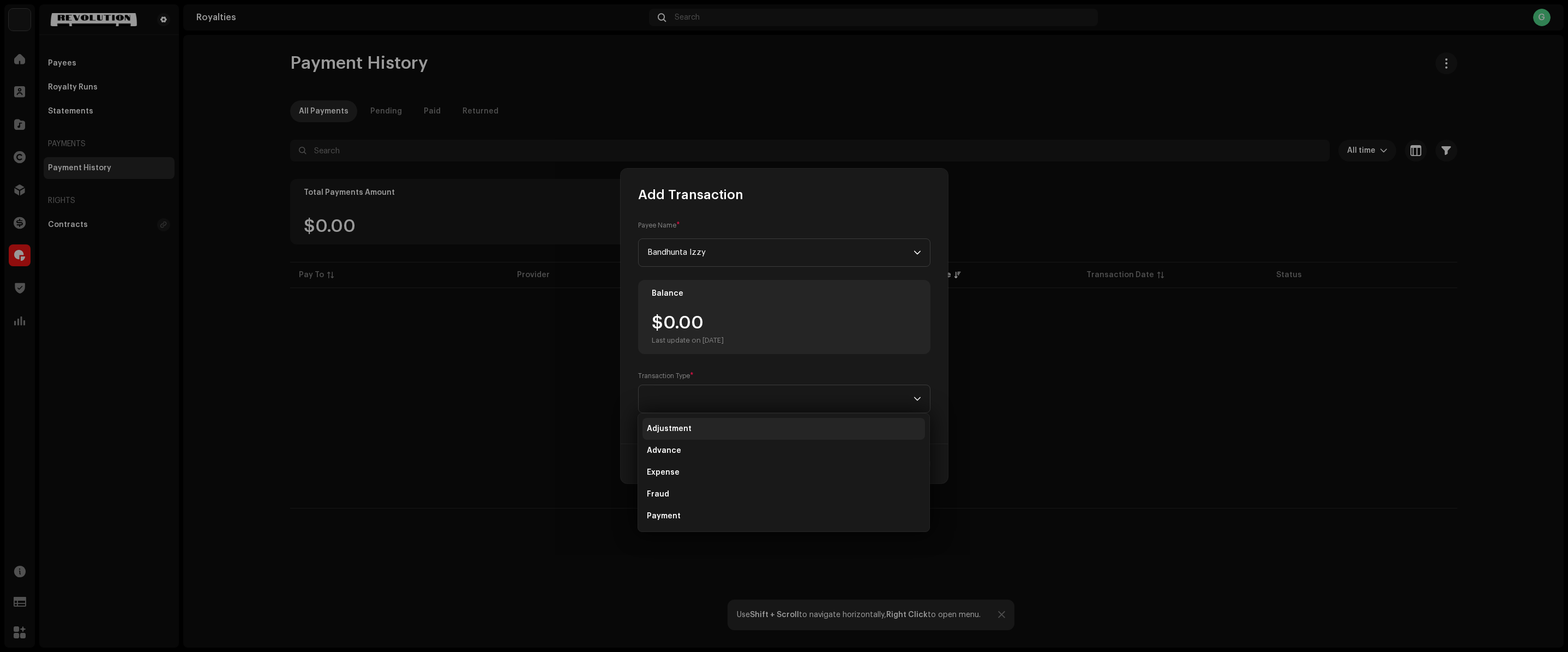
click at [704, 431] on li "Adjustment" at bounding box center [783, 428] width 283 height 22
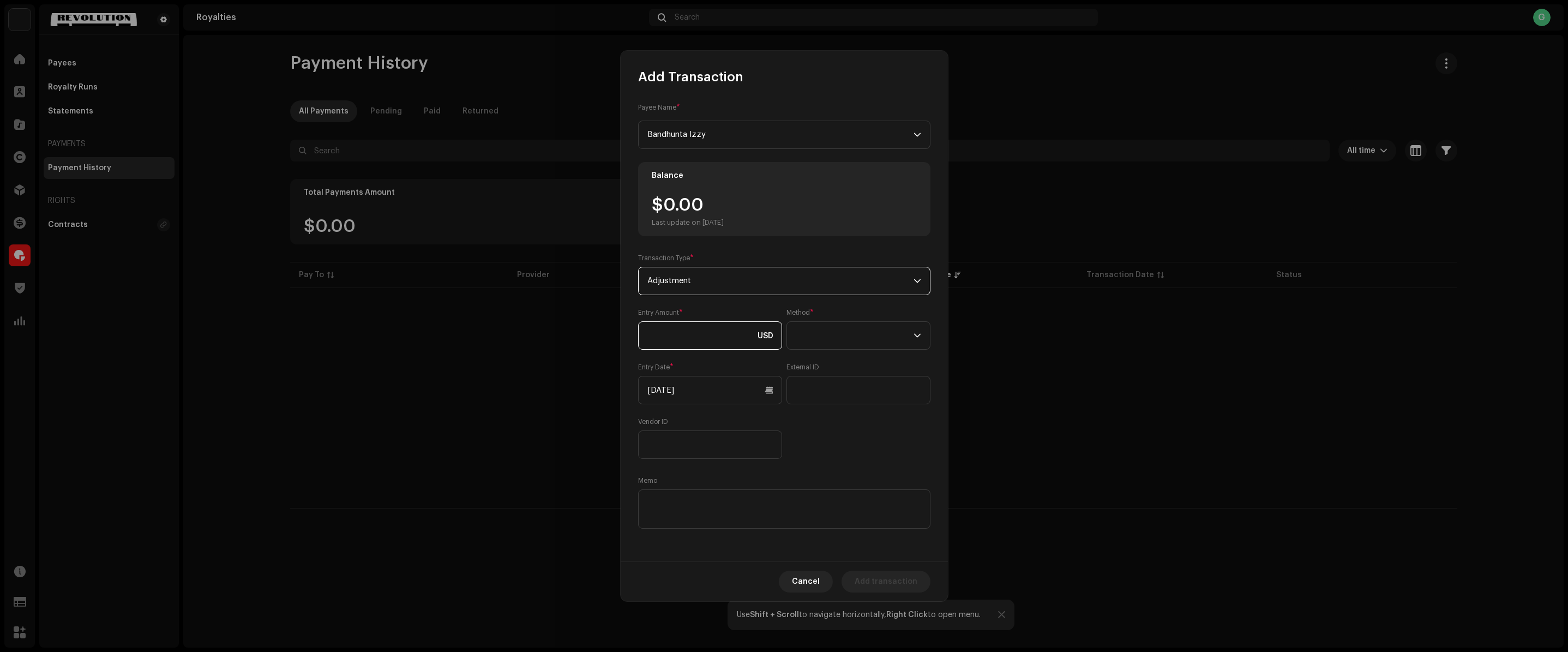
click at [671, 327] on input at bounding box center [710, 335] width 144 height 28
type input "100.00"
click at [831, 326] on span at bounding box center [855, 334] width 118 height 27
click at [828, 380] on li "Cash" at bounding box center [858, 387] width 134 height 22
click at [811, 573] on span "Cancel" at bounding box center [806, 581] width 28 height 22
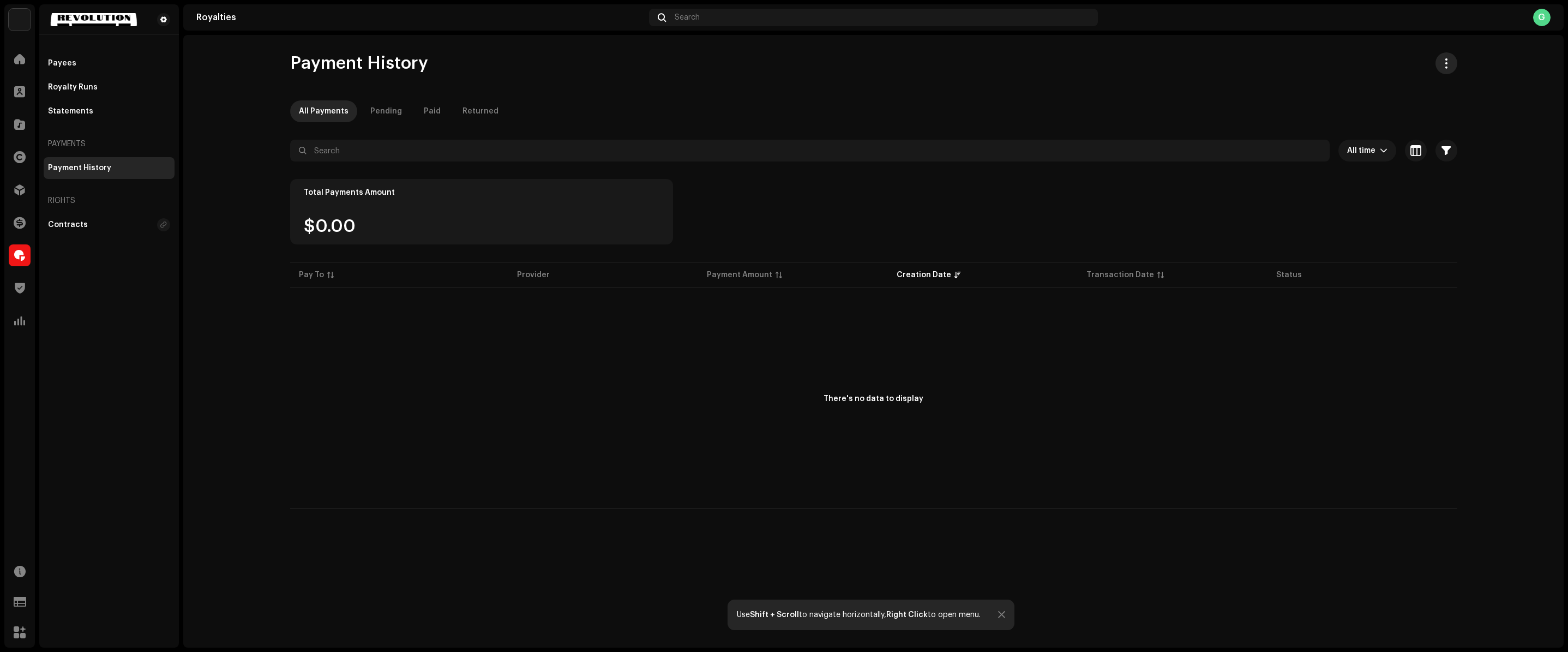
click at [1446, 64] on span "button" at bounding box center [1446, 63] width 10 height 9
click at [1491, 131] on span "Import transactions" at bounding box center [1482, 133] width 77 height 9
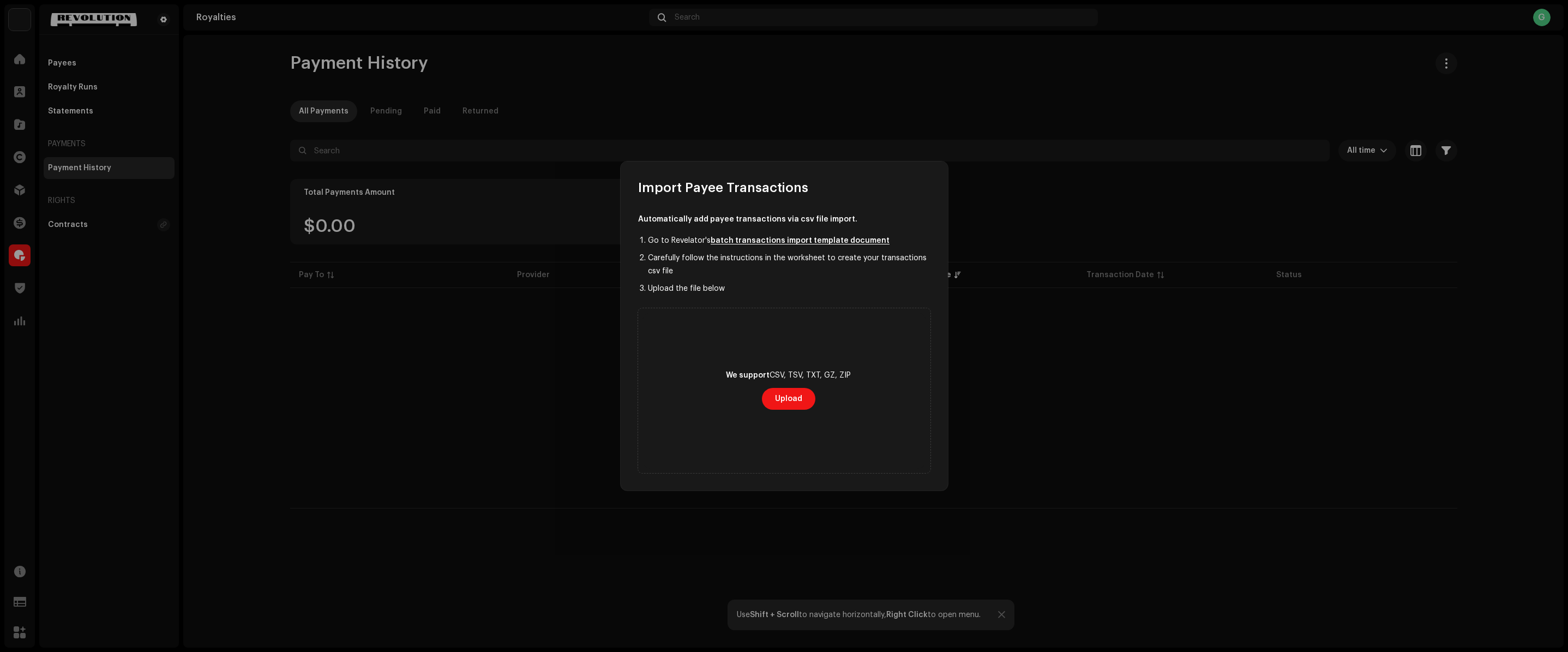
click at [803, 242] on link "batch transactions import template document" at bounding box center [799, 241] width 179 height 8
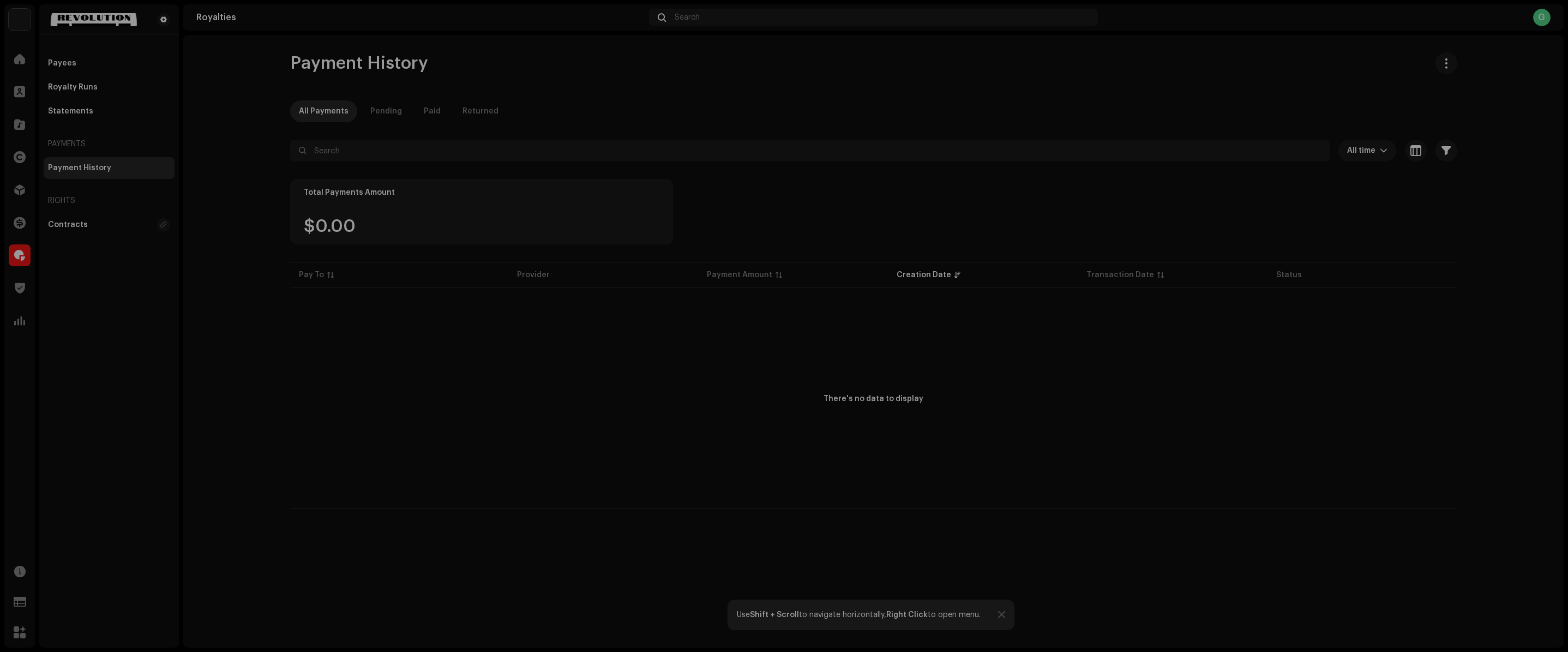
click at [201, 102] on div "Import Payee Transactions Automatically add payee transactions via csv file imp…" at bounding box center [784, 326] width 1568 height 652
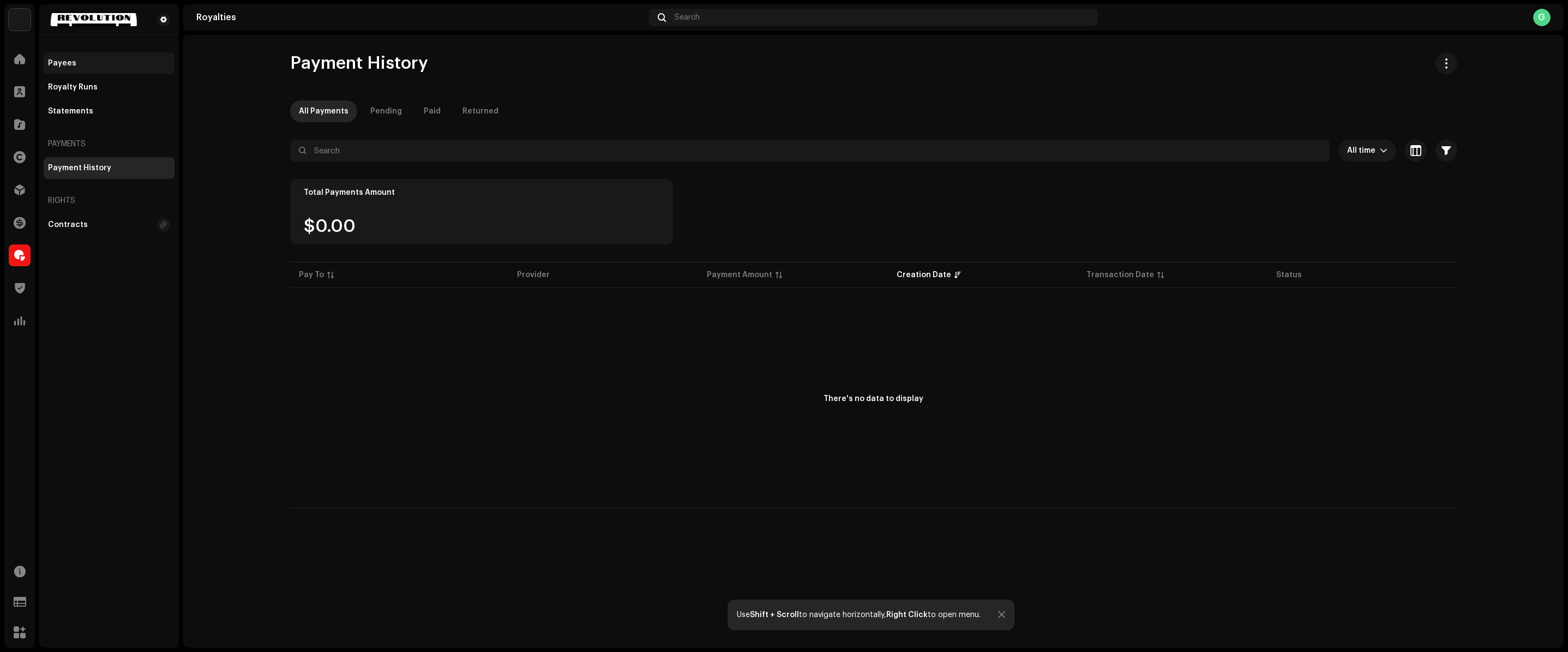
click at [85, 59] on div "Payees" at bounding box center [109, 63] width 122 height 9
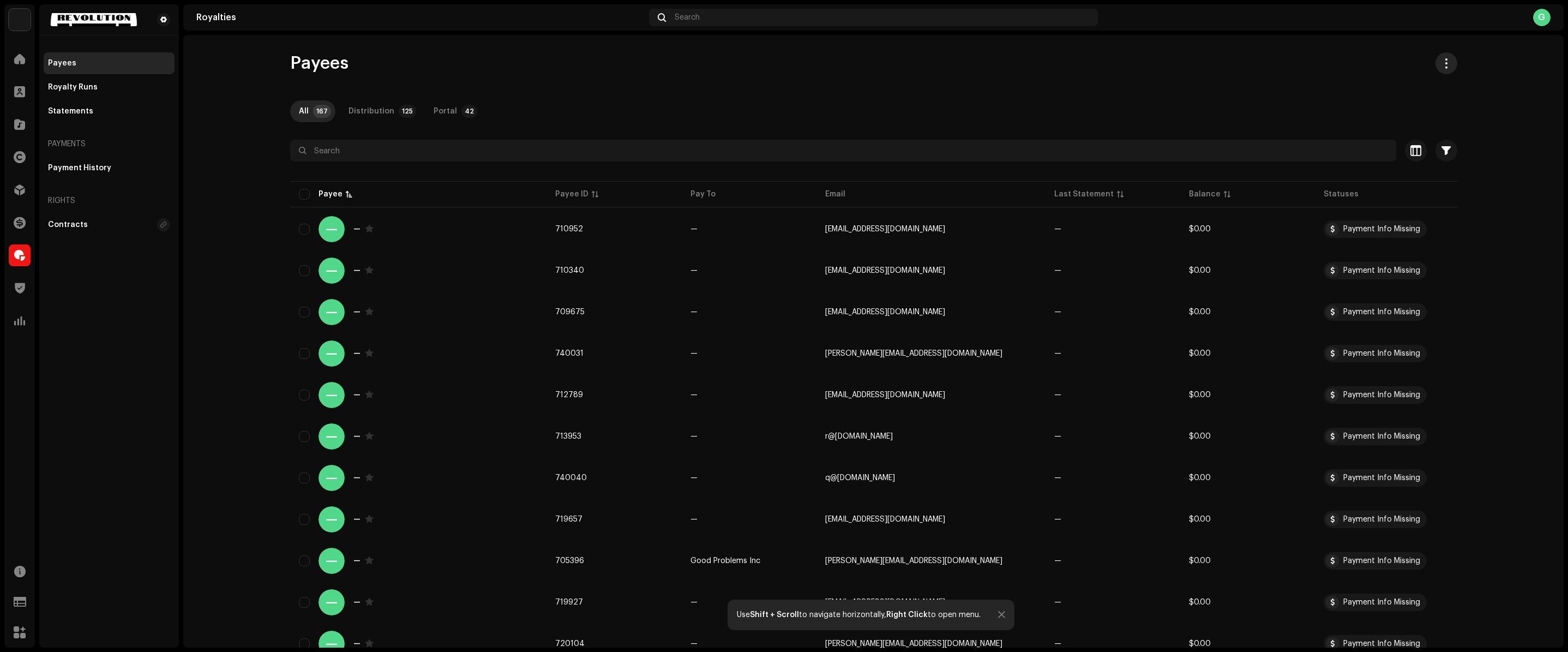
click at [1447, 64] on span "button" at bounding box center [1446, 63] width 10 height 9
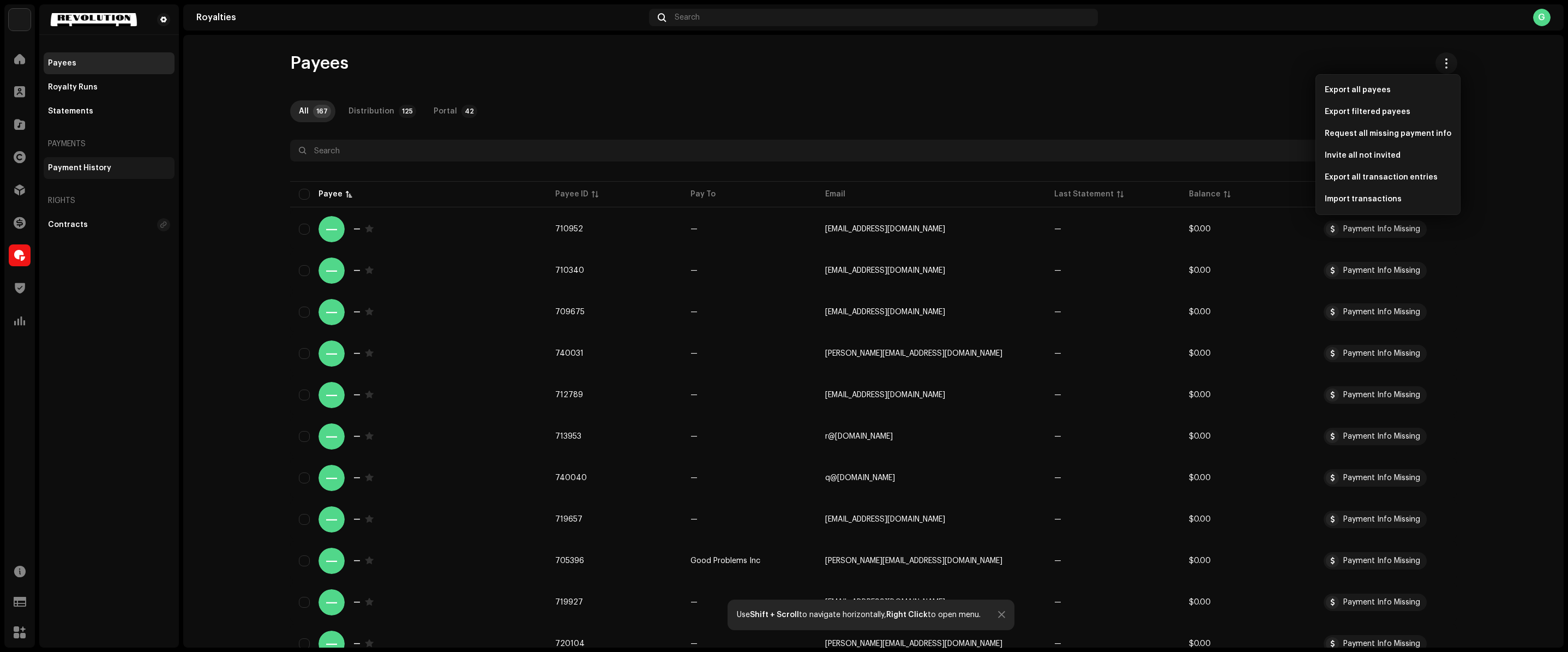
click at [146, 165] on div "Payment History" at bounding box center [109, 168] width 122 height 9
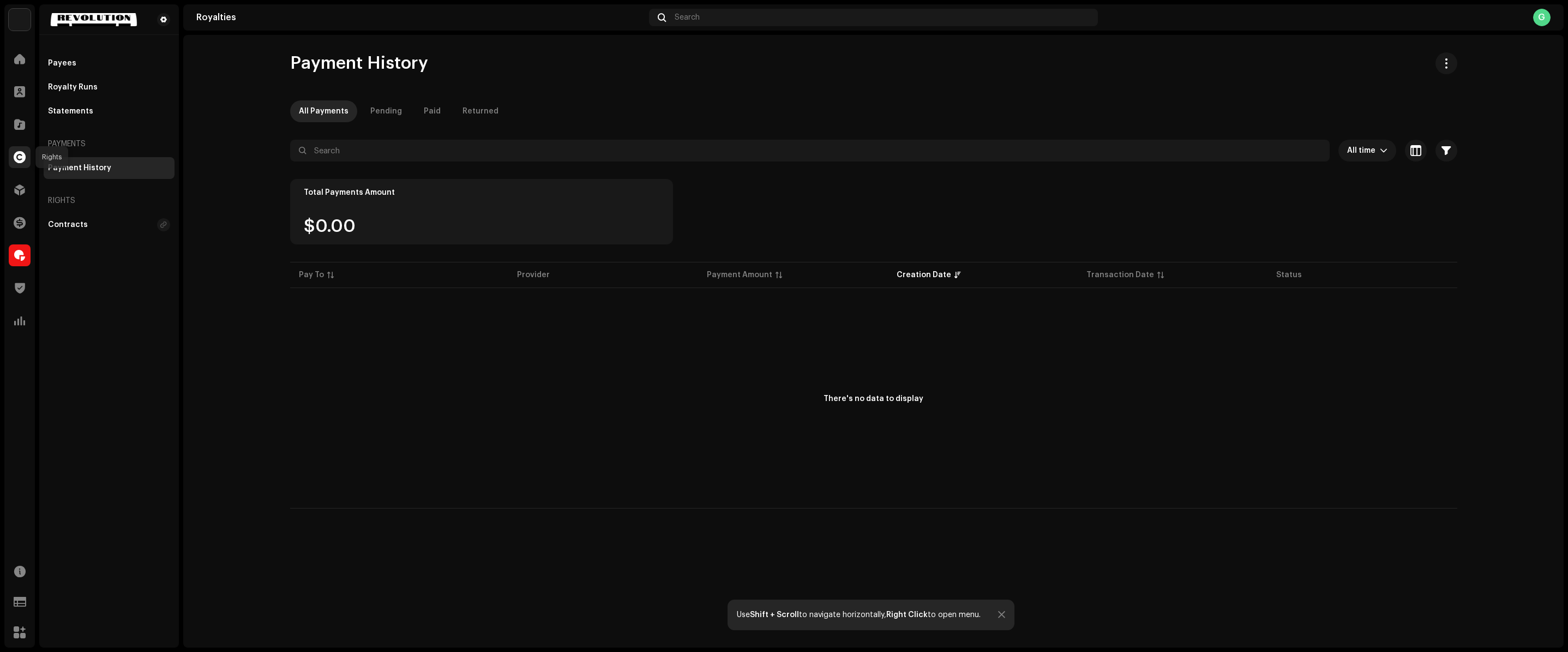
click at [11, 159] on div at bounding box center [20, 157] width 22 height 22
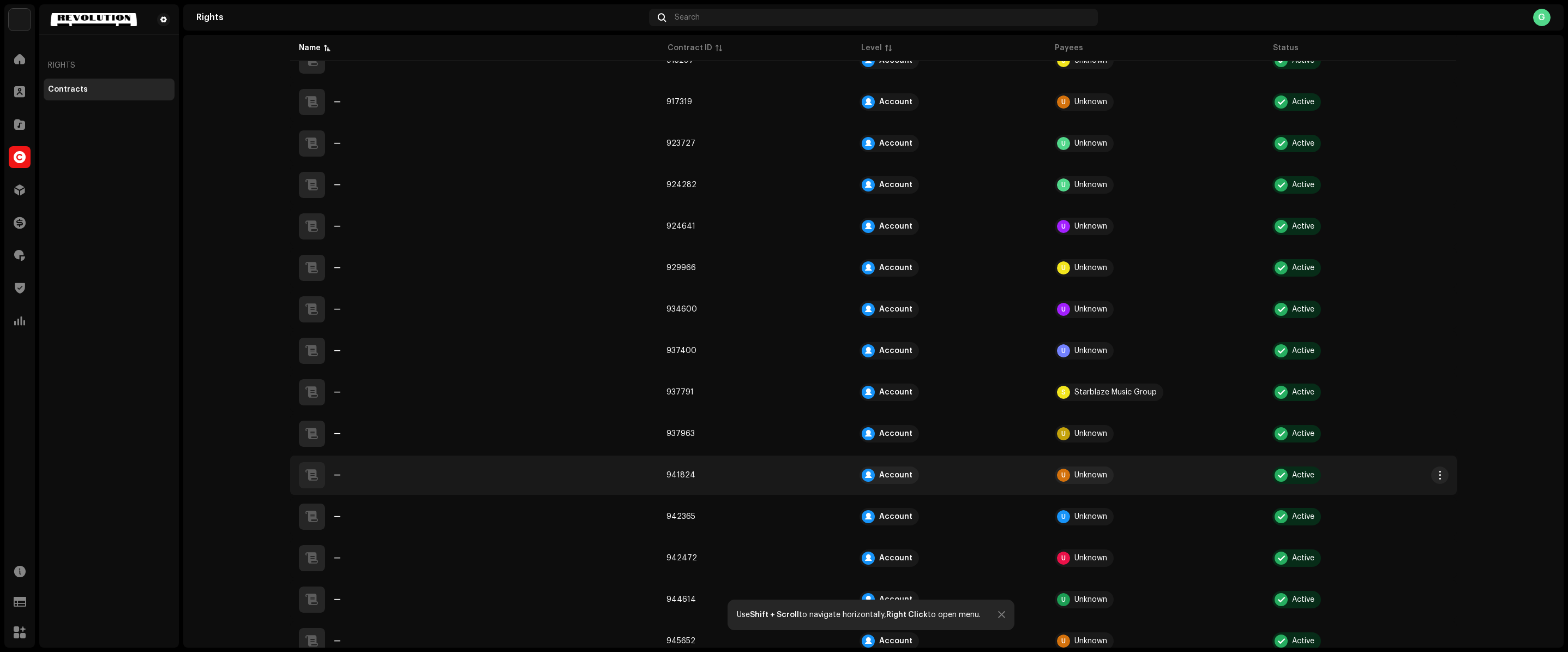
scroll to position [541, 0]
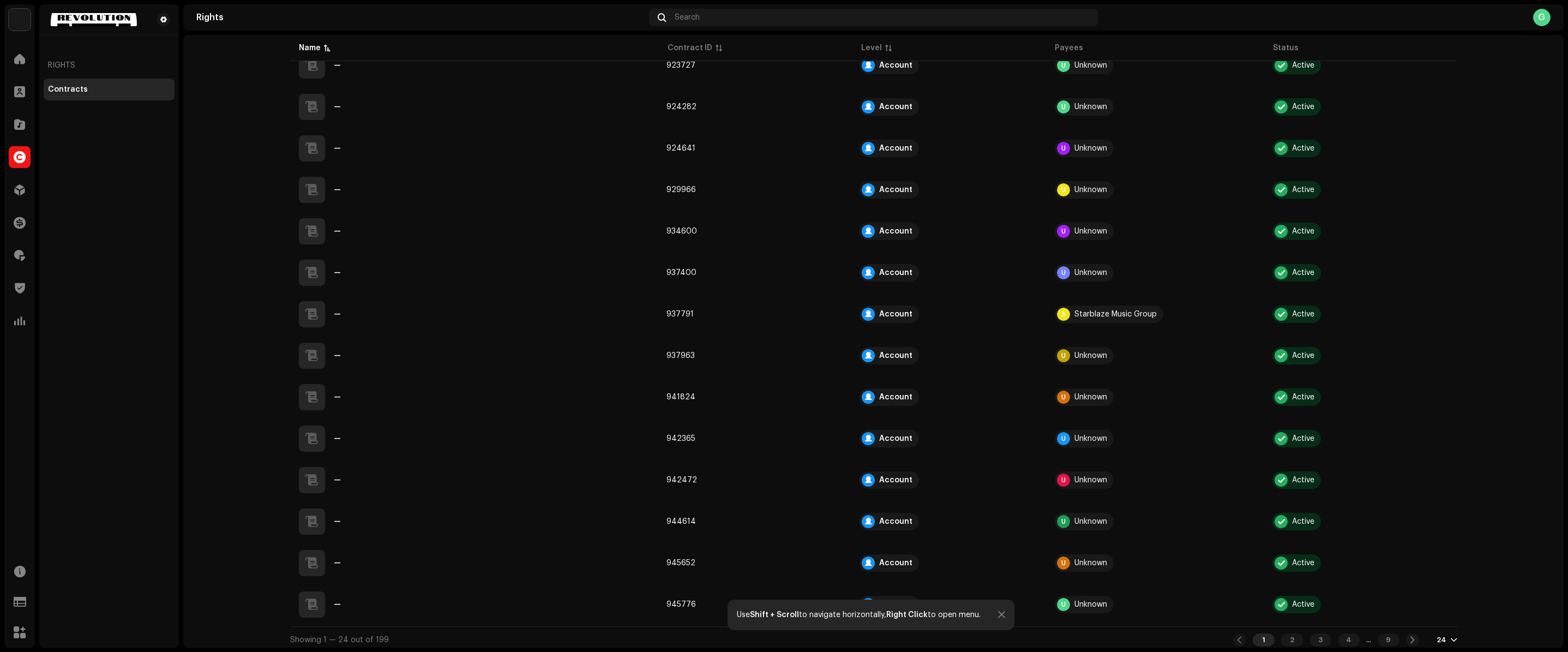
click at [1326, 626] on div "Showing 1 — 24 out of 199 1 2 3 4 ... 9 24" at bounding box center [873, 639] width 1168 height 26
click at [1314, 633] on div "3" at bounding box center [1320, 639] width 22 height 13
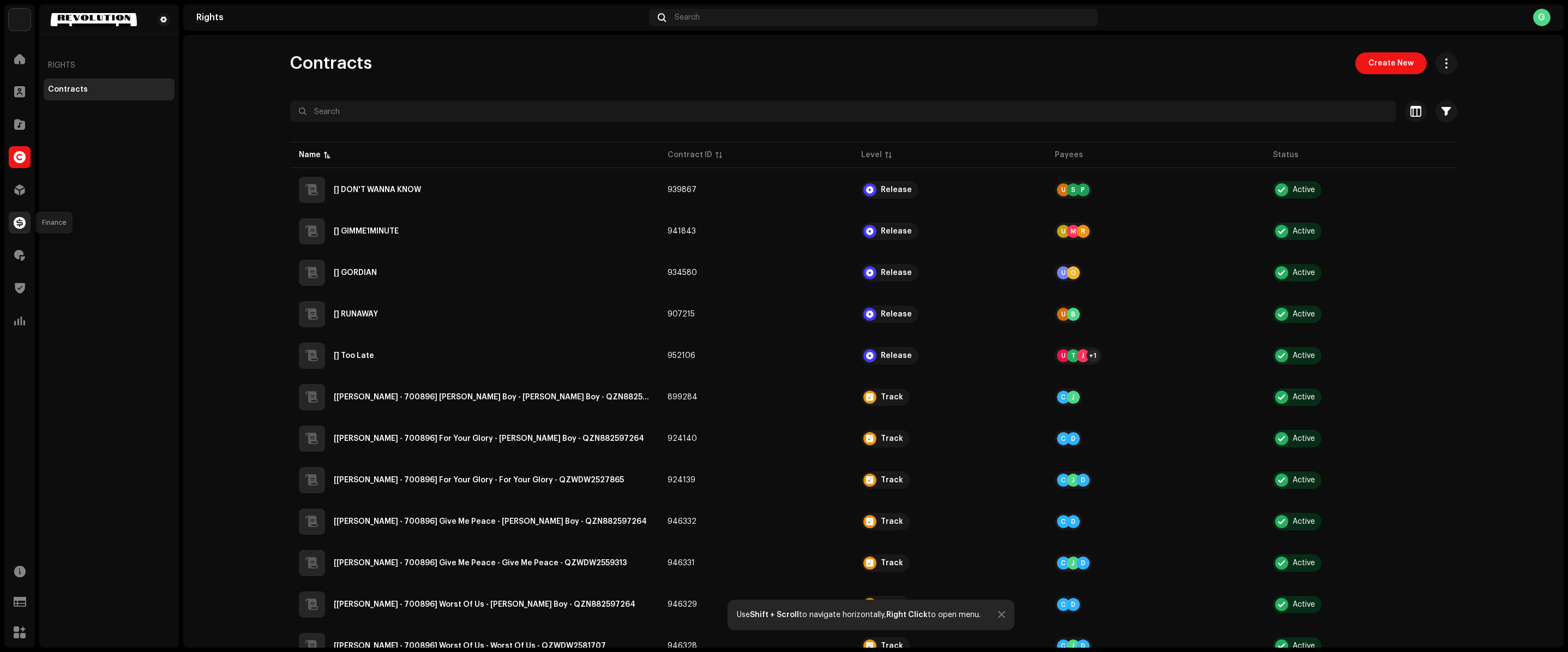
click at [23, 227] on span at bounding box center [20, 222] width 12 height 9
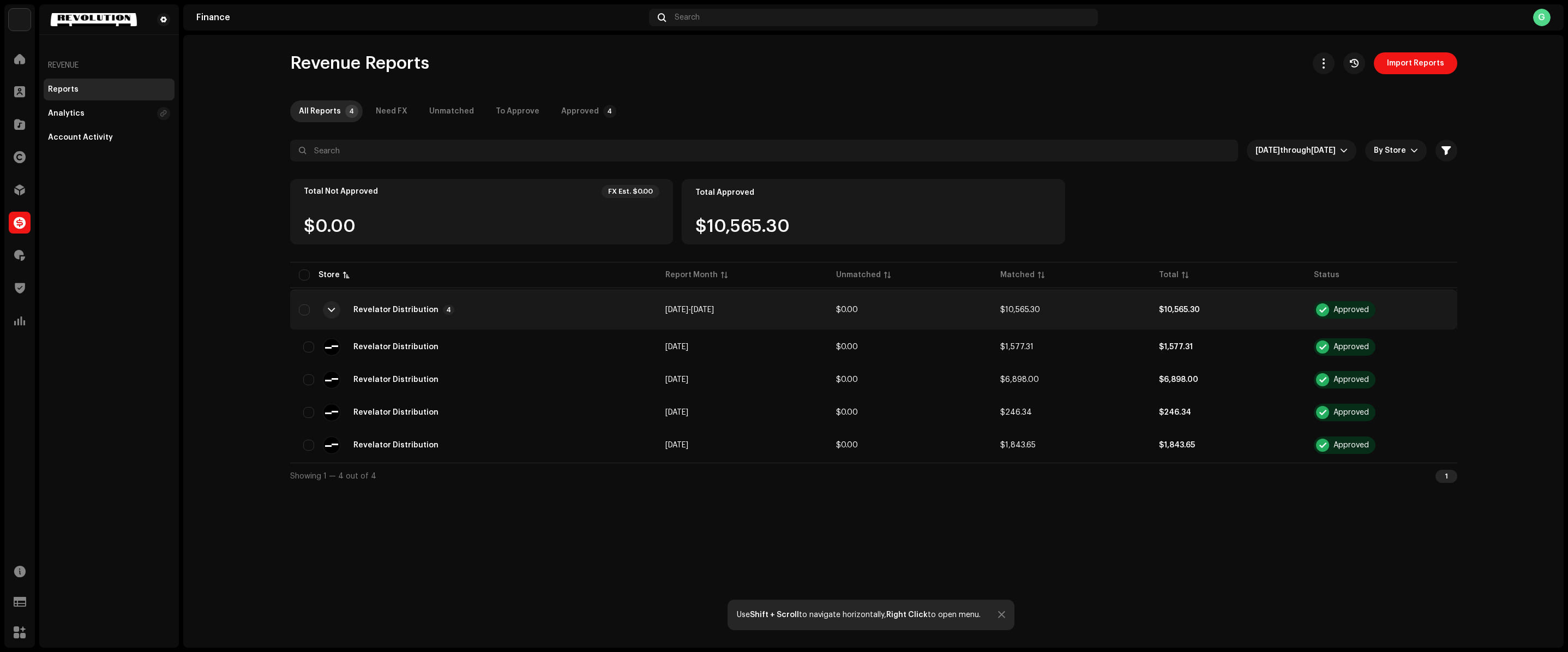
click at [477, 311] on div "Revelator Distribution 4" at bounding box center [473, 310] width 350 height 26
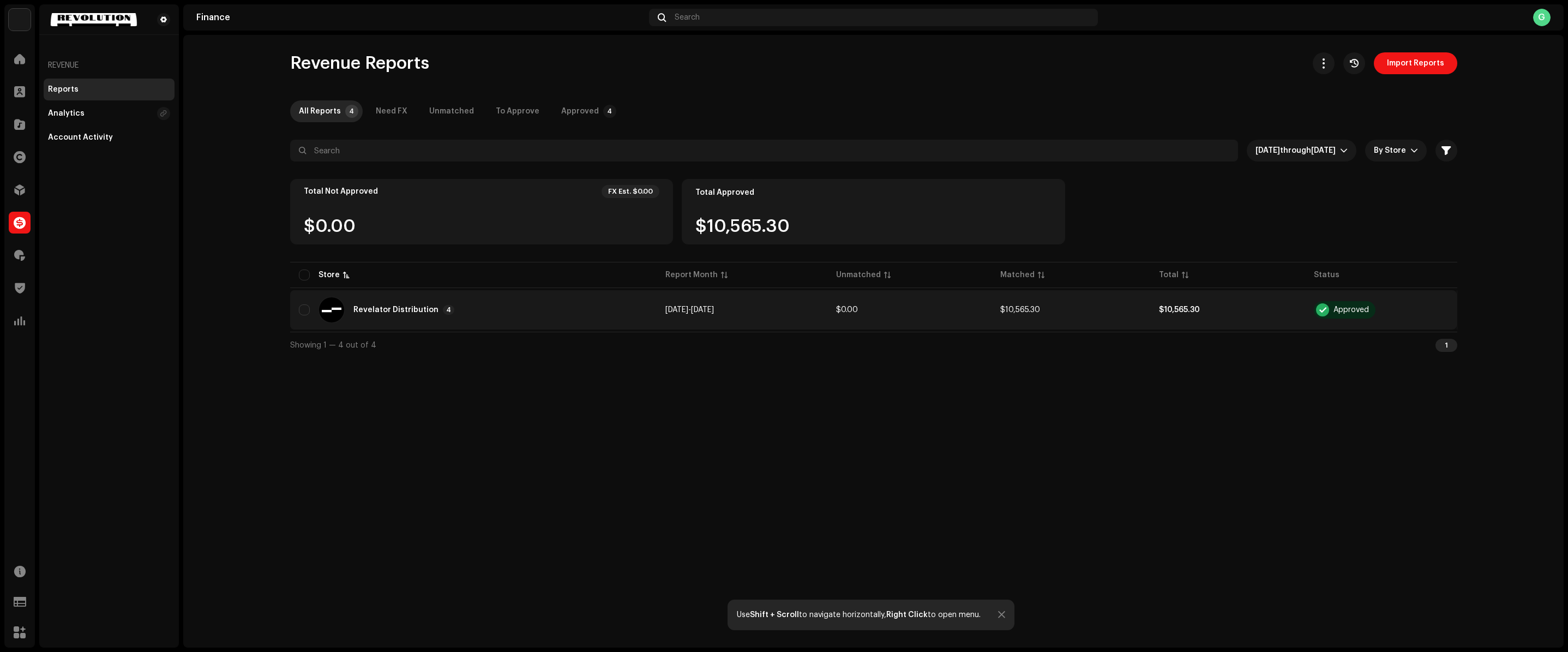
click at [800, 296] on td "Aug 2025 - Sep 2025" at bounding box center [741, 309] width 170 height 39
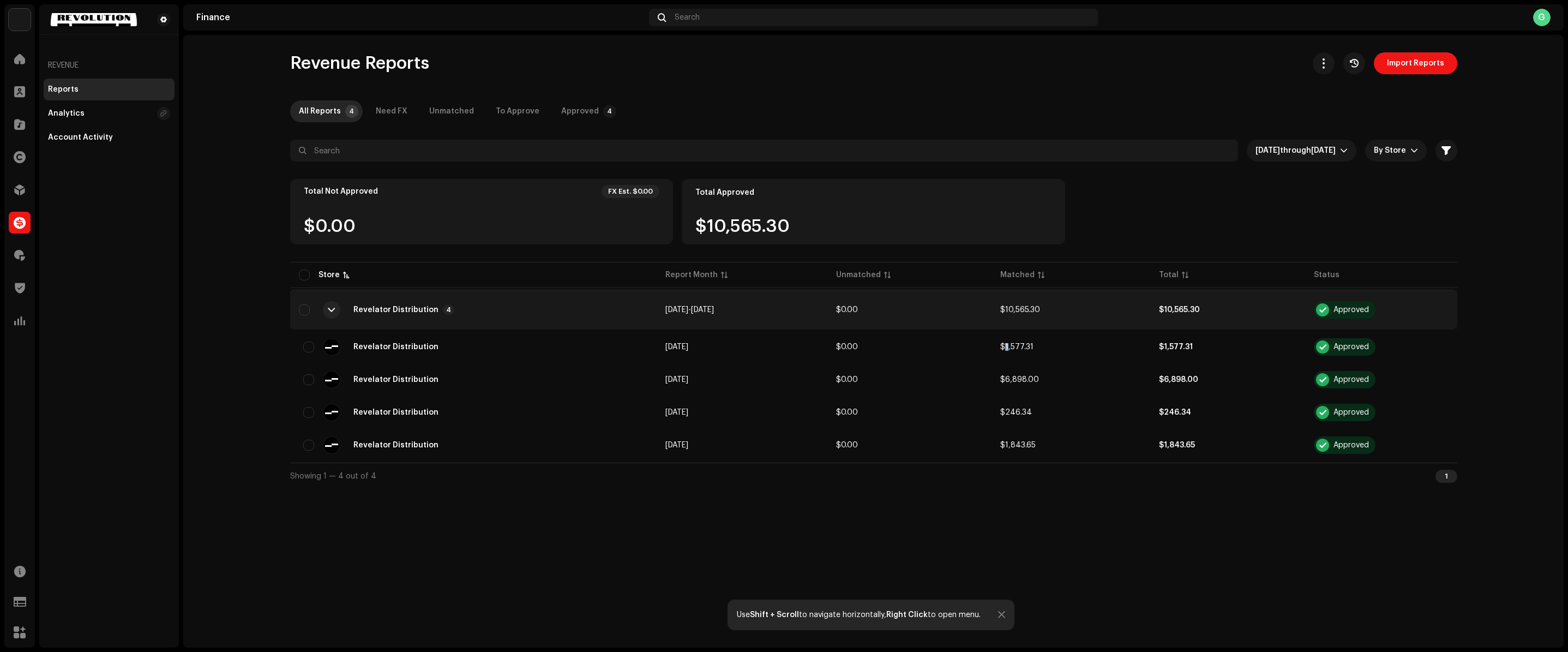
click at [1006, 346] on span "$1,577.31" at bounding box center [1016, 346] width 33 height 8
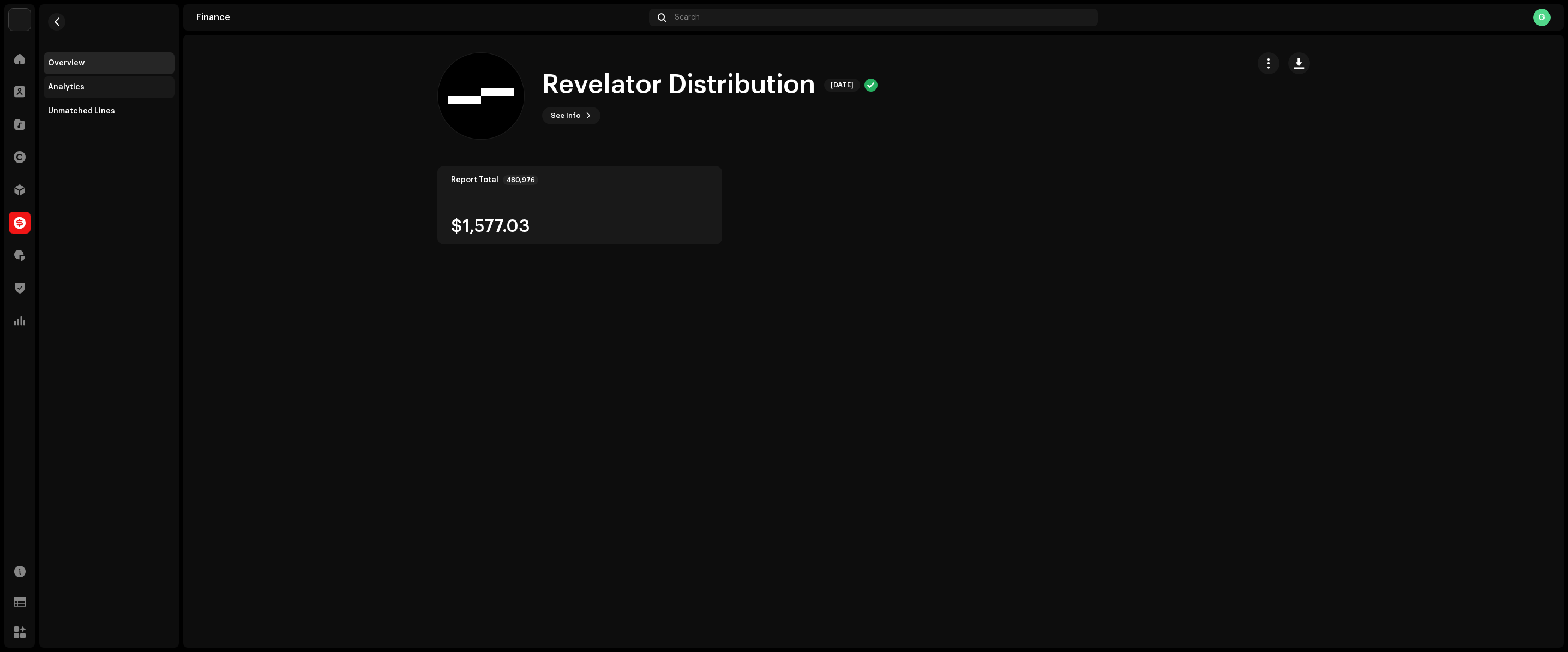
click at [72, 85] on div "Analytics" at bounding box center [66, 87] width 37 height 9
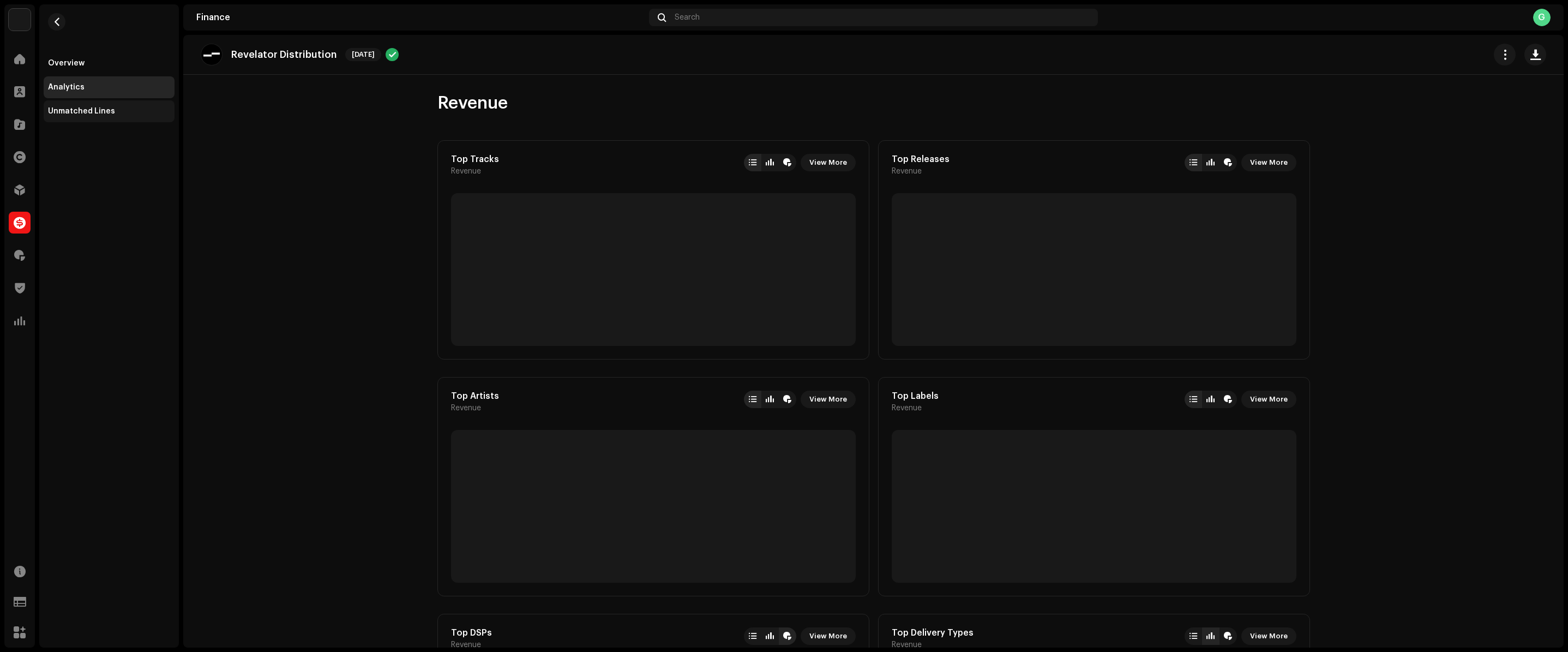
click at [84, 110] on div "Unmatched Lines" at bounding box center [81, 111] width 67 height 9
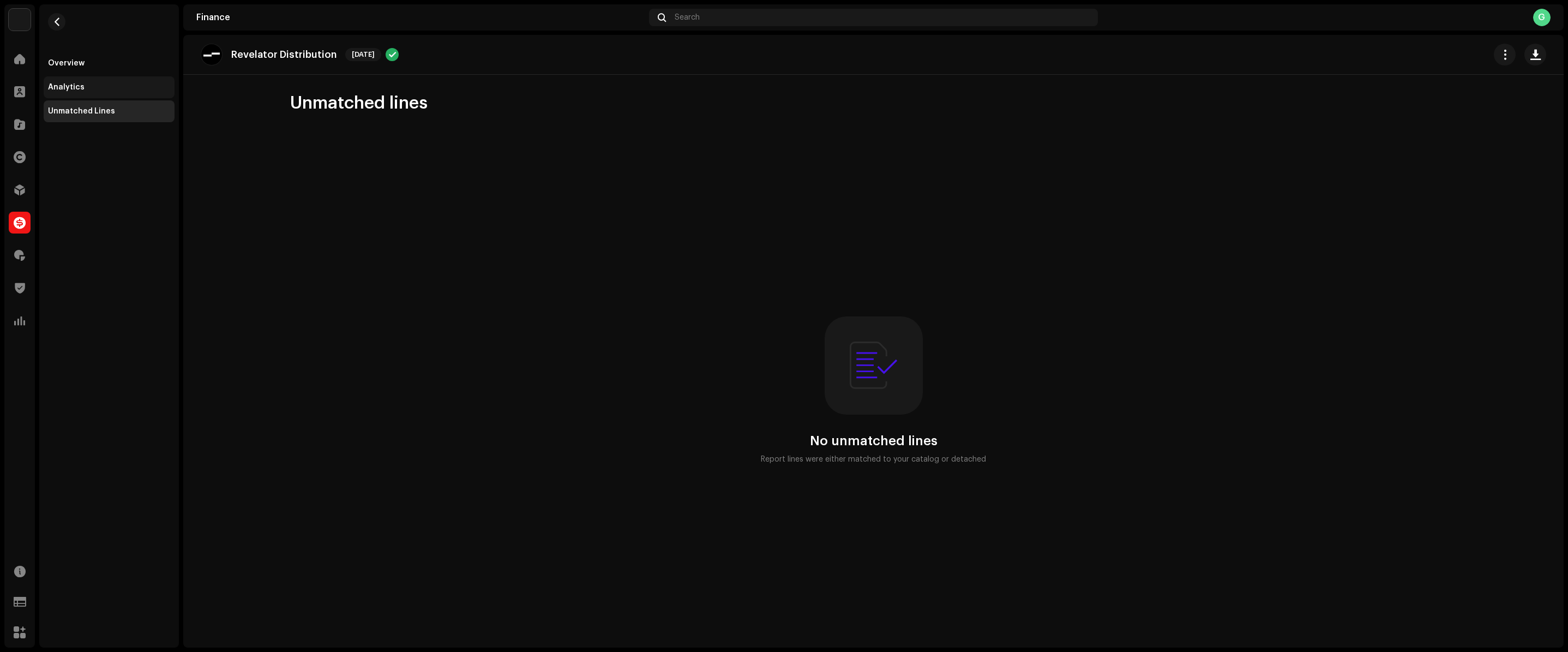
click at [71, 93] on div "Analytics" at bounding box center [109, 87] width 131 height 22
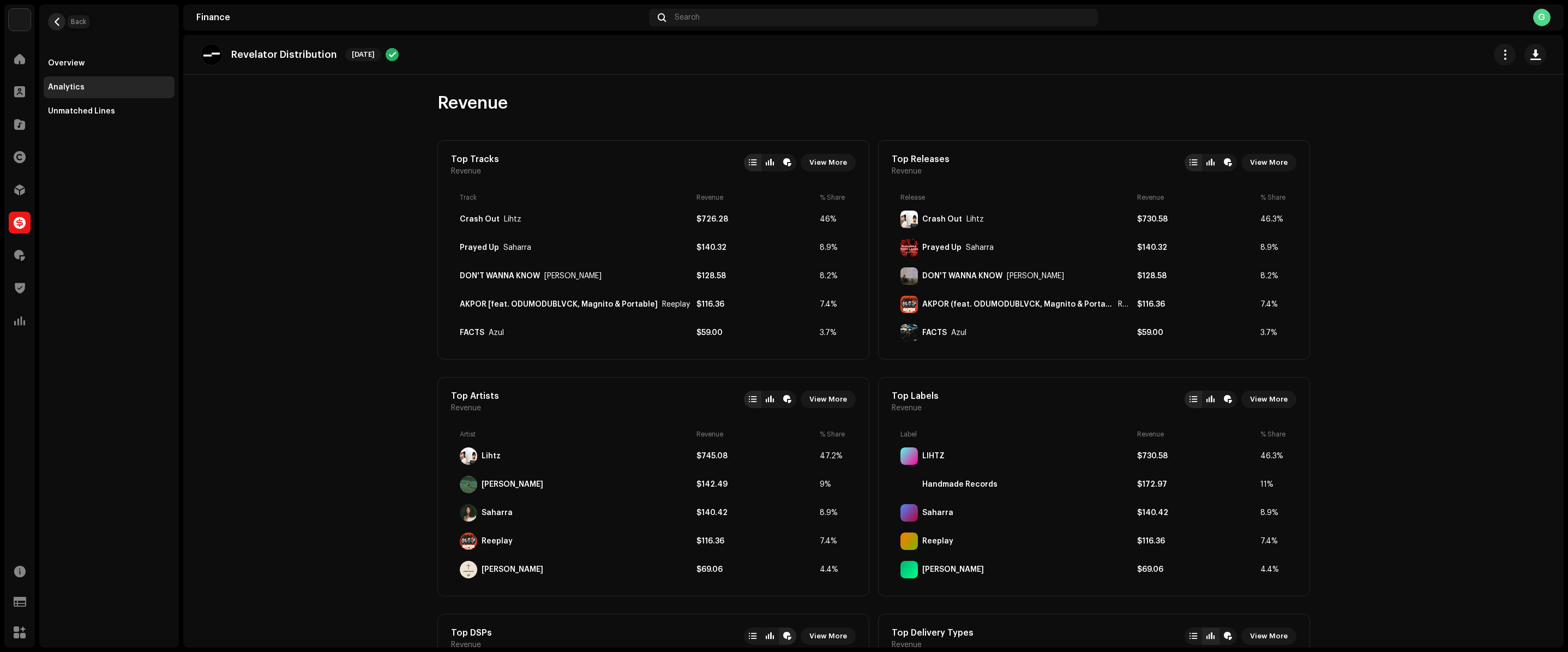
click at [53, 20] on span "button" at bounding box center [57, 21] width 8 height 9
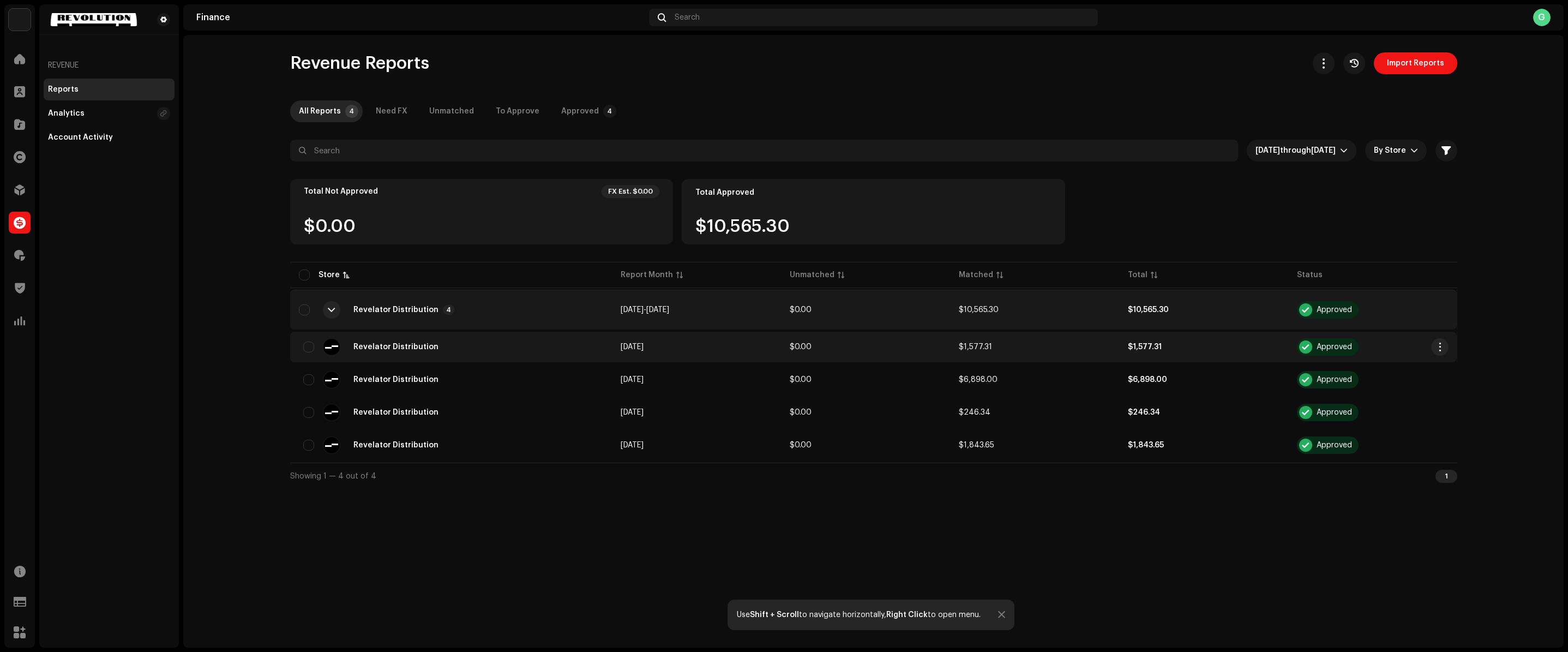
click at [857, 340] on td "$0.00" at bounding box center [865, 346] width 169 height 31
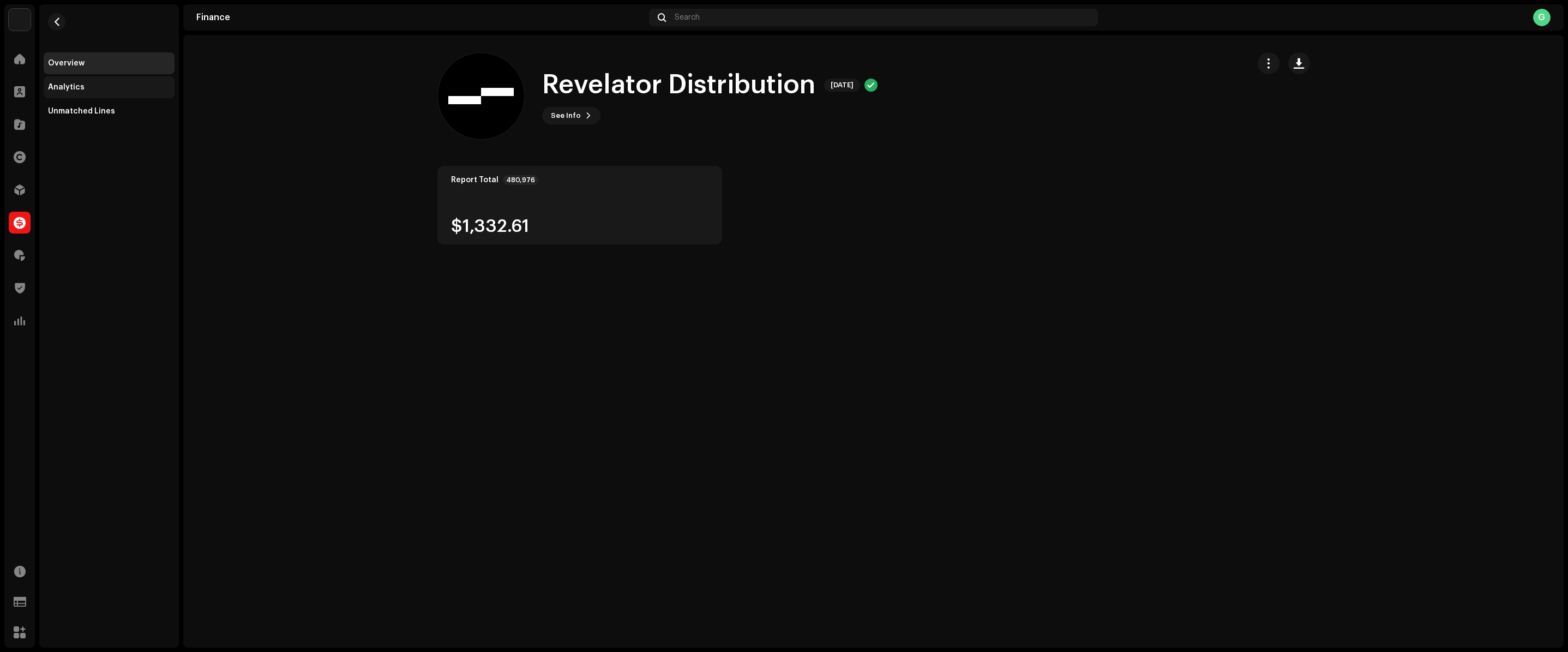
click at [93, 86] on div "Analytics" at bounding box center [109, 87] width 122 height 9
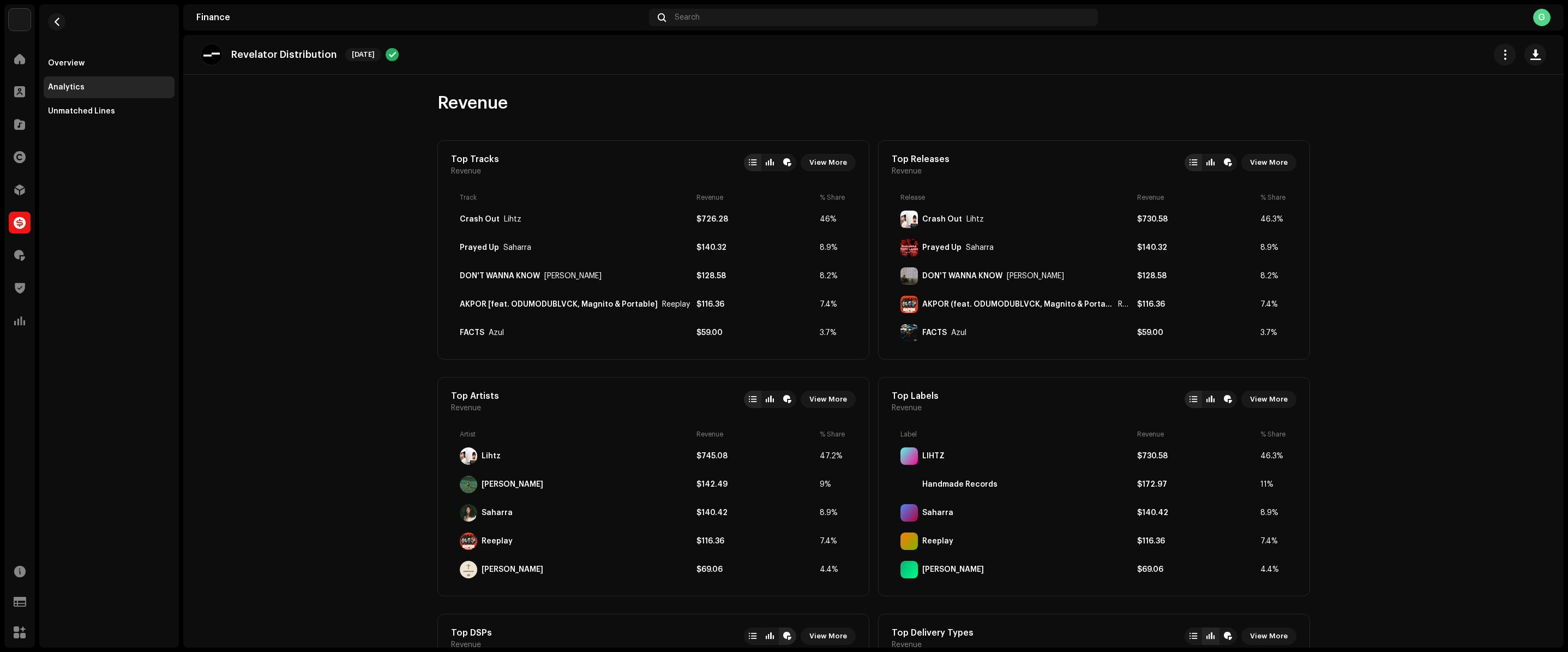
click at [67, 22] on re-m-nav-back at bounding box center [57, 28] width 26 height 48
click at [97, 100] on div "Unmatched Lines" at bounding box center [109, 111] width 131 height 22
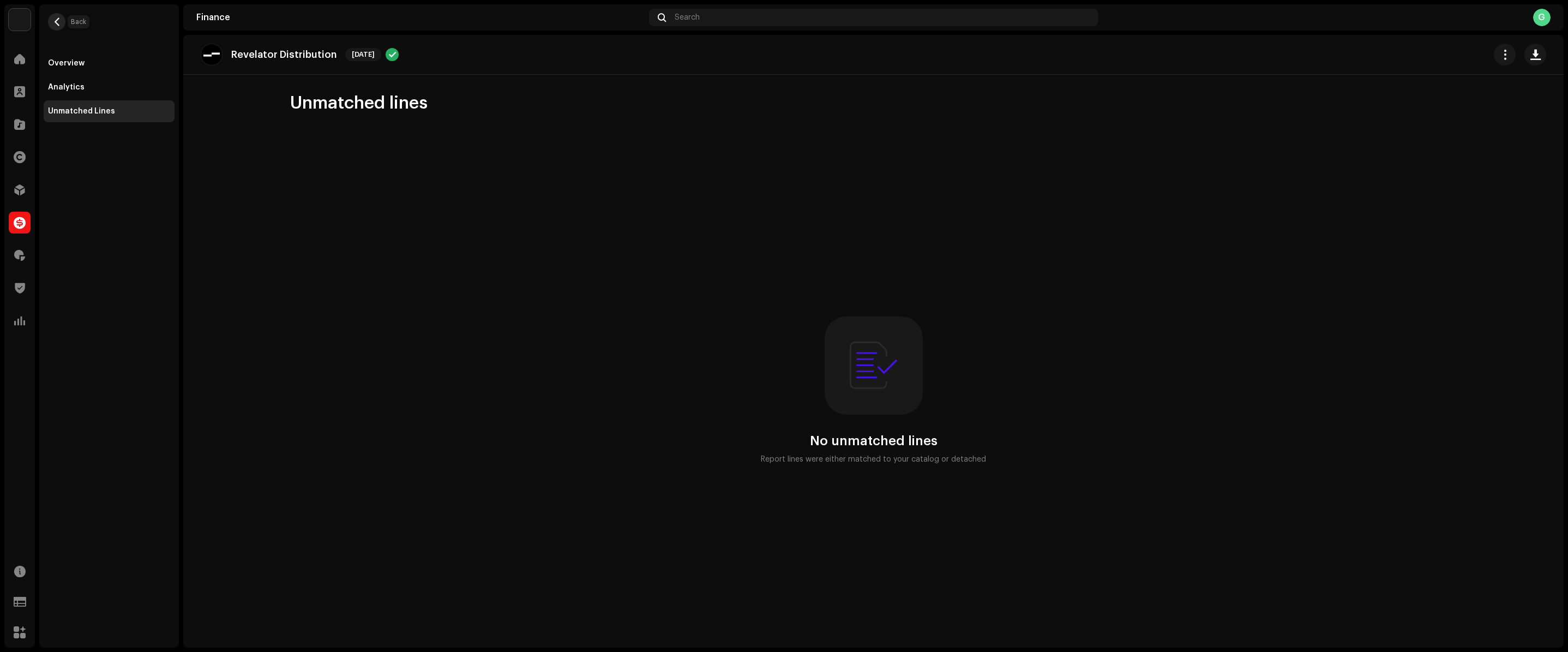
click at [62, 17] on button "button" at bounding box center [56, 21] width 17 height 17
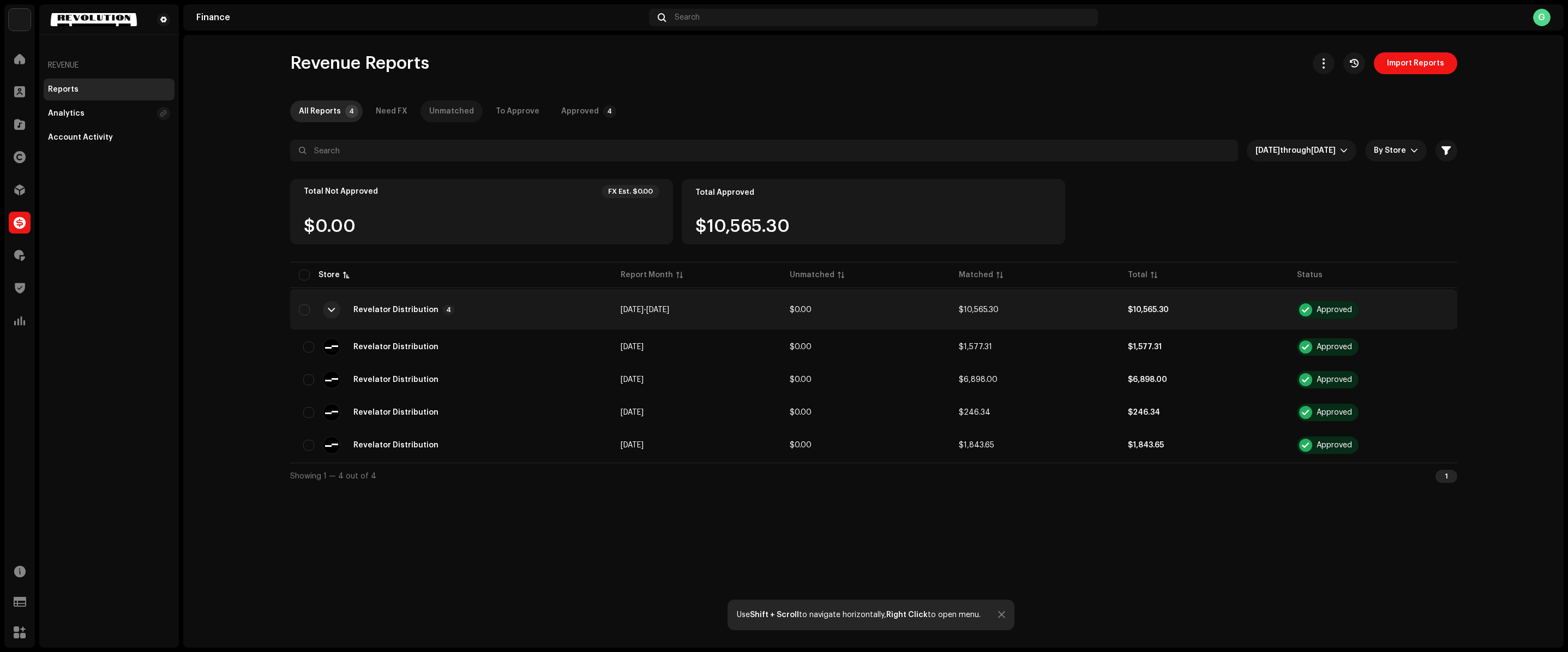
click at [445, 110] on div "Unmatched" at bounding box center [451, 111] width 45 height 22
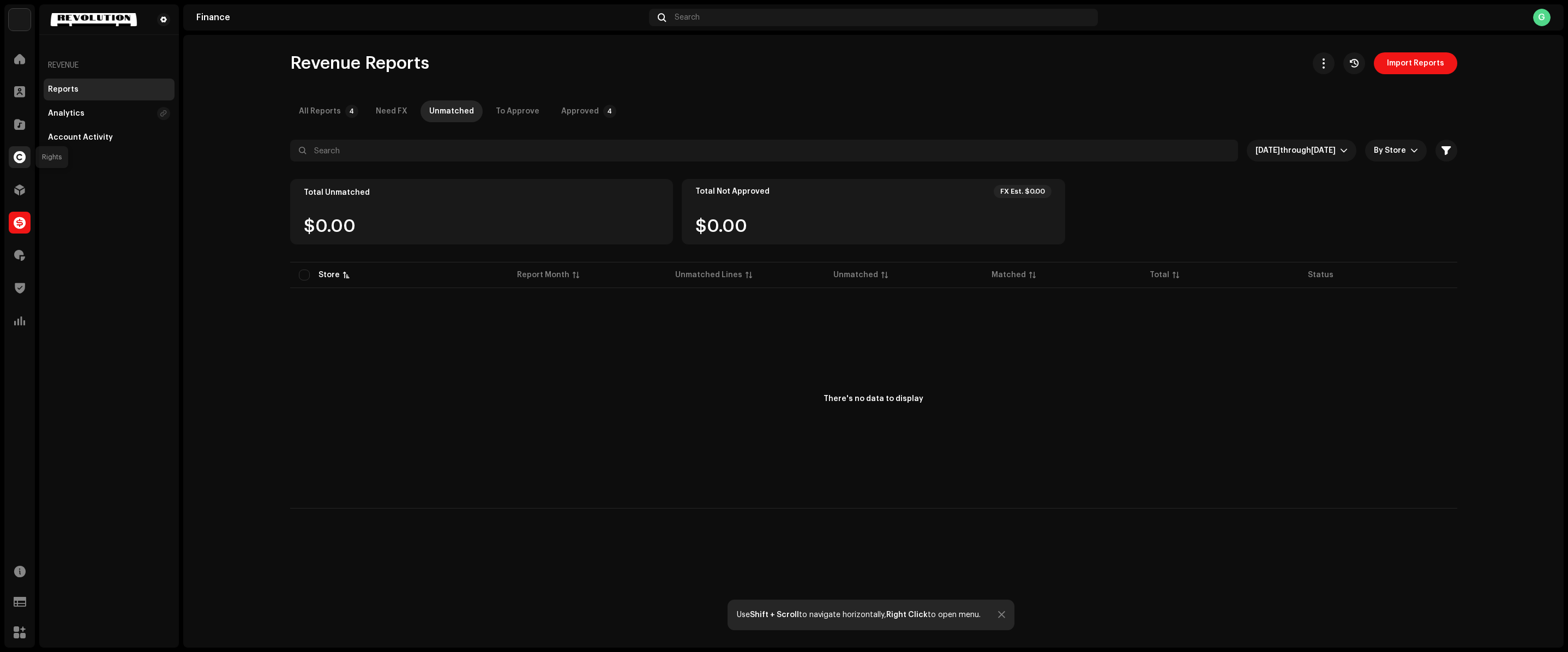
click at [22, 146] on div at bounding box center [20, 157] width 22 height 22
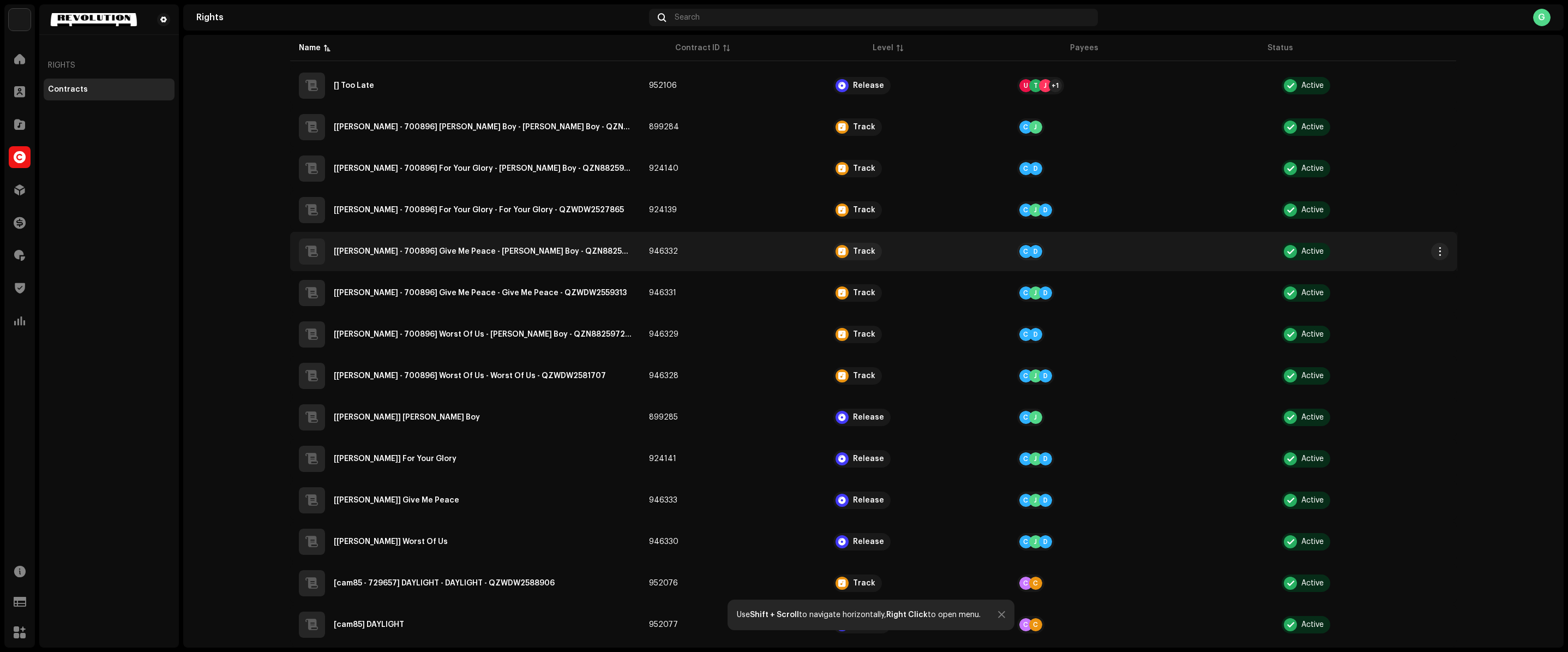
scroll to position [541, 0]
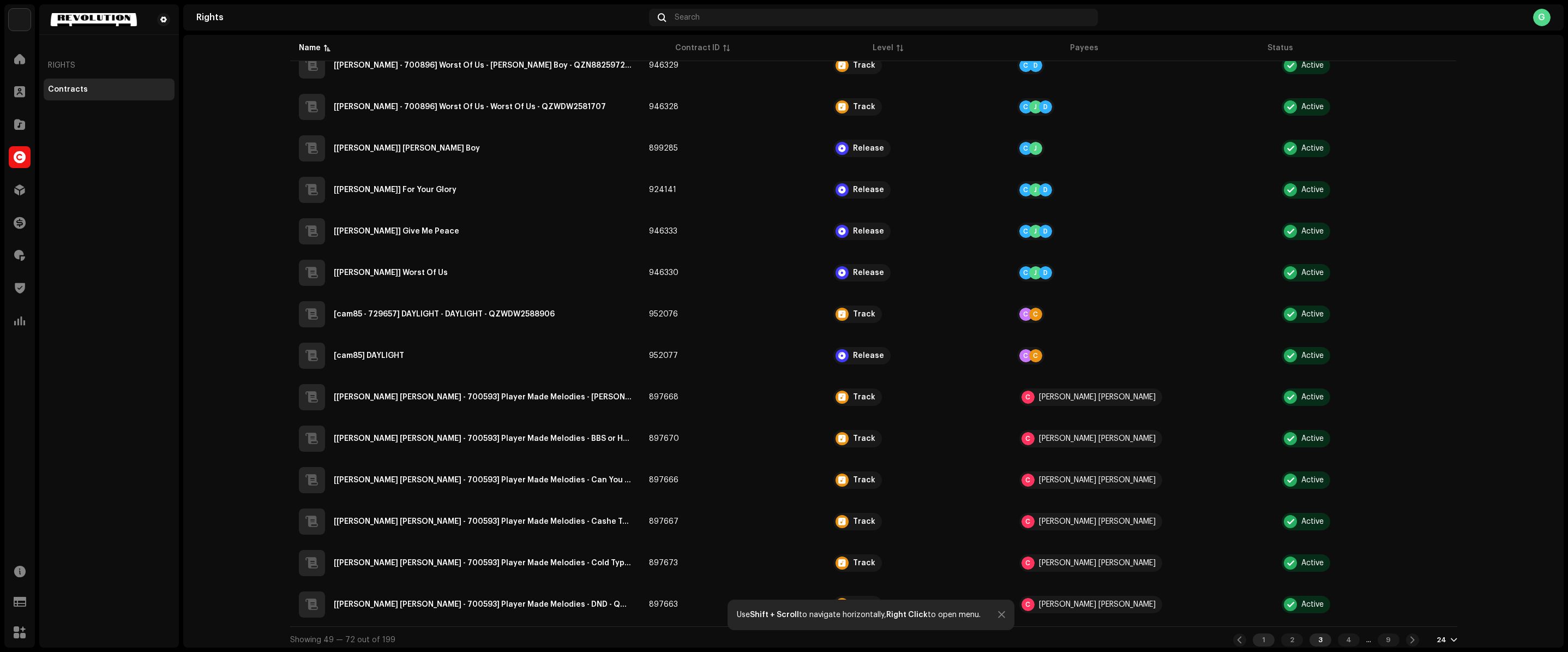
click at [1252, 636] on div "1" at bounding box center [1263, 639] width 22 height 13
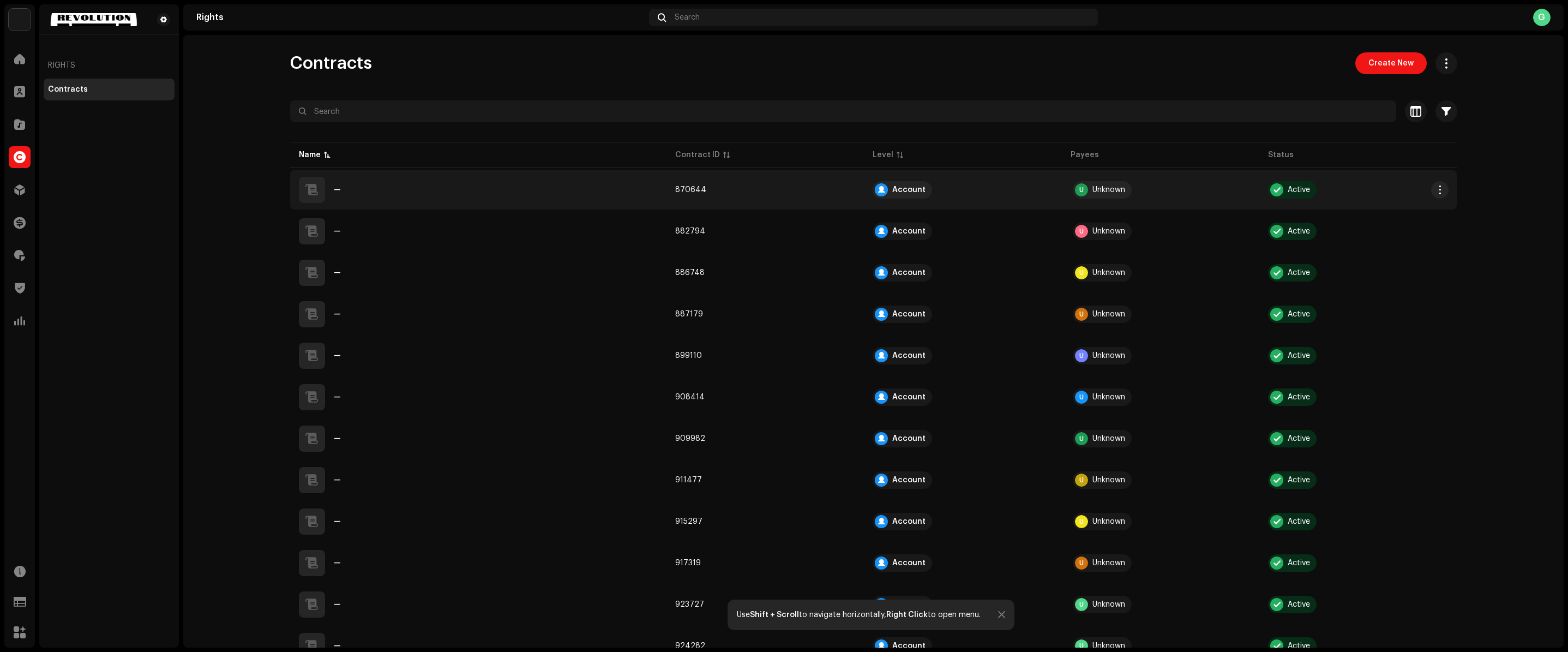
click at [559, 195] on div "—" at bounding box center [478, 190] width 360 height 26
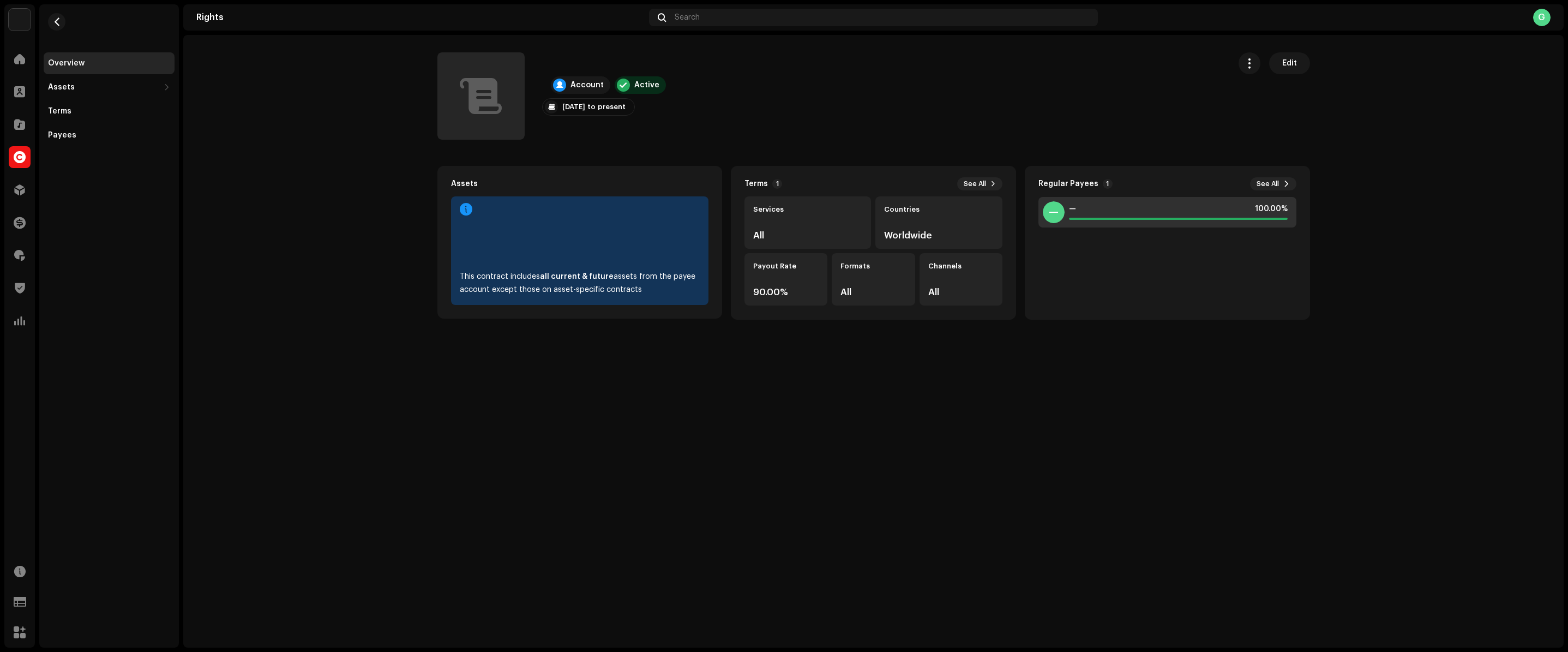
click at [1169, 207] on div "— 100.00%" at bounding box center [1177, 209] width 219 height 9
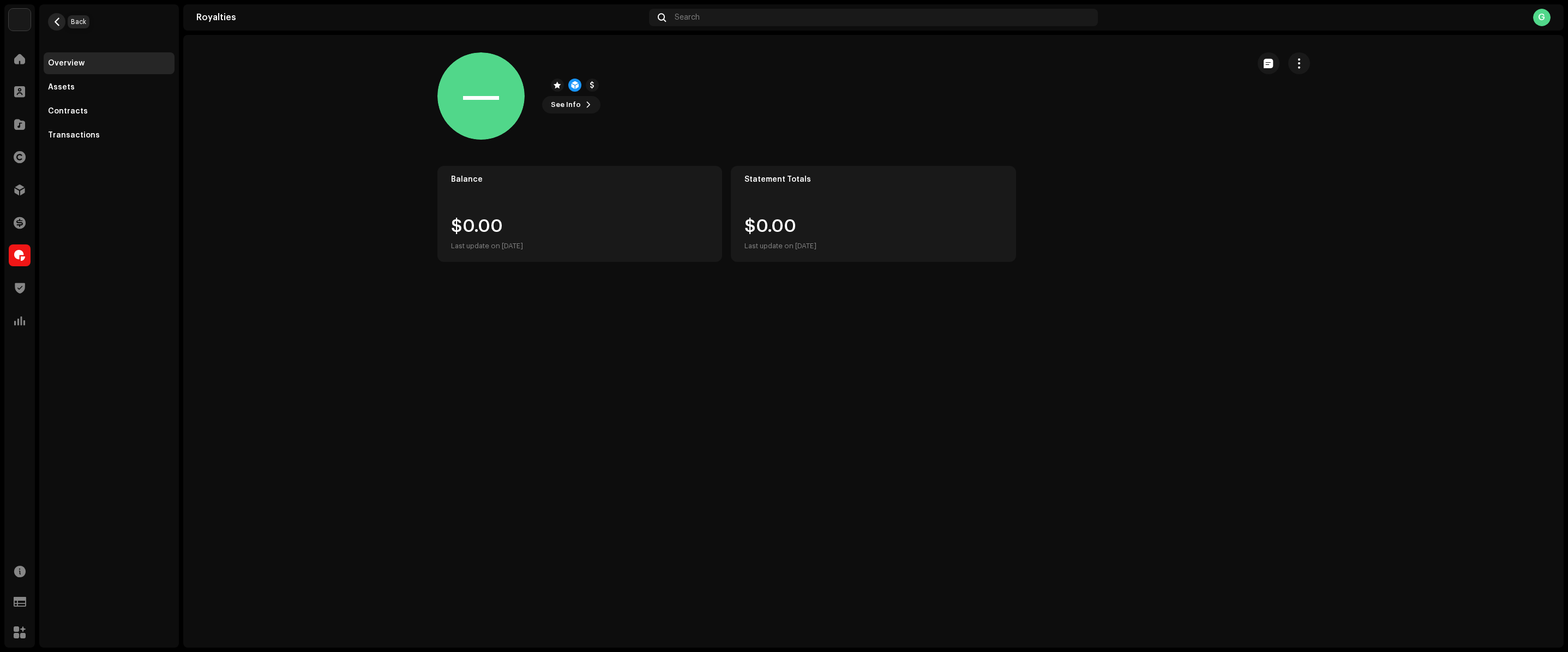
click at [58, 23] on span "button" at bounding box center [57, 21] width 8 height 9
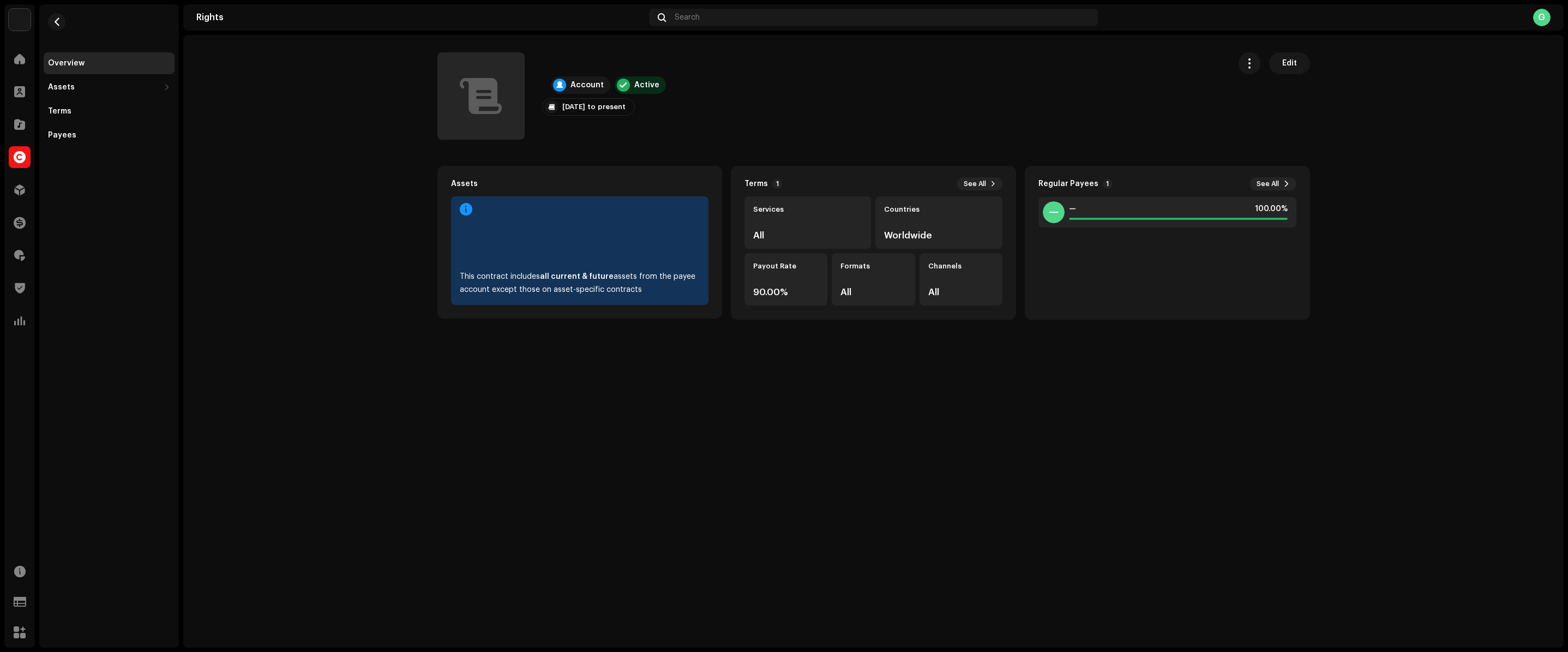
click at [592, 112] on div "Mar 17, 2025 to present" at bounding box center [588, 106] width 93 height 17
click at [88, 145] on div "Payees" at bounding box center [109, 135] width 131 height 22
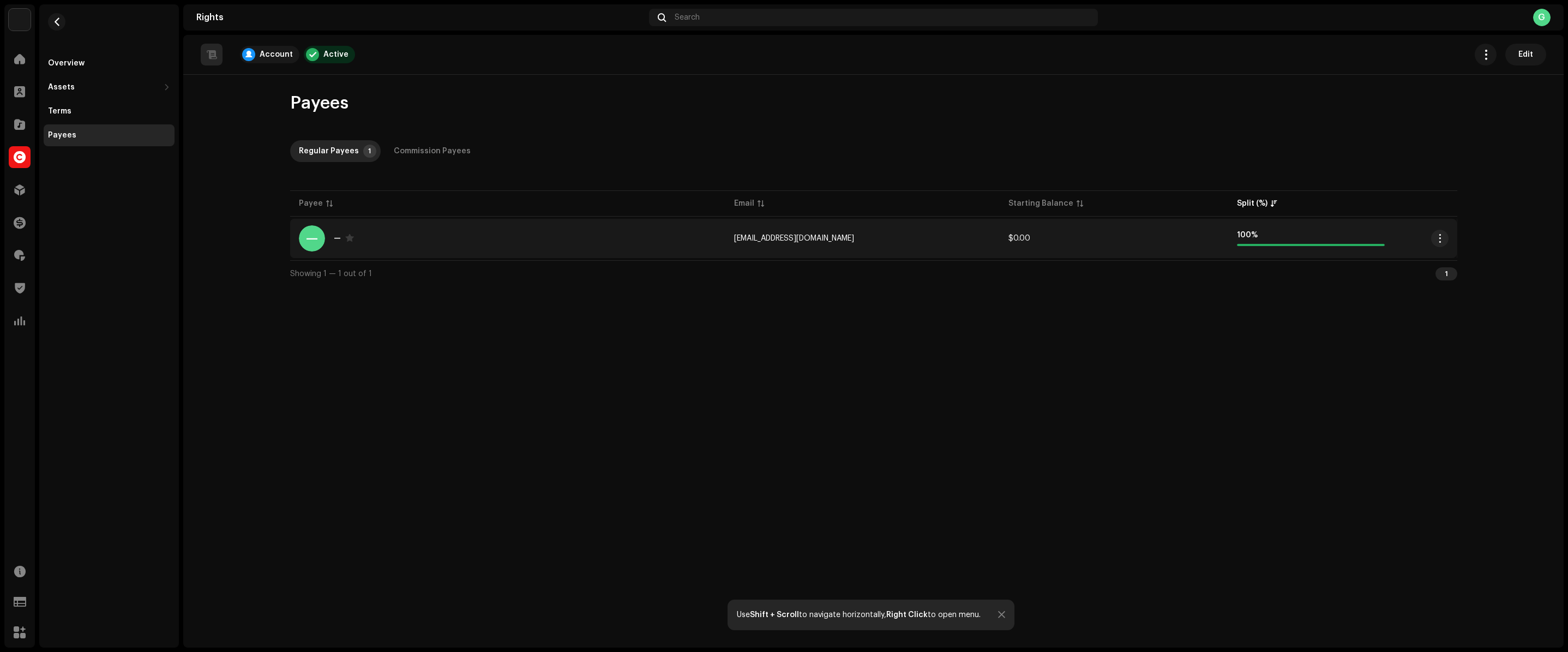
click at [745, 244] on td "[EMAIL_ADDRESS][DOMAIN_NAME]" at bounding box center [862, 238] width 275 height 39
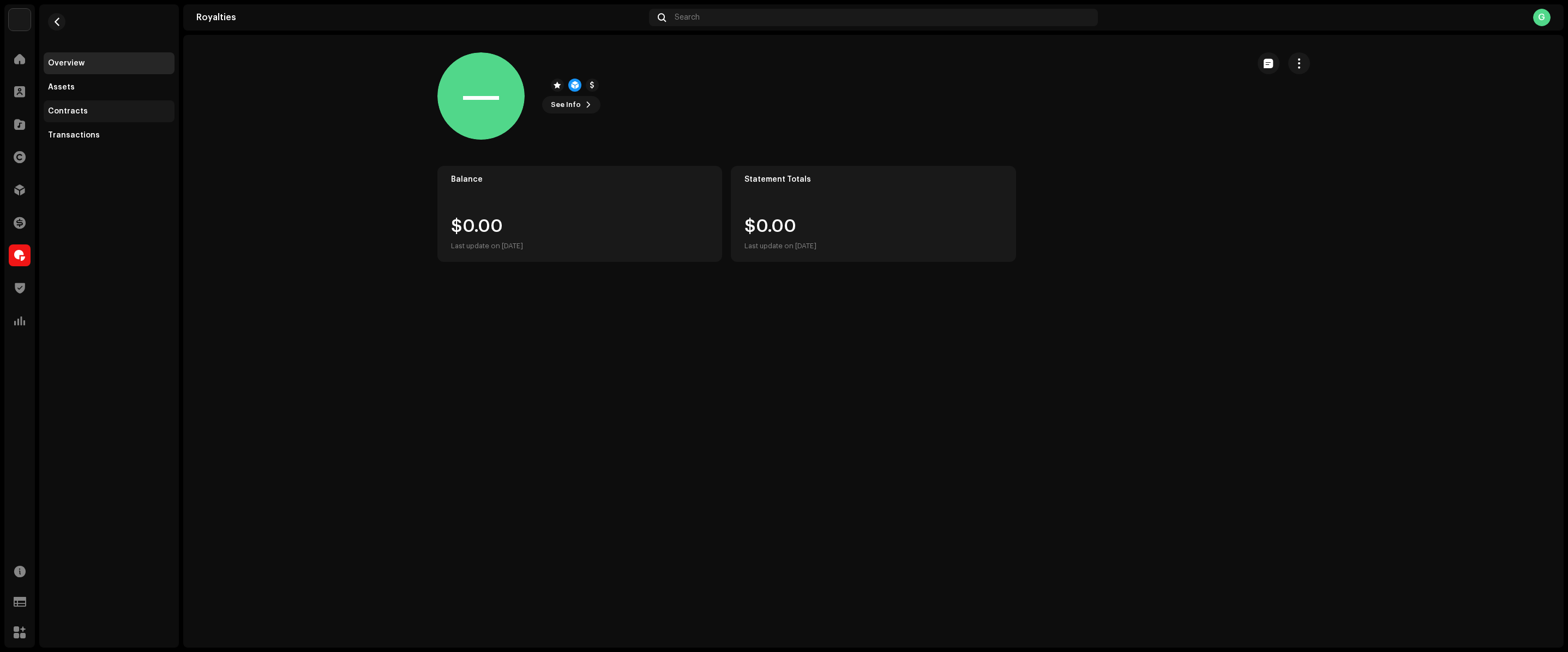
click at [93, 105] on div "Contracts" at bounding box center [109, 111] width 131 height 22
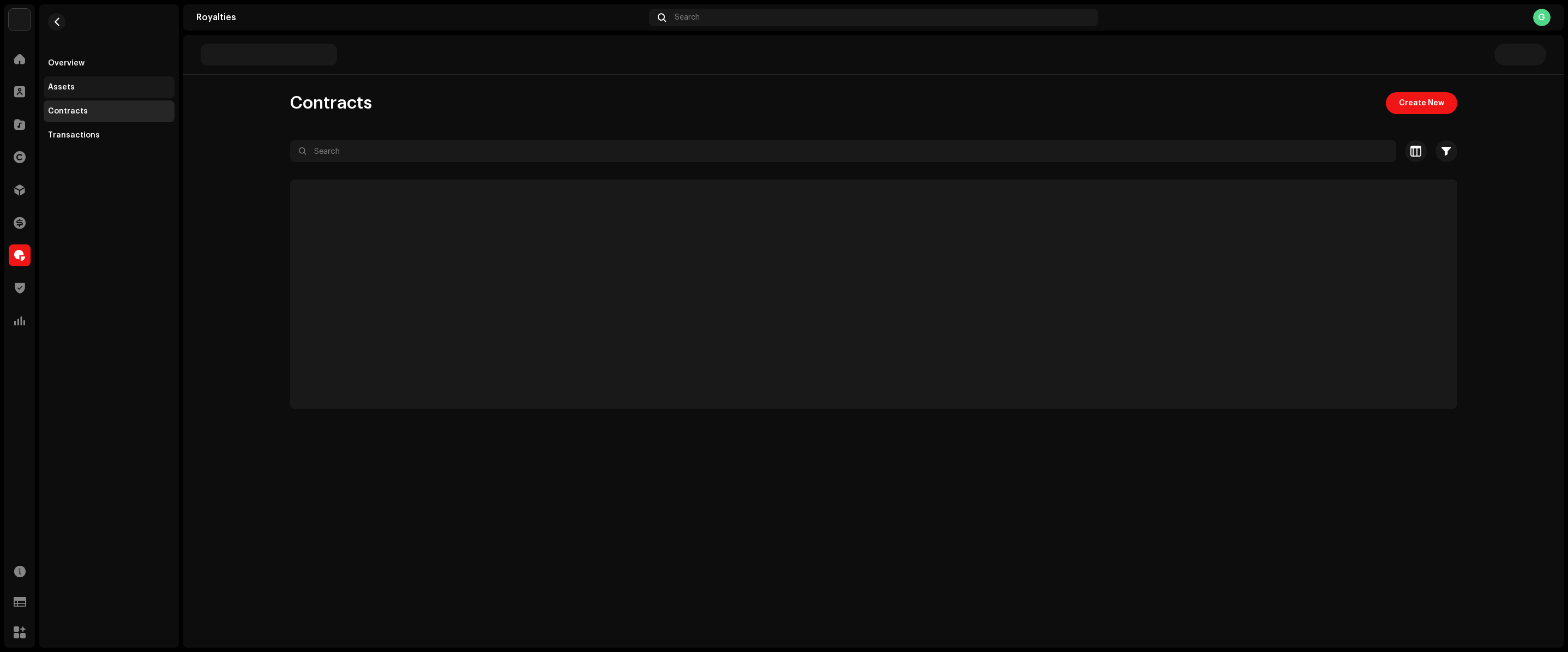
click at [98, 92] on div "Assets" at bounding box center [109, 87] width 131 height 22
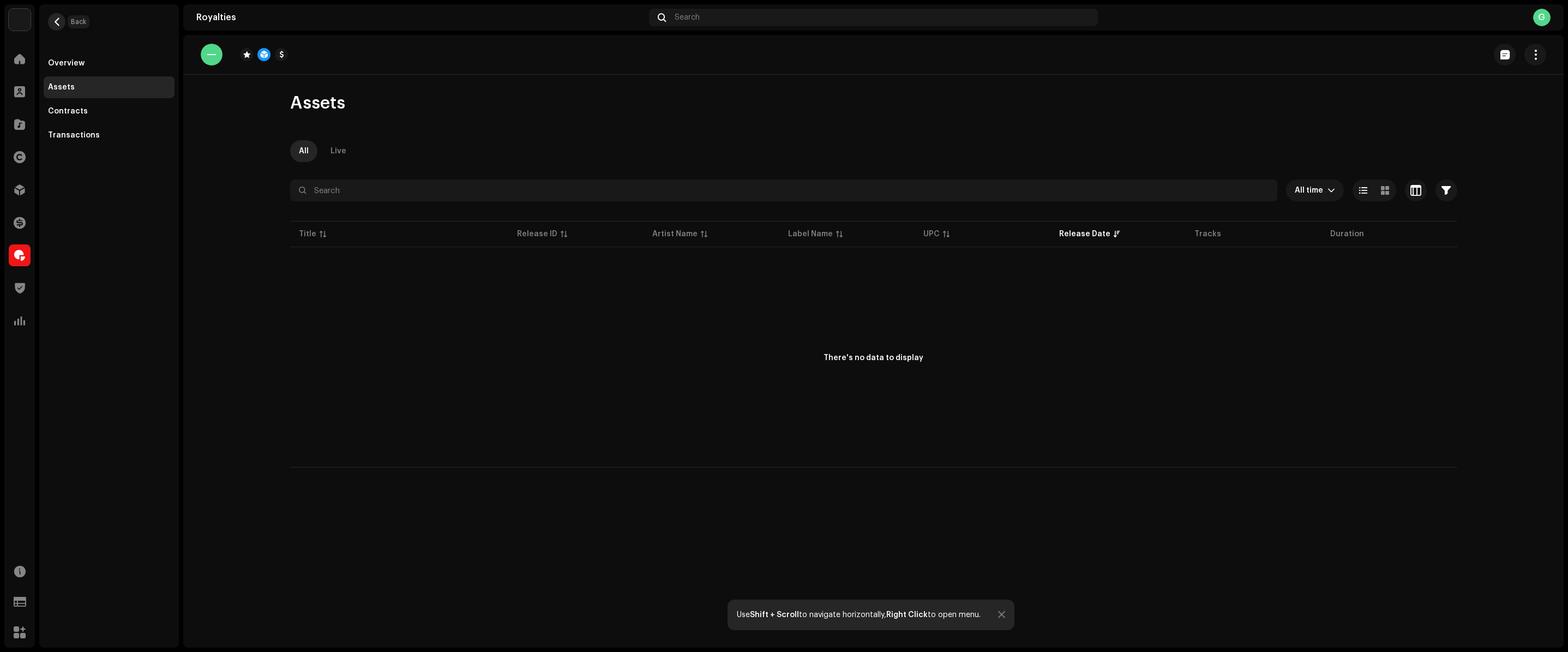
click at [57, 20] on span "button" at bounding box center [57, 21] width 8 height 9
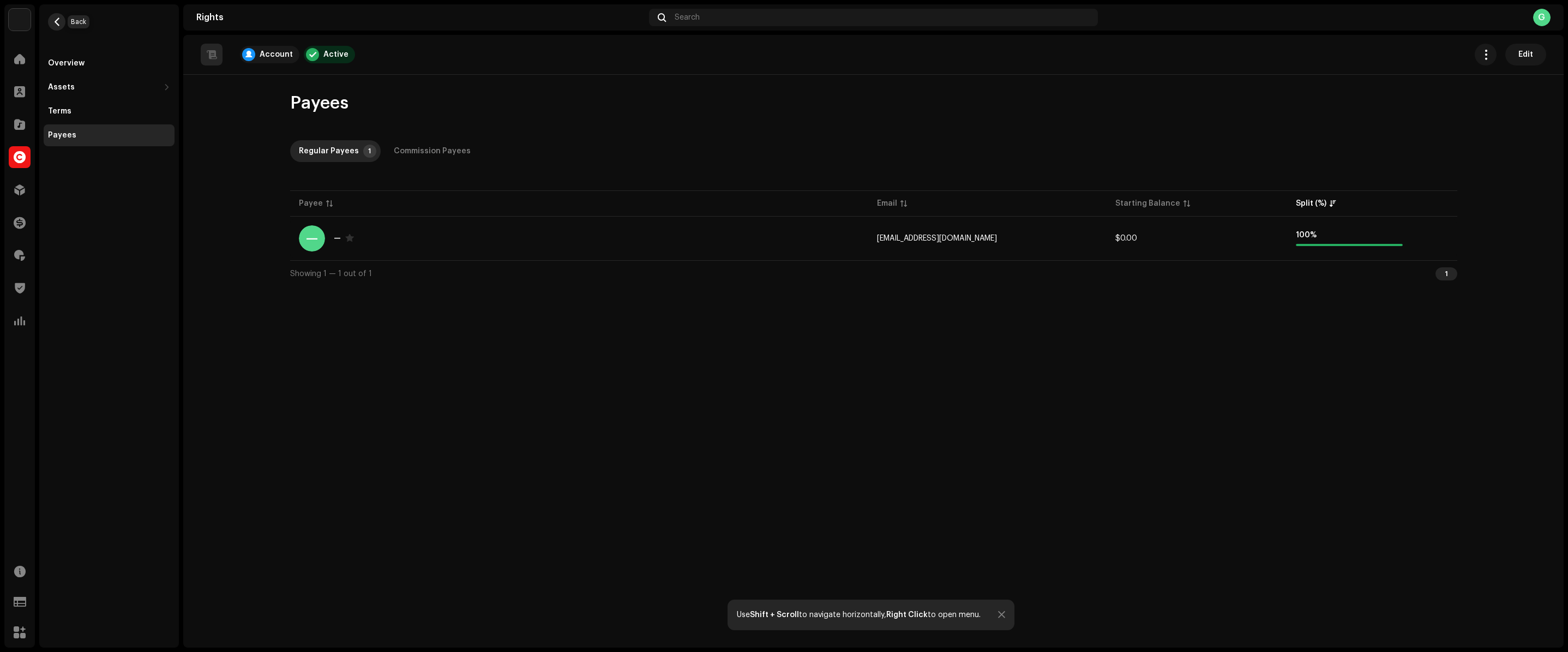
click at [62, 25] on button "button" at bounding box center [56, 21] width 17 height 17
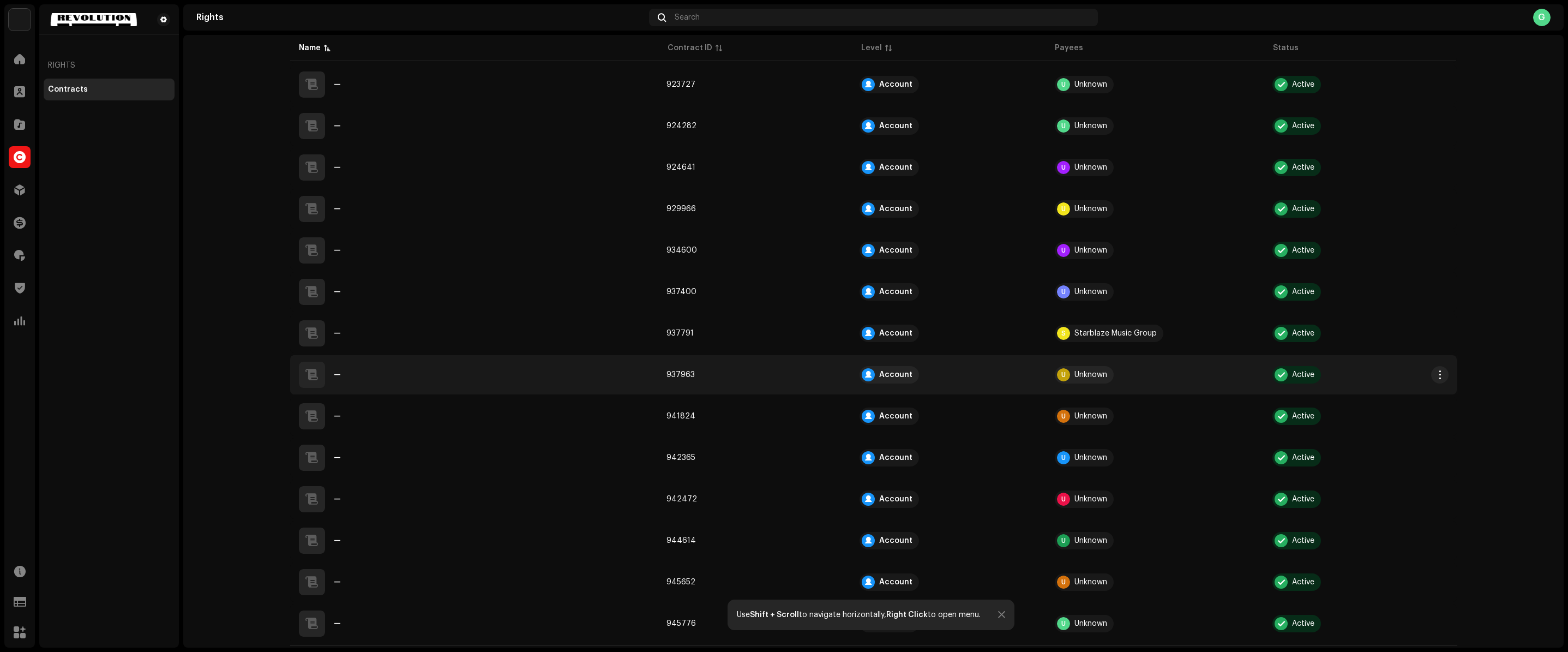
scroll to position [541, 0]
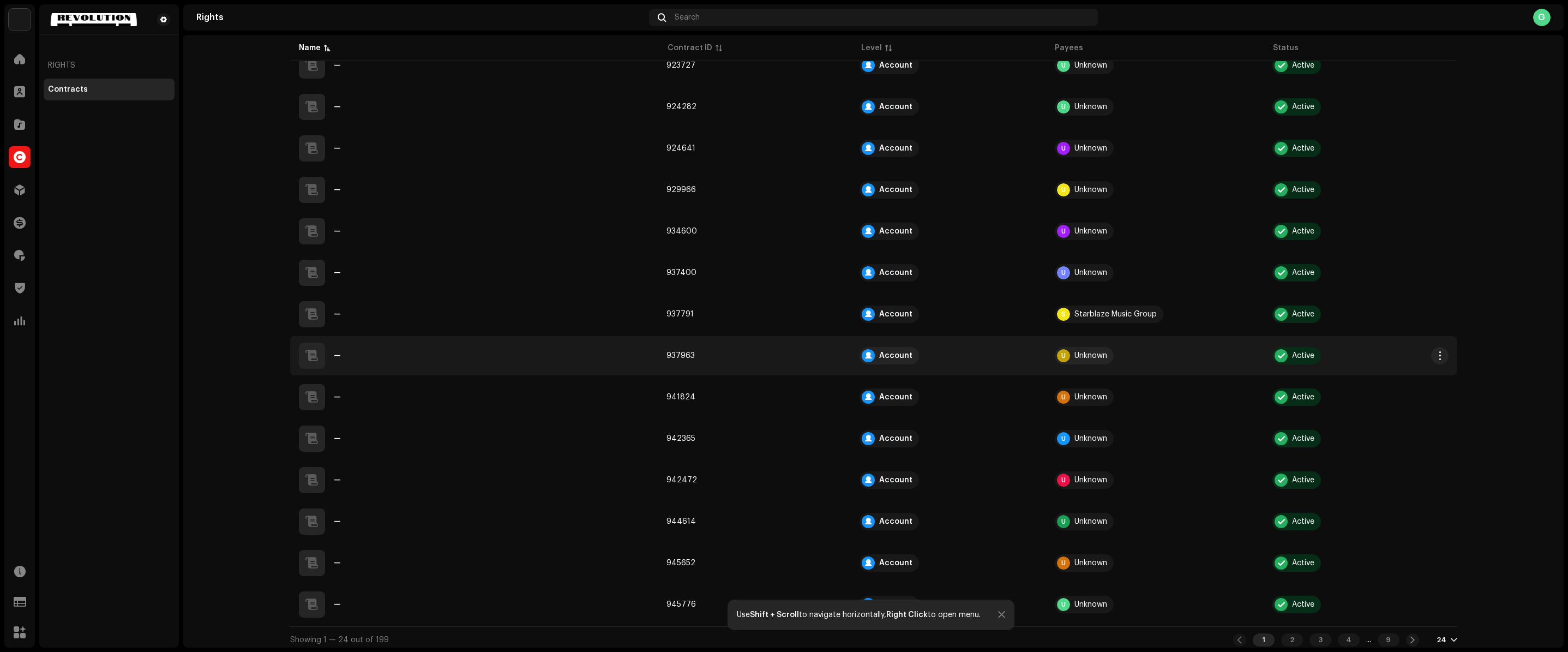
click at [715, 366] on td "937963" at bounding box center [754, 354] width 193 height 39
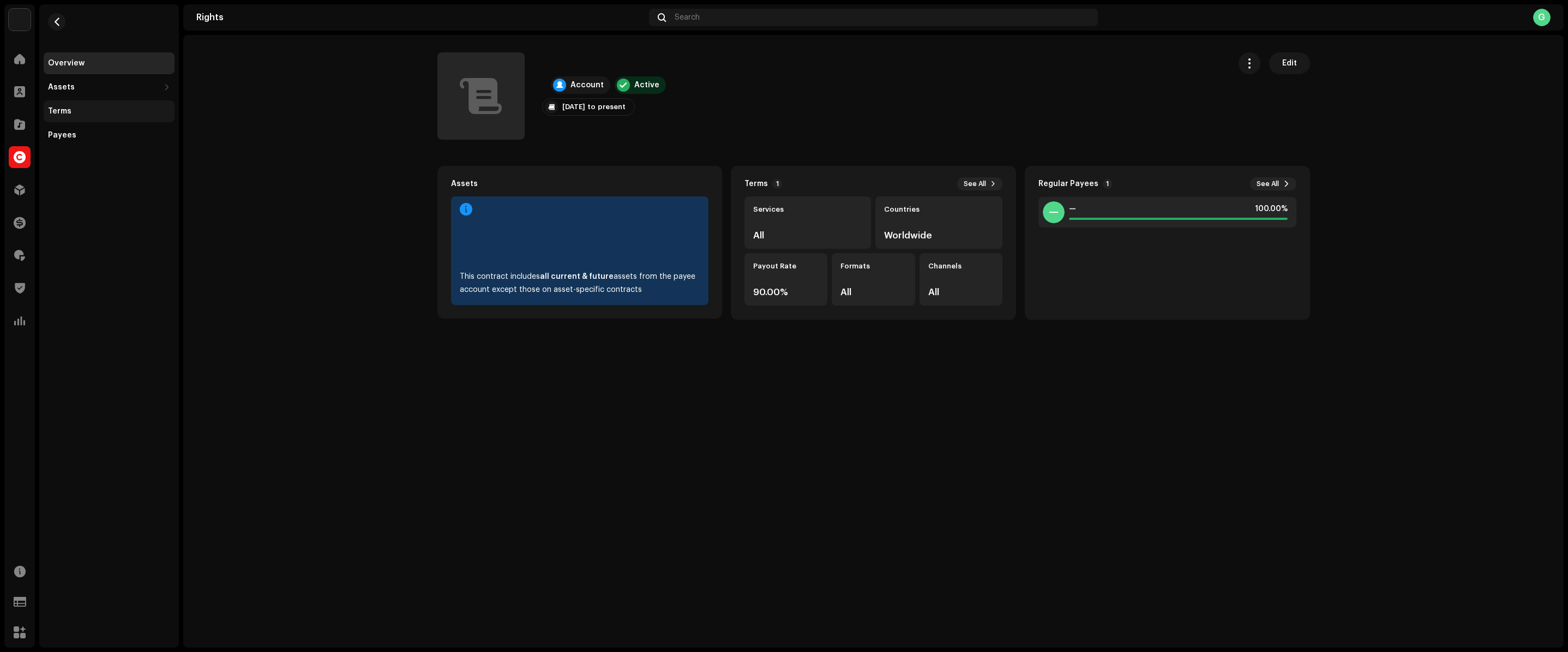
click at [111, 103] on div "Terms" at bounding box center [109, 111] width 131 height 22
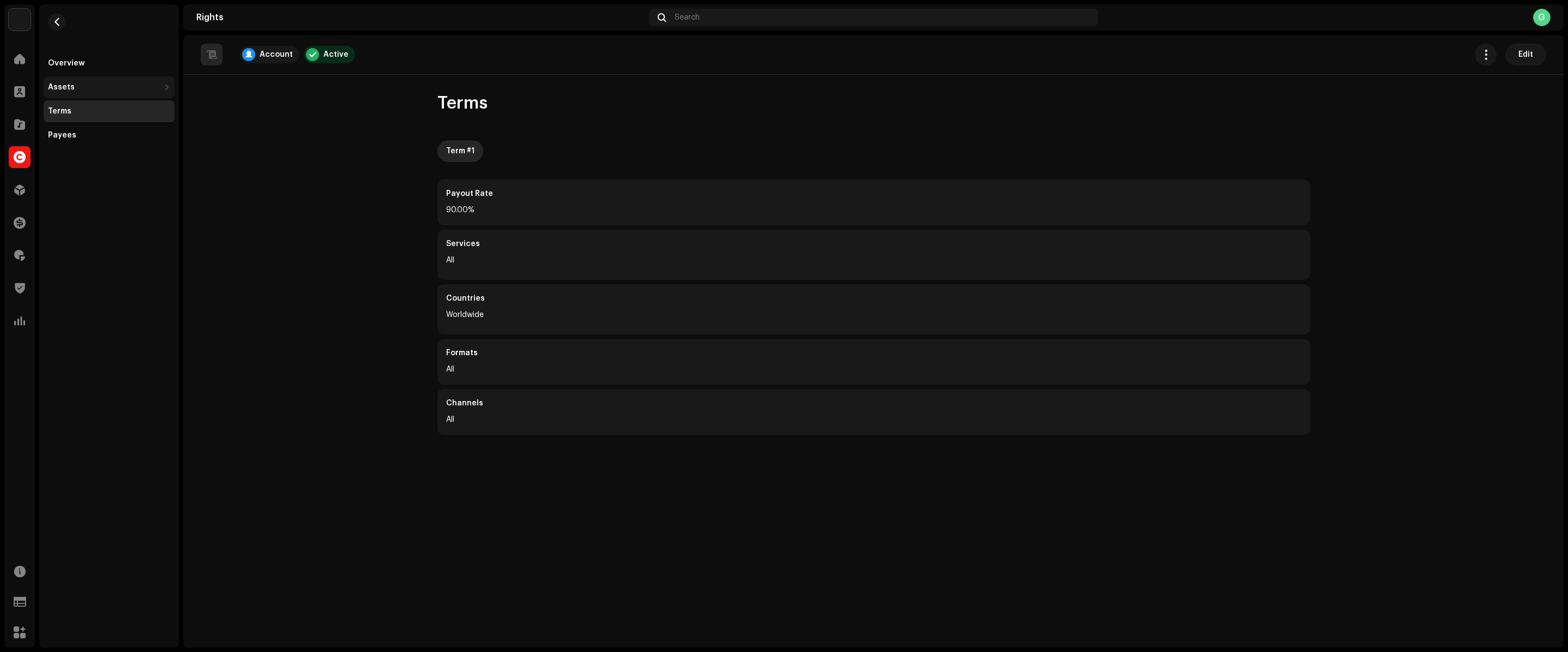
click at [112, 88] on div "Assets" at bounding box center [103, 87] width 111 height 9
click at [109, 122] on div "Releases" at bounding box center [109, 111] width 131 height 22
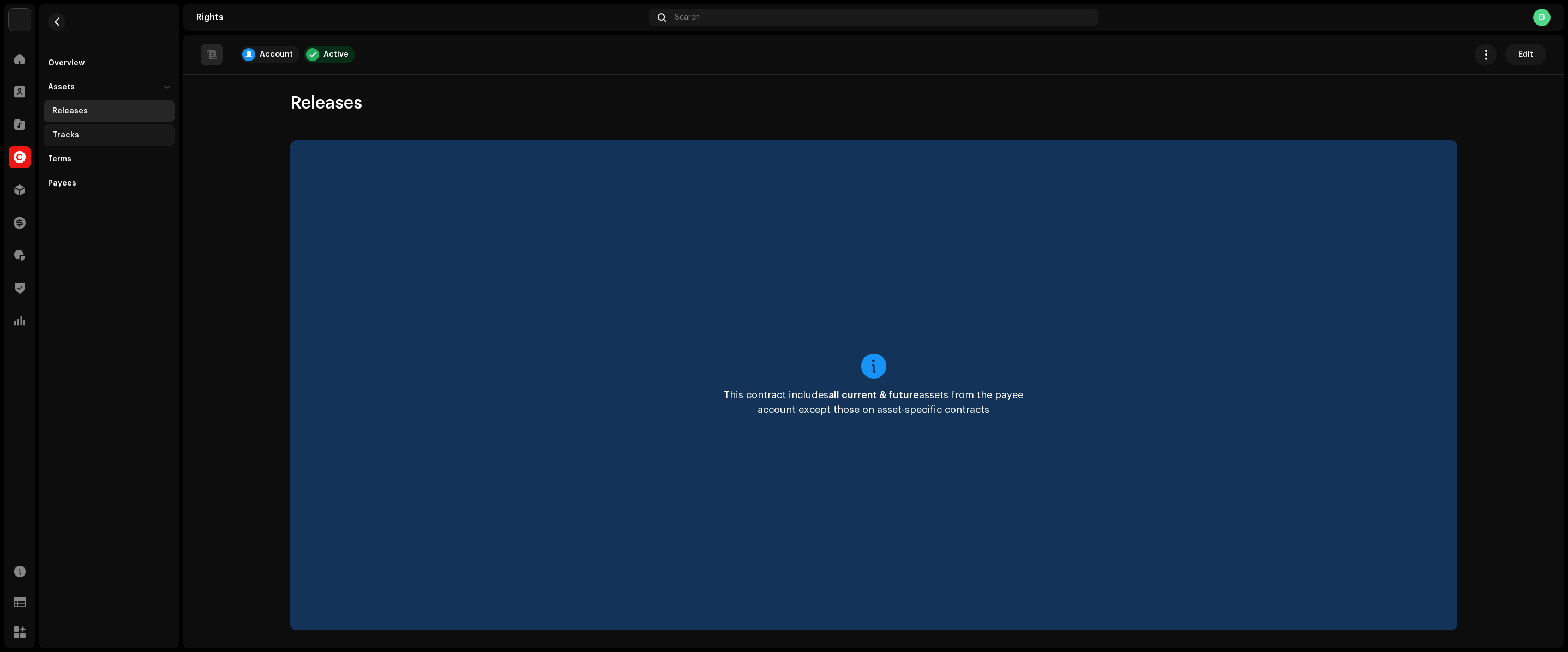
click at [87, 134] on div "Tracks" at bounding box center [111, 135] width 118 height 9
click at [84, 150] on div "Terms" at bounding box center [109, 160] width 131 height 22
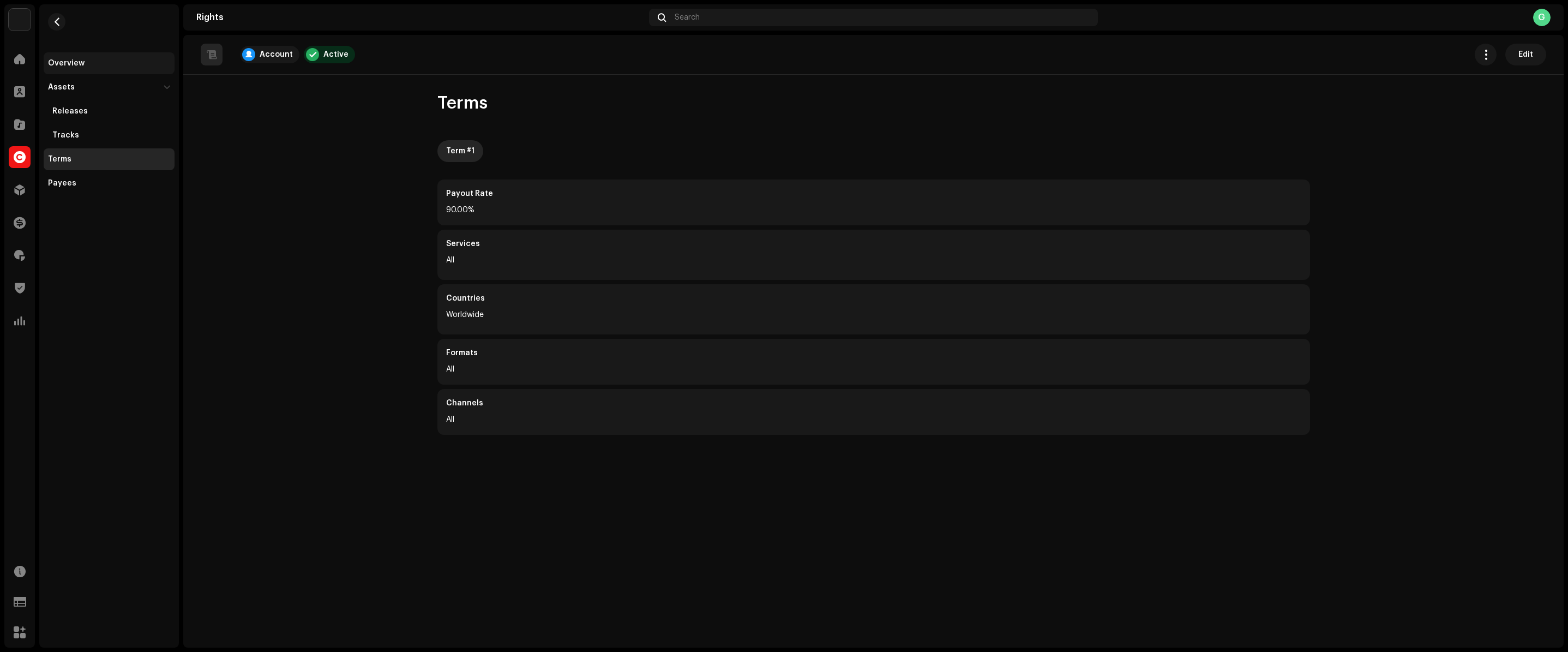
click at [87, 72] on div "Overview" at bounding box center [109, 63] width 131 height 22
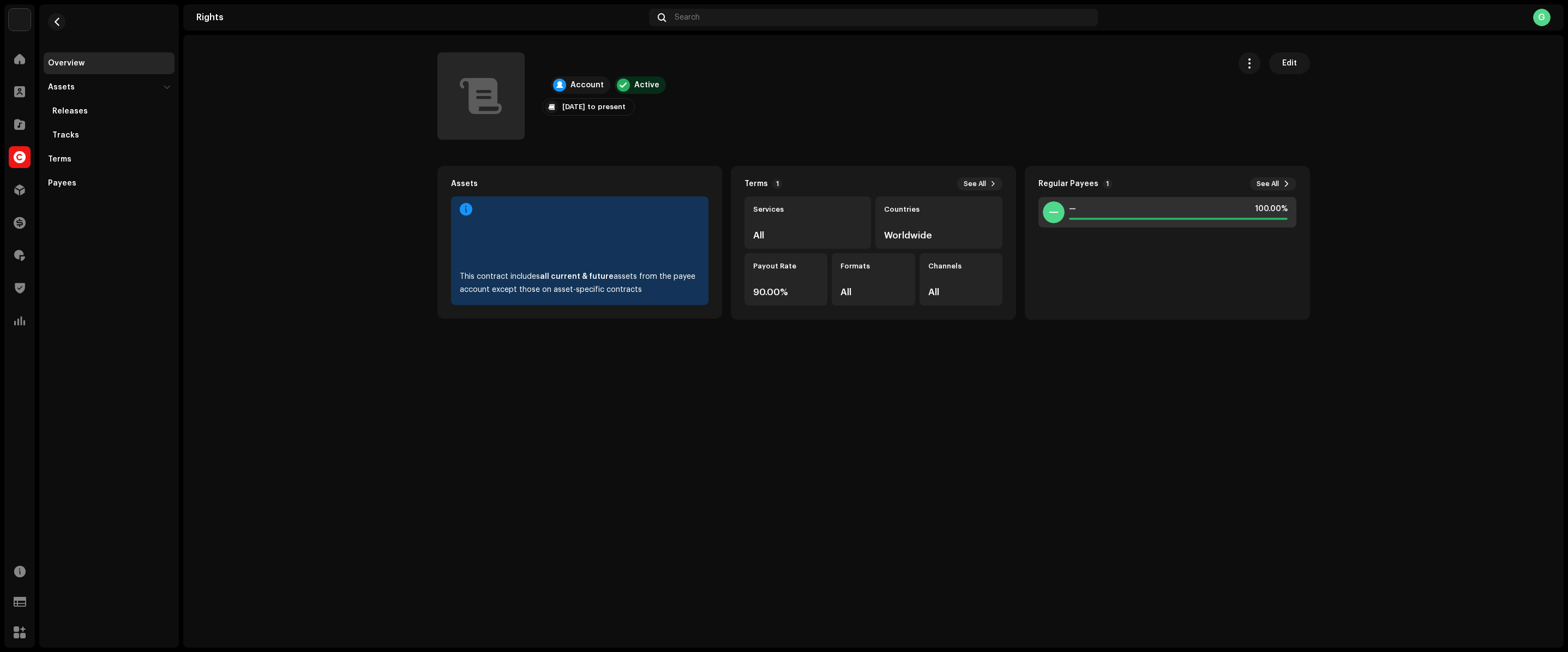
click at [1127, 214] on div "— 100.00%" at bounding box center [1177, 212] width 219 height 15
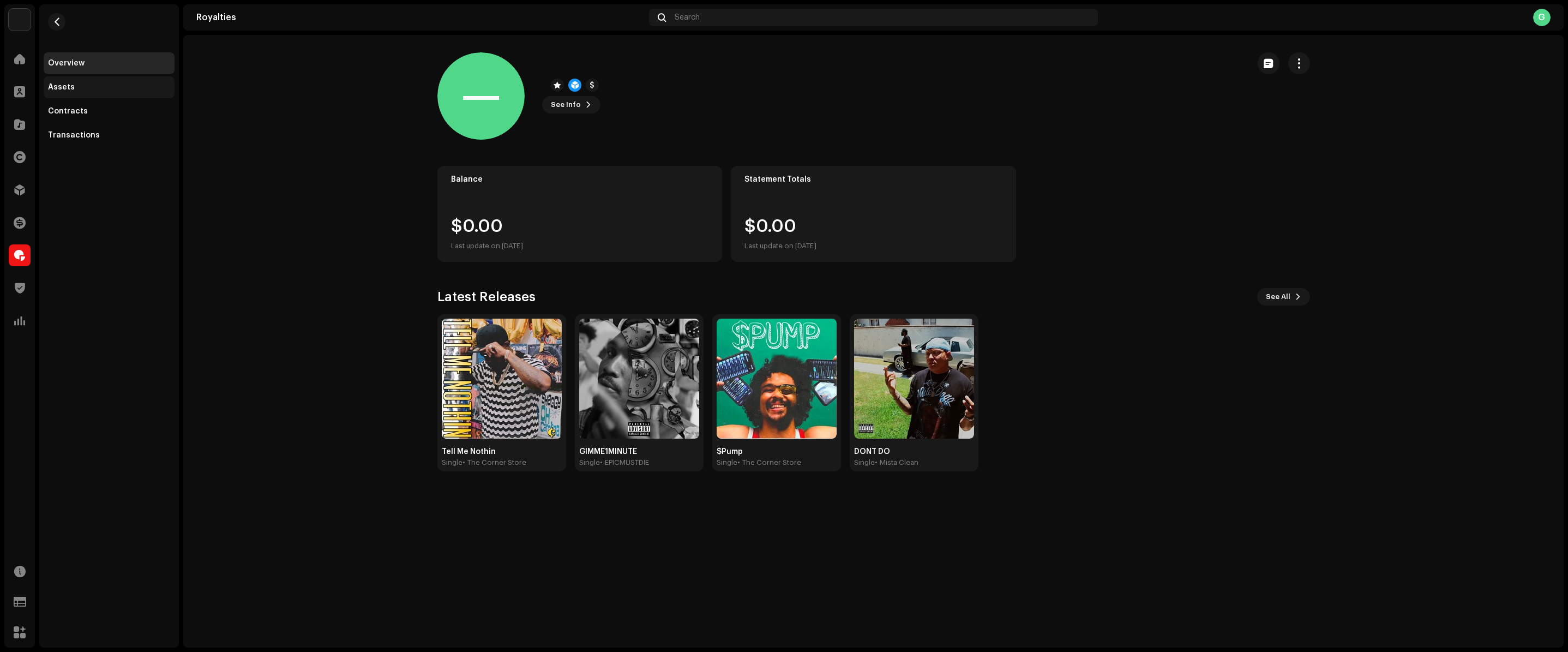
click at [97, 86] on div "Assets" at bounding box center [109, 87] width 122 height 9
